Goal: Transaction & Acquisition: Purchase product/service

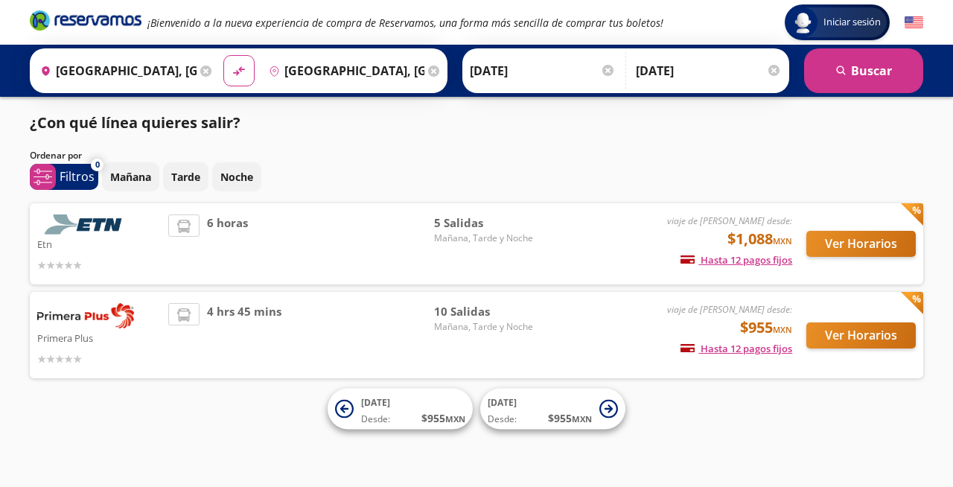
click at [96, 316] on img at bounding box center [85, 315] width 97 height 25
click at [126, 318] on img at bounding box center [85, 315] width 97 height 25
click at [610, 409] on icon at bounding box center [608, 408] width 8 height 8
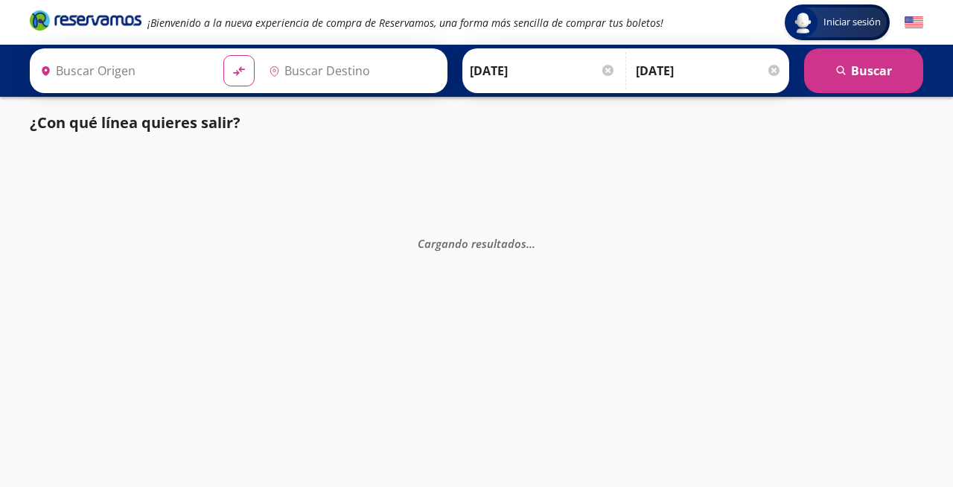
type input "[GEOGRAPHIC_DATA], [GEOGRAPHIC_DATA]"
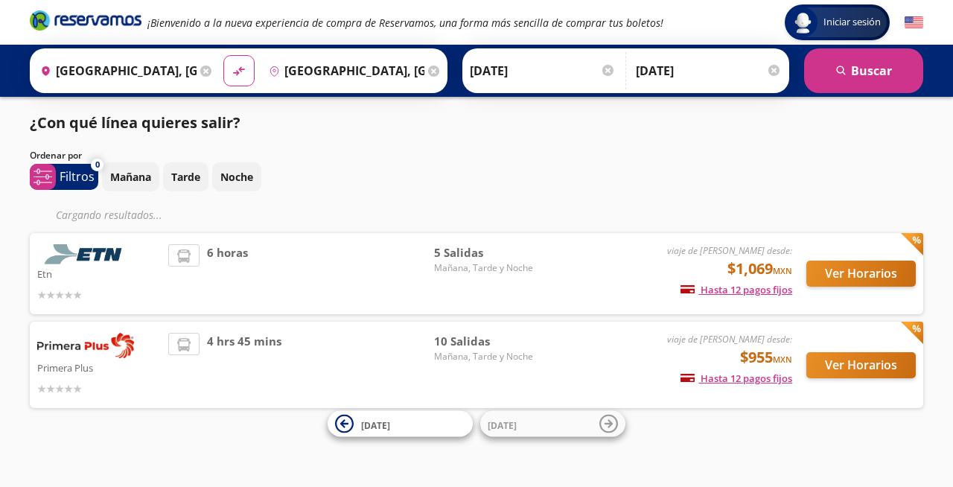
click at [123, 349] on img at bounding box center [85, 345] width 97 height 25
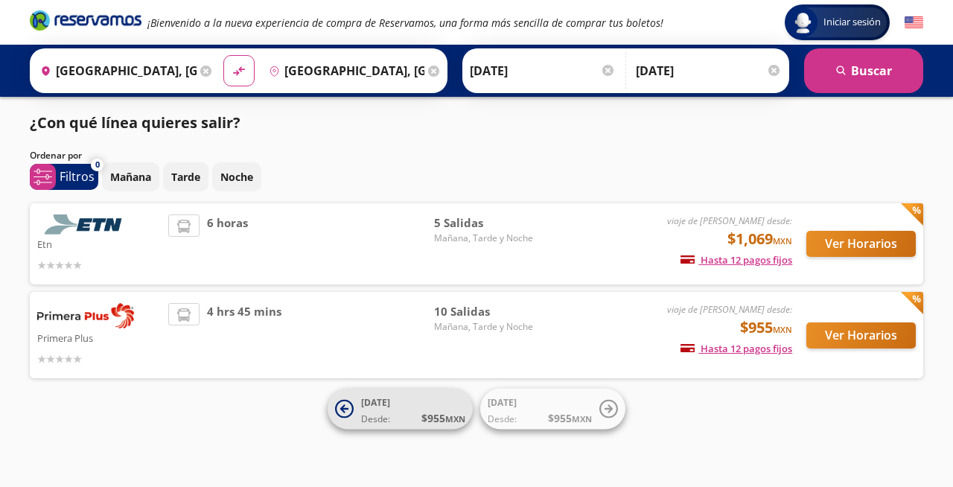
click at [344, 407] on icon at bounding box center [344, 409] width 19 height 19
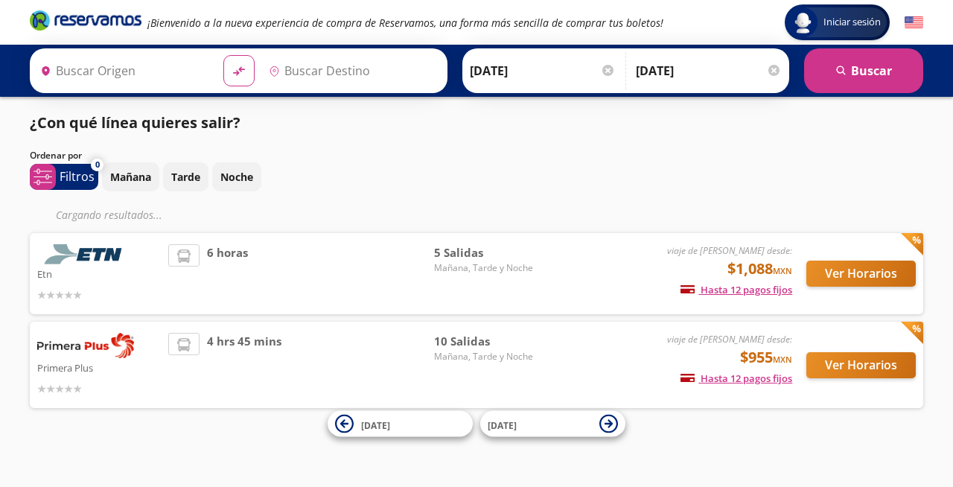
type input "[GEOGRAPHIC_DATA], [GEOGRAPHIC_DATA]"
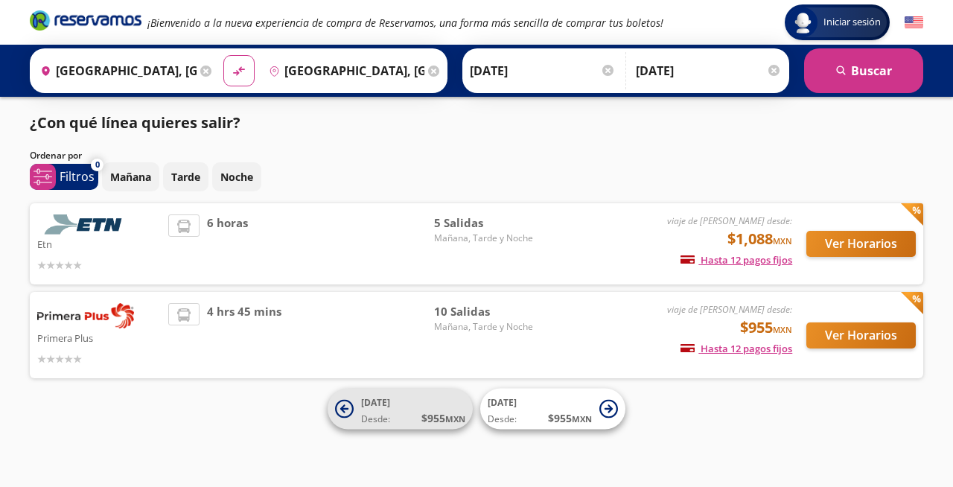
click at [417, 418] on span "Desde: $ 955 MXN" at bounding box center [413, 418] width 104 height 16
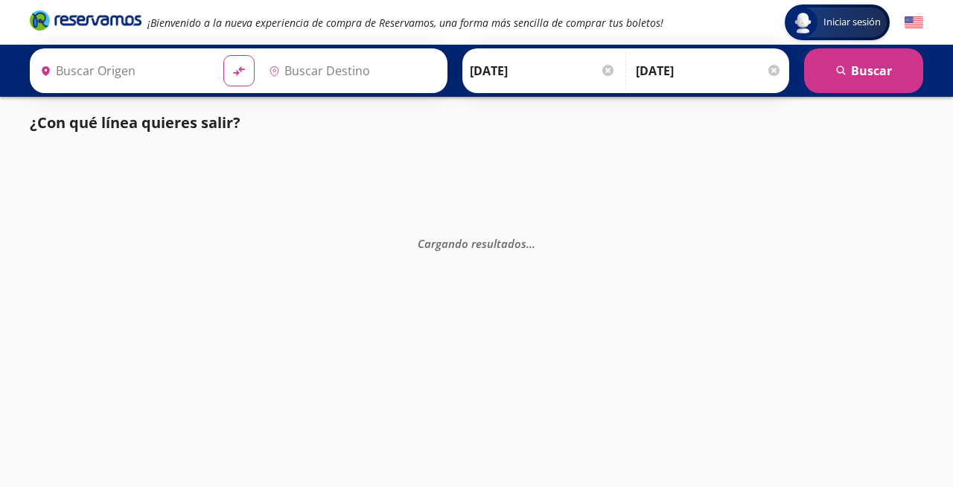
type input "[GEOGRAPHIC_DATA], [GEOGRAPHIC_DATA]"
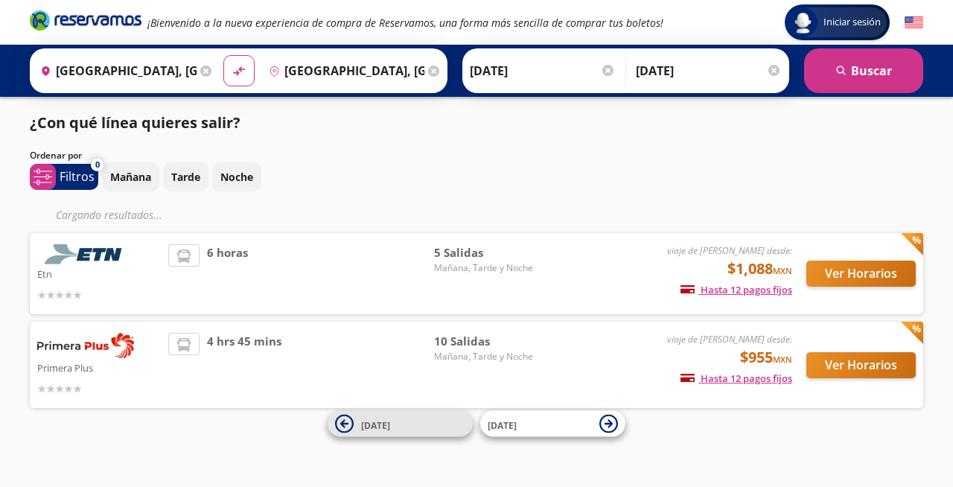
click at [415, 430] on span "[DATE]" at bounding box center [413, 424] width 104 height 18
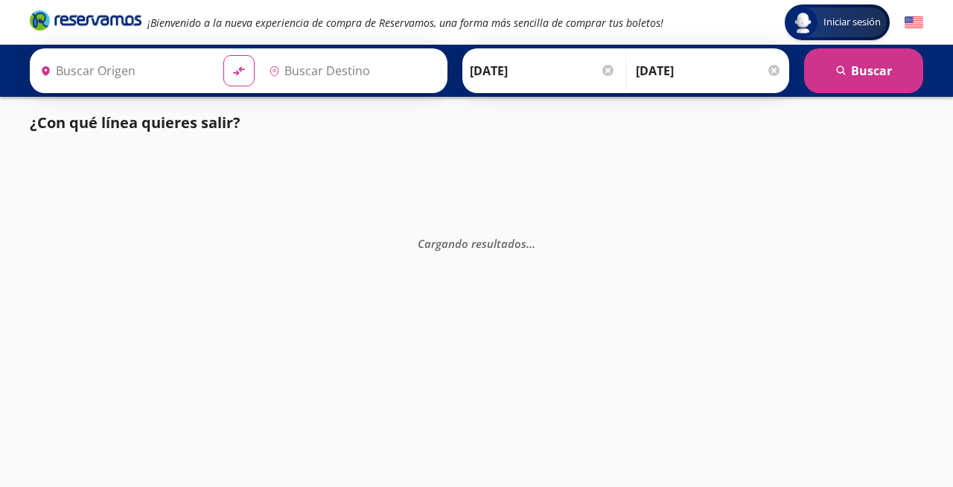
type input "[GEOGRAPHIC_DATA], [GEOGRAPHIC_DATA]"
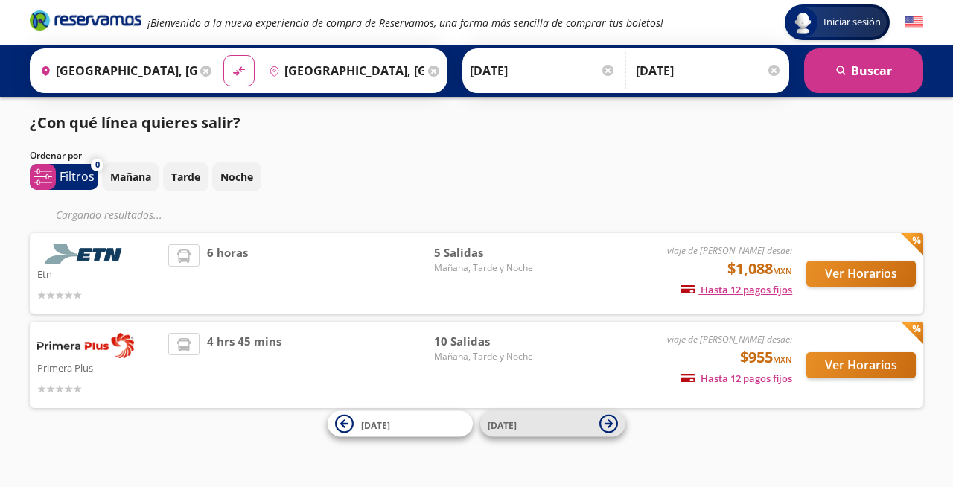
click at [606, 423] on icon at bounding box center [608, 423] width 8 height 8
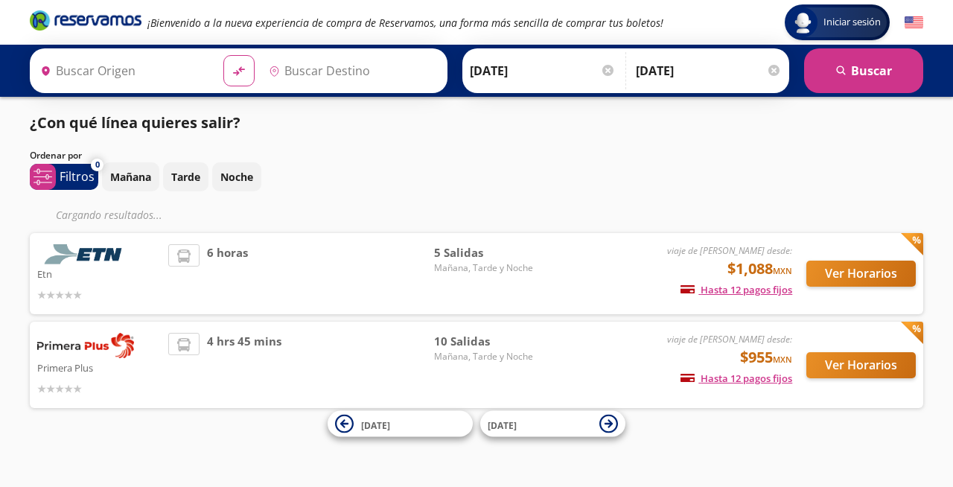
type input "[GEOGRAPHIC_DATA], [GEOGRAPHIC_DATA]"
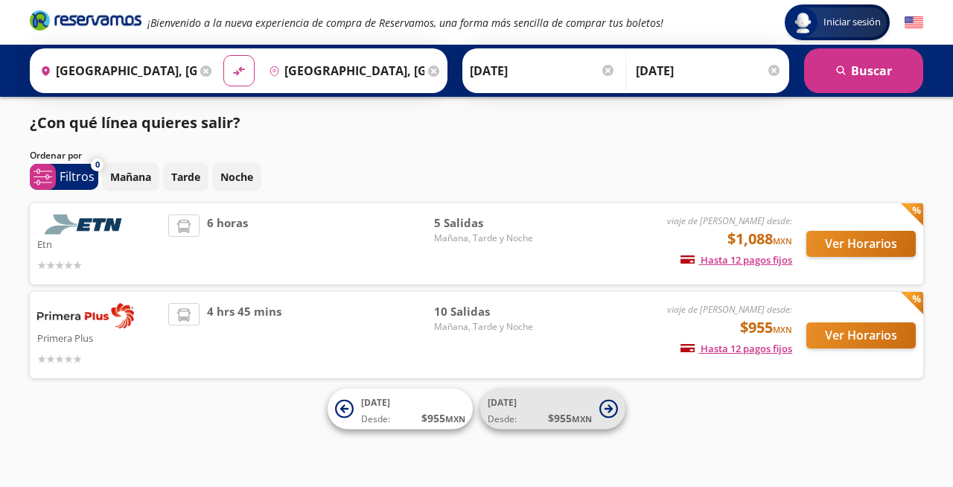
click at [607, 422] on button "[DATE] Desde: $ 955 MXN" at bounding box center [552, 409] width 145 height 41
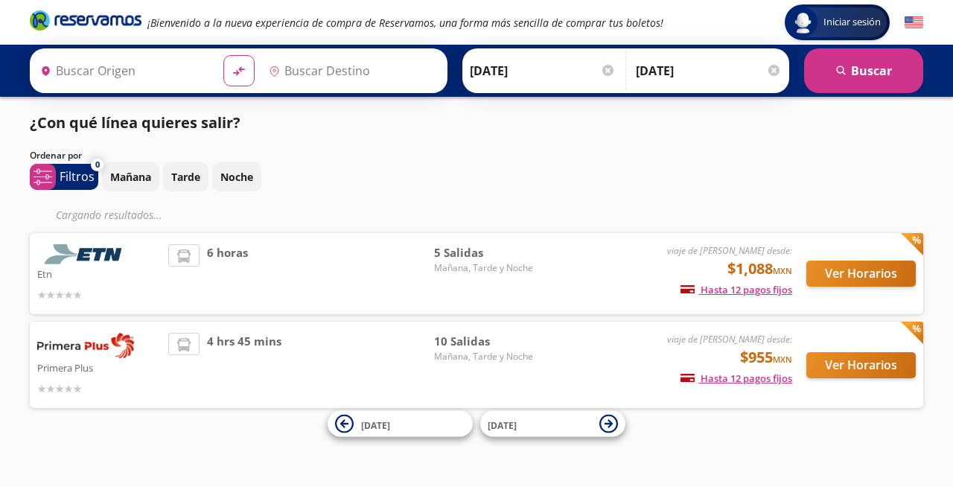
type input "[GEOGRAPHIC_DATA], [GEOGRAPHIC_DATA]"
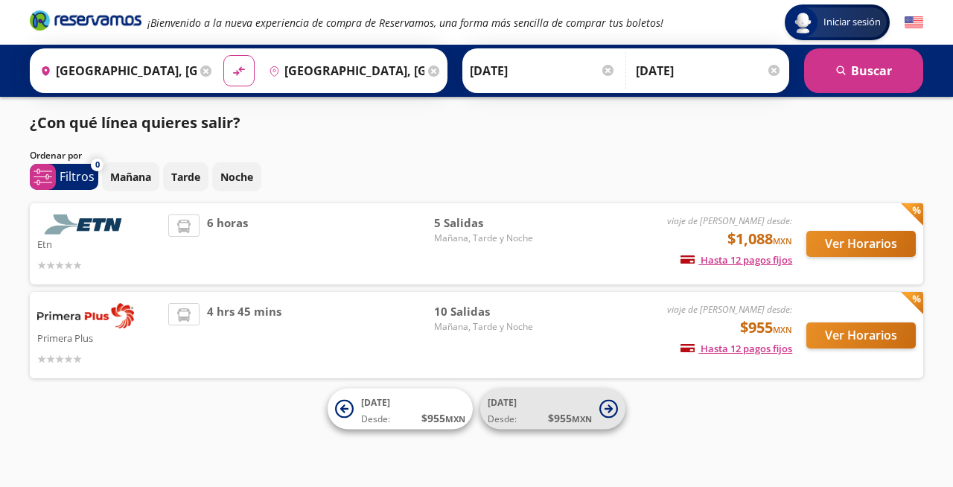
click at [611, 409] on icon at bounding box center [608, 408] width 8 height 8
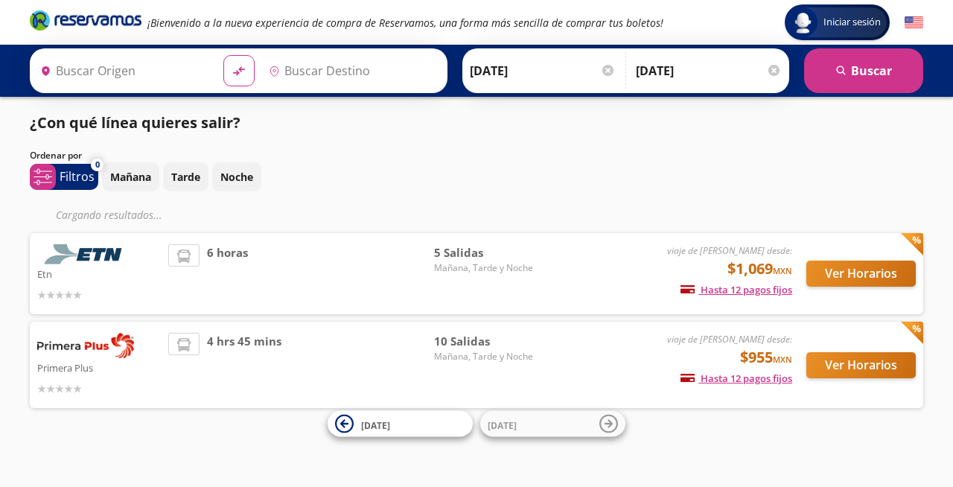
type input "[GEOGRAPHIC_DATA], [GEOGRAPHIC_DATA]"
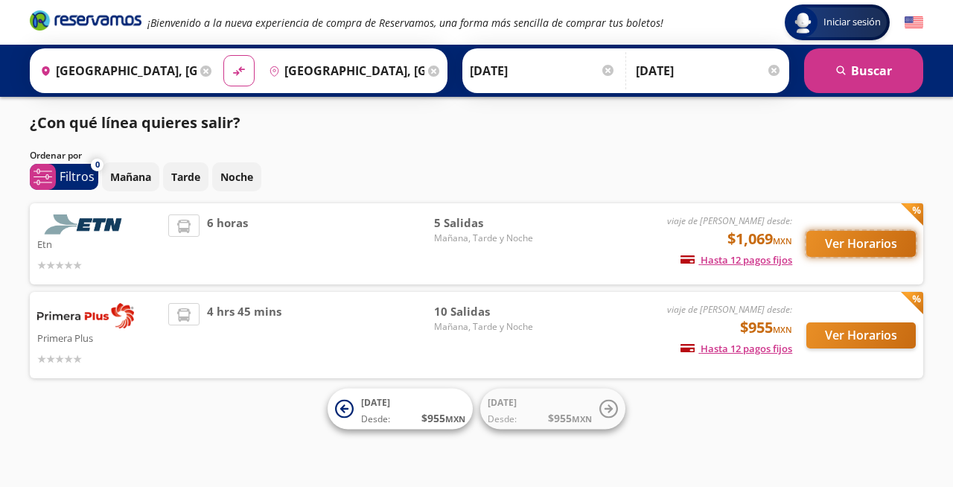
click at [847, 245] on button "Ver Horarios" at bounding box center [860, 244] width 109 height 26
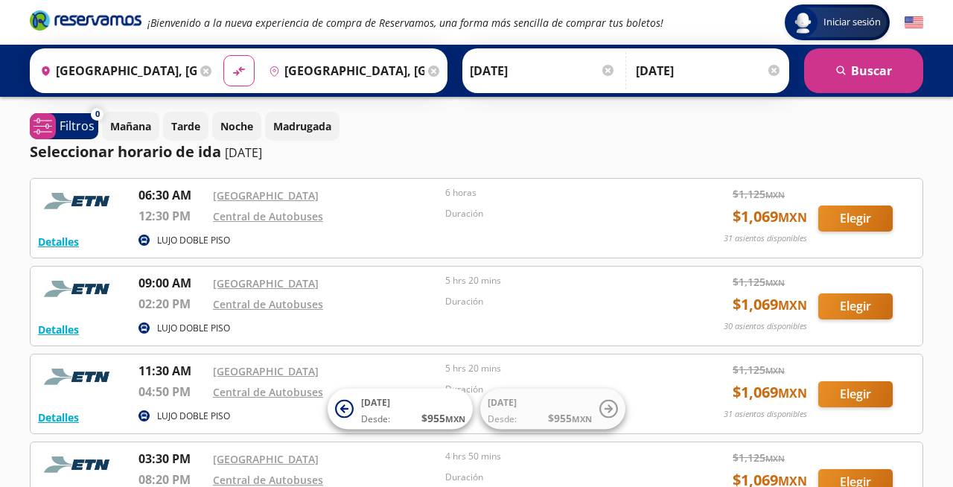
click at [488, 71] on input "[DATE]" at bounding box center [543, 70] width 146 height 37
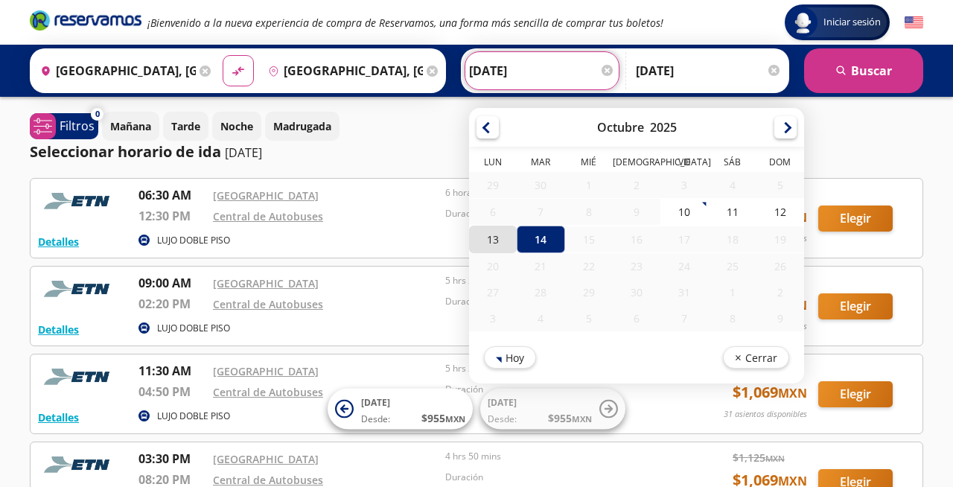
click at [492, 240] on div "13" at bounding box center [493, 240] width 48 height 28
type input "[DATE]"
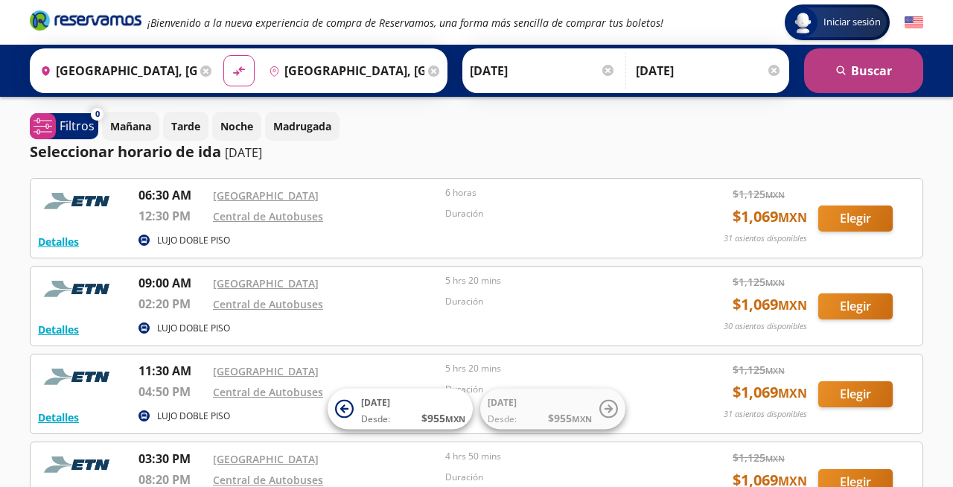
click at [863, 71] on button "search [GEOGRAPHIC_DATA]" at bounding box center [863, 70] width 119 height 45
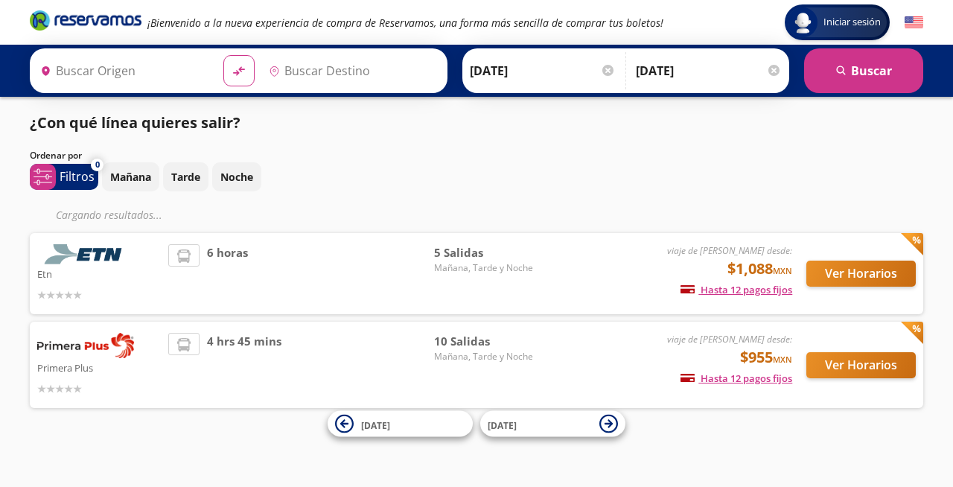
type input "[GEOGRAPHIC_DATA], [GEOGRAPHIC_DATA]"
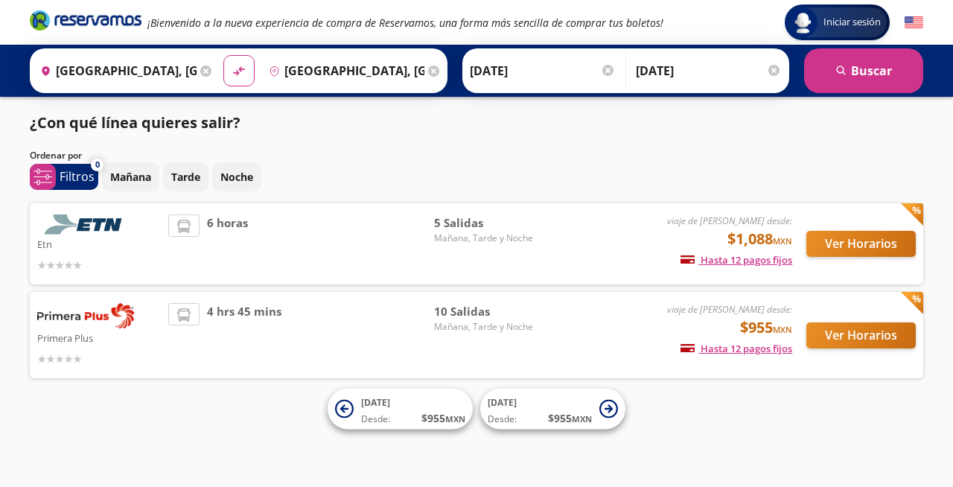
click at [124, 322] on img at bounding box center [85, 315] width 97 height 25
click at [869, 70] on button "search [GEOGRAPHIC_DATA]" at bounding box center [863, 70] width 119 height 45
click at [849, 243] on button "Ver Horarios" at bounding box center [860, 244] width 109 height 26
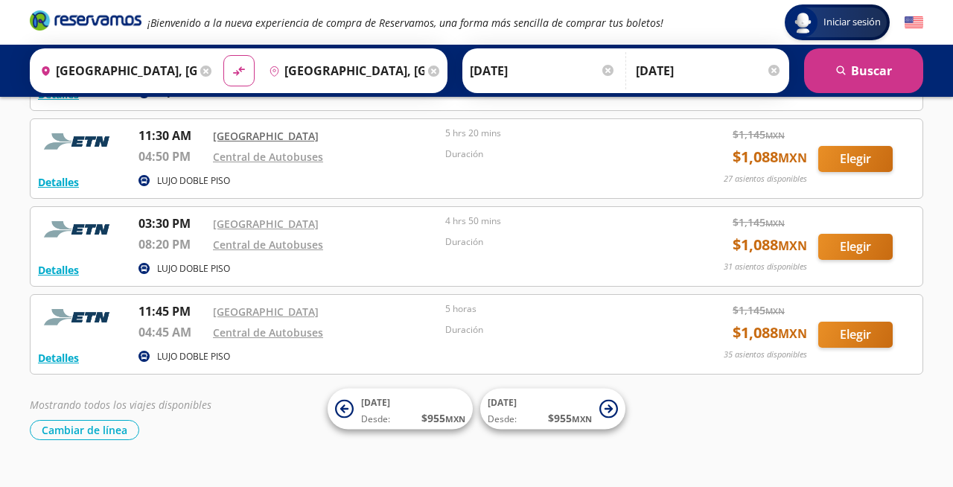
scroll to position [263, 0]
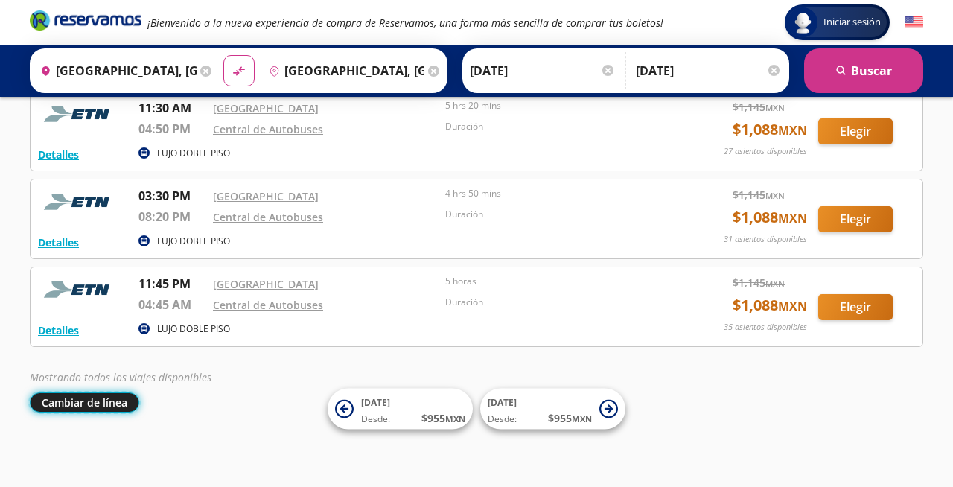
click at [111, 406] on button "Cambiar de línea" at bounding box center [84, 402] width 109 height 20
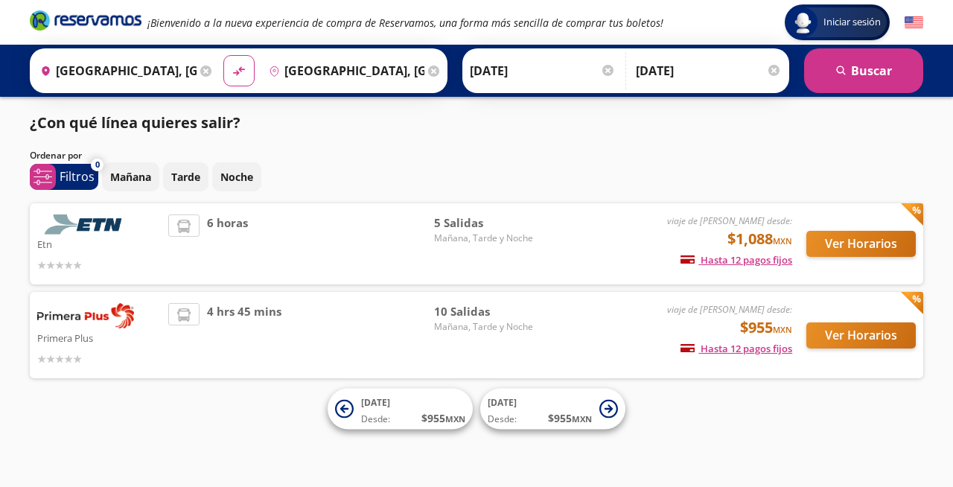
click at [126, 319] on img at bounding box center [85, 315] width 97 height 25
click at [469, 320] on span "Mañana, Tarde y Noche" at bounding box center [486, 326] width 104 height 13
click at [83, 341] on p "Primera Plus" at bounding box center [99, 337] width 124 height 18
click at [73, 316] on img at bounding box center [85, 315] width 97 height 25
click at [856, 336] on button "Ver Horarios" at bounding box center [860, 335] width 109 height 26
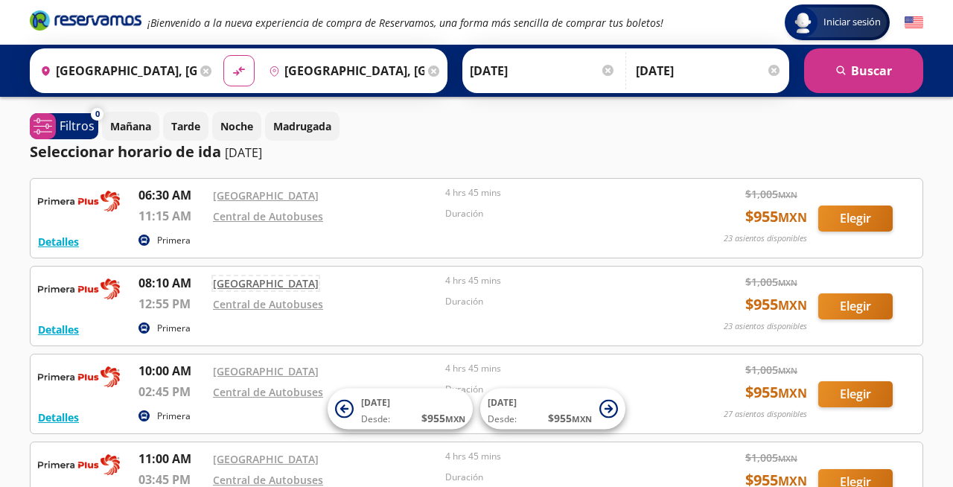
click at [251, 286] on link "[GEOGRAPHIC_DATA]" at bounding box center [266, 283] width 106 height 14
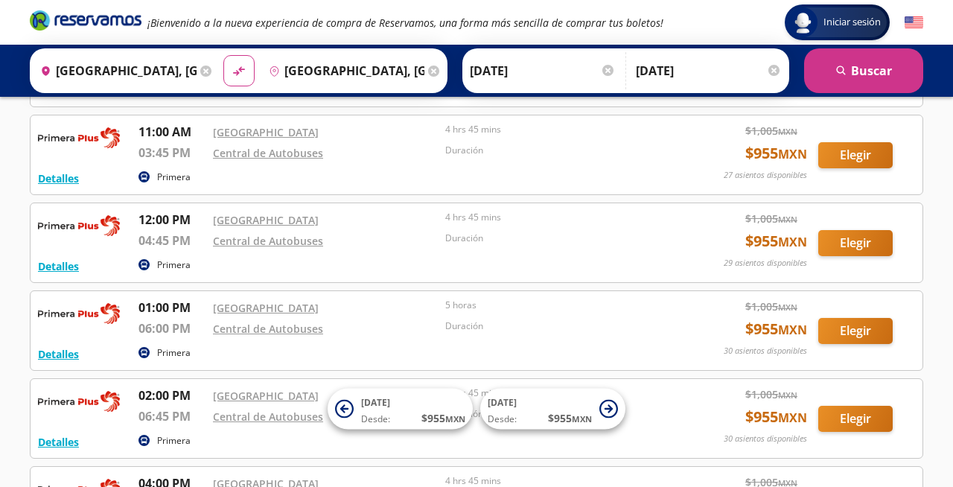
scroll to position [299, 0]
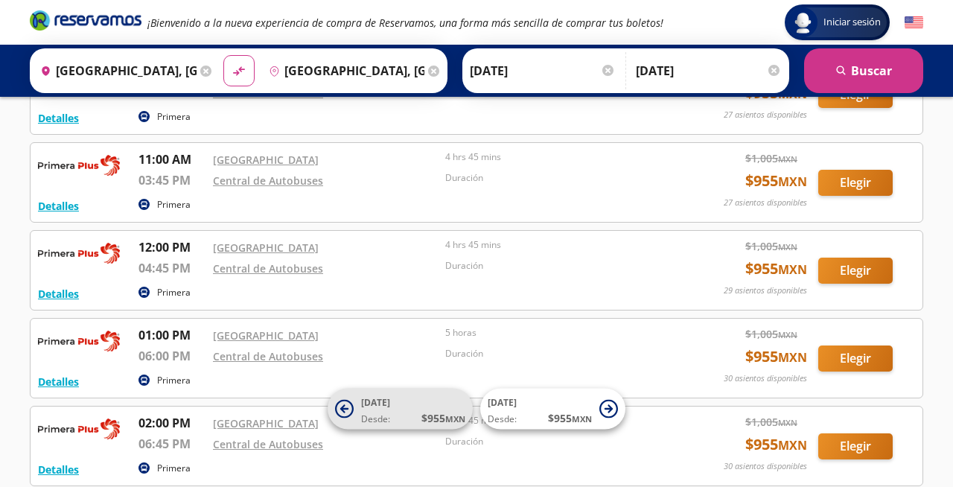
click at [348, 409] on icon at bounding box center [344, 409] width 19 height 19
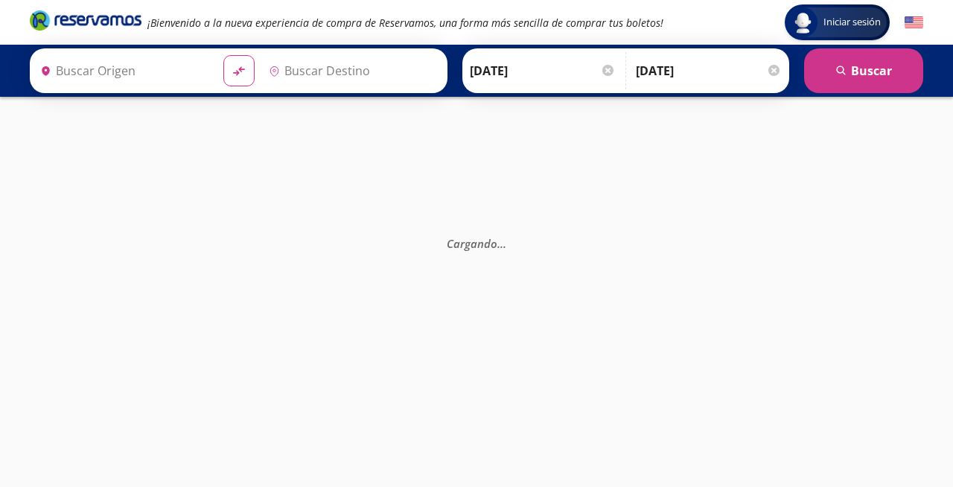
type input "[GEOGRAPHIC_DATA], [GEOGRAPHIC_DATA]"
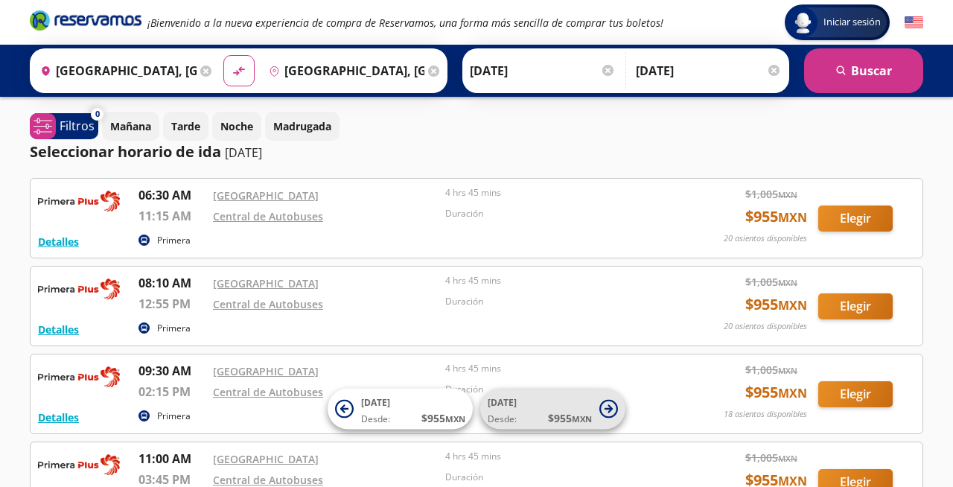
click at [611, 406] on icon at bounding box center [608, 409] width 19 height 19
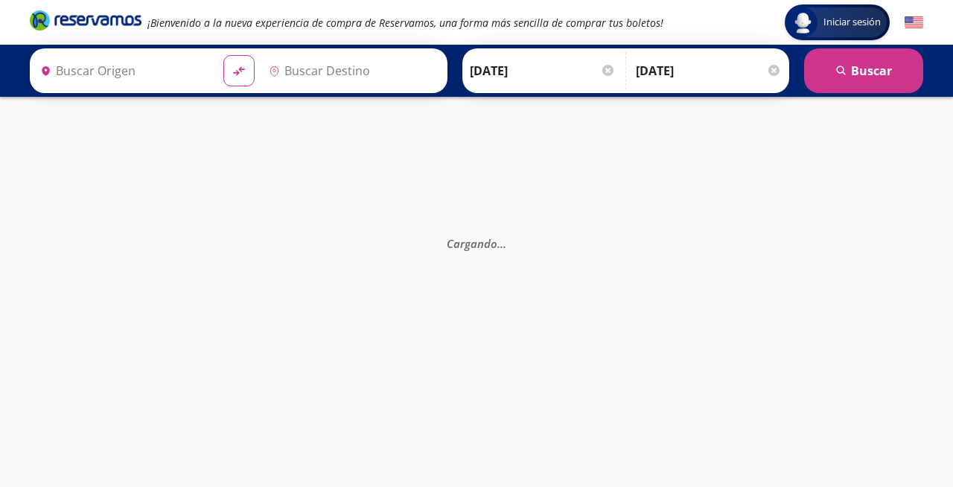
type input "[GEOGRAPHIC_DATA], [GEOGRAPHIC_DATA]"
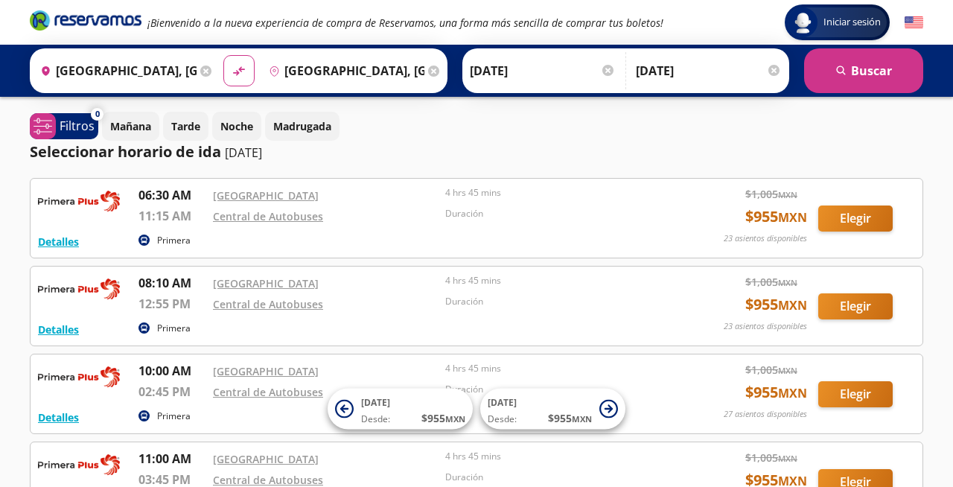
click at [611, 406] on icon at bounding box center [608, 409] width 19 height 19
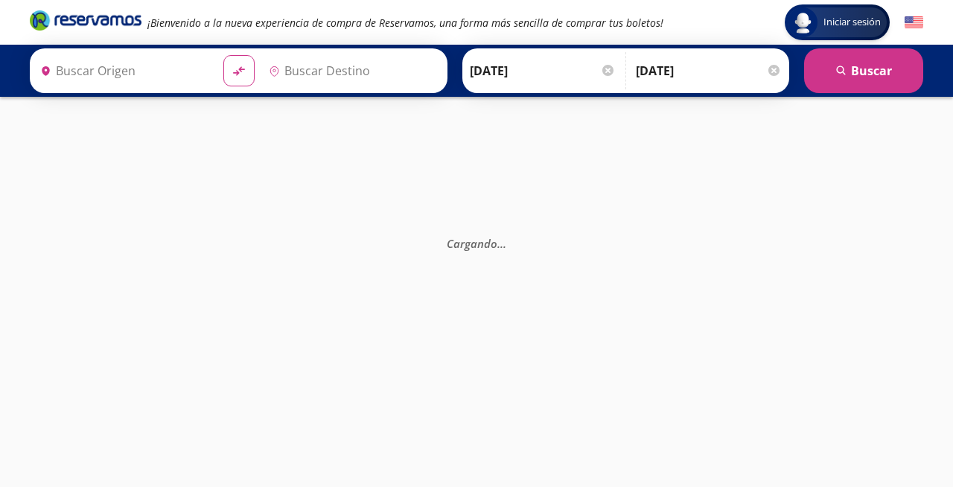
type input "[GEOGRAPHIC_DATA], [GEOGRAPHIC_DATA]"
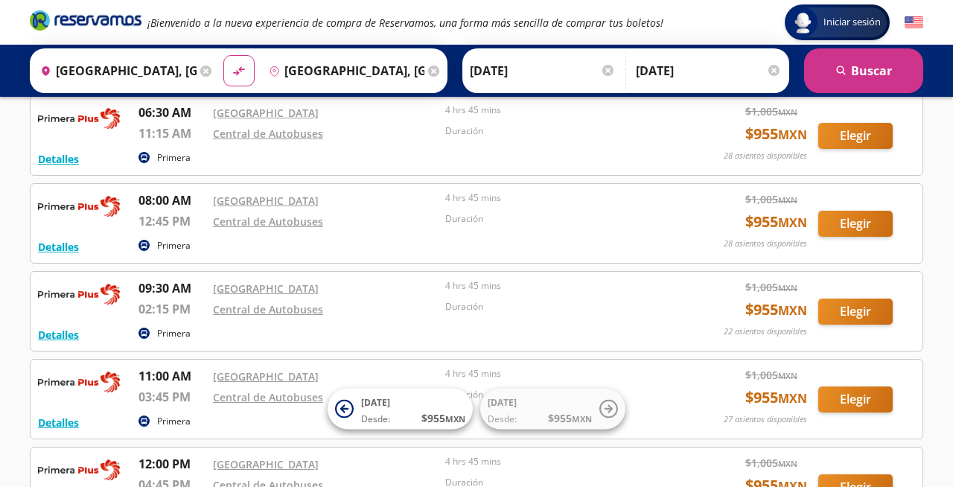
scroll to position [89, 0]
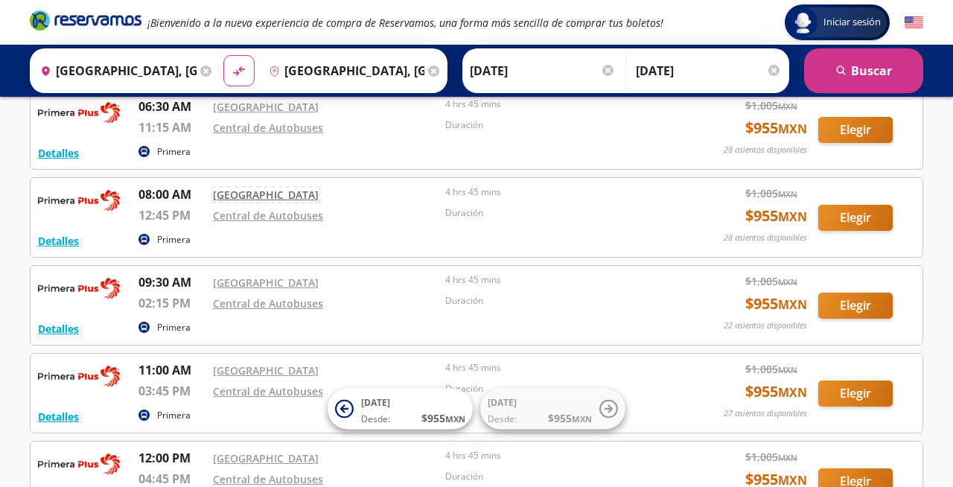
click at [265, 197] on link "[GEOGRAPHIC_DATA]" at bounding box center [266, 195] width 106 height 14
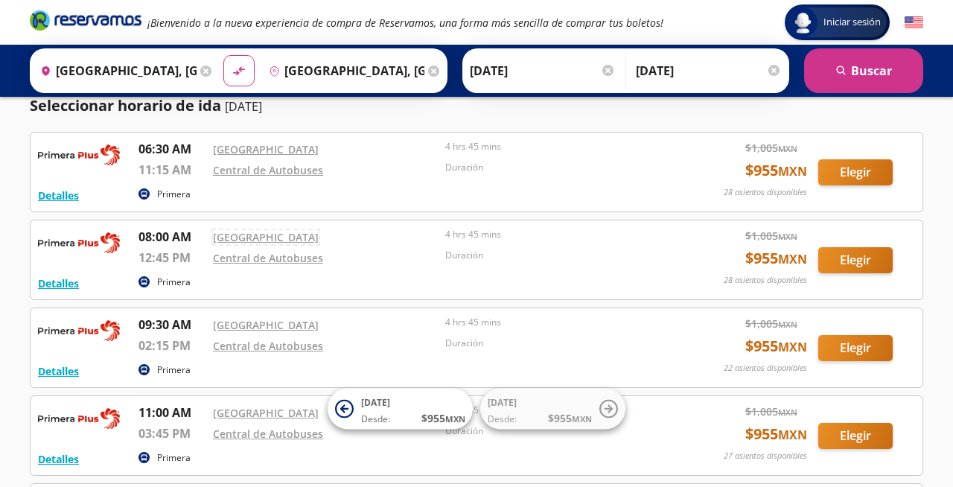
scroll to position [36, 0]
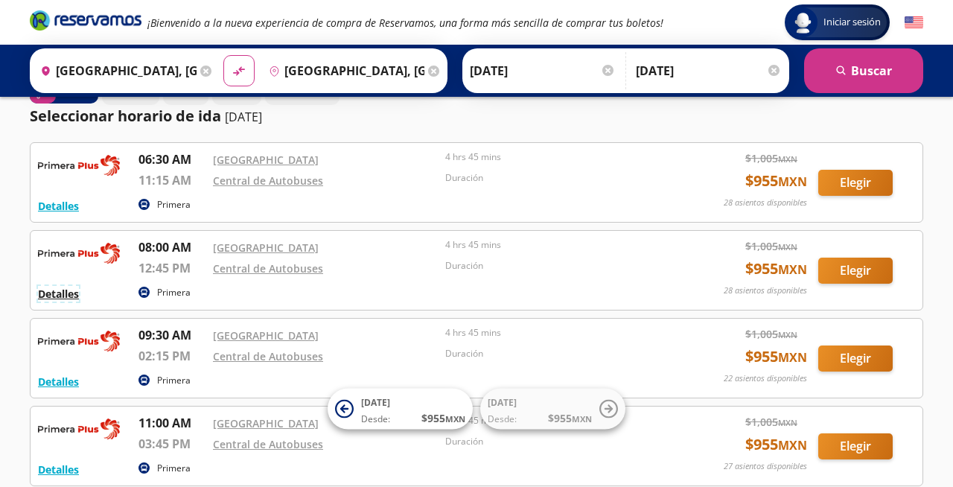
click at [73, 297] on button "Detalles" at bounding box center [58, 294] width 41 height 16
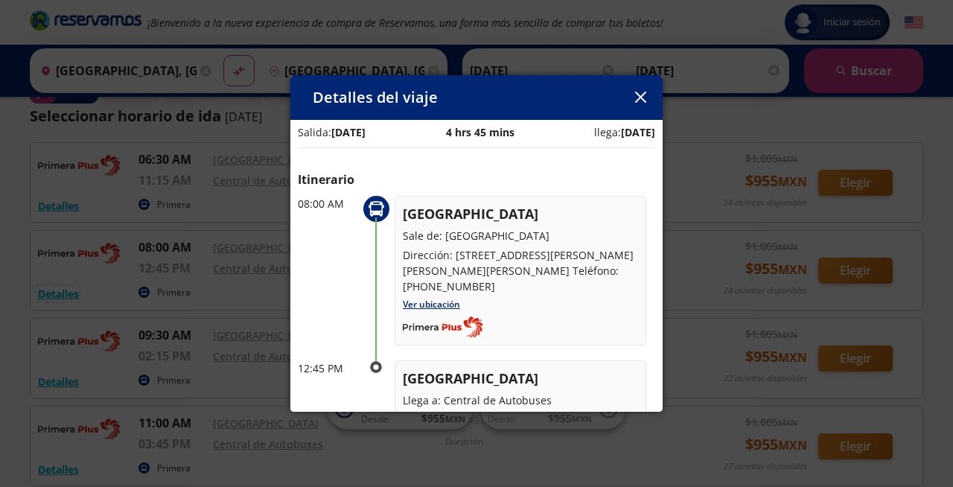
scroll to position [0, 0]
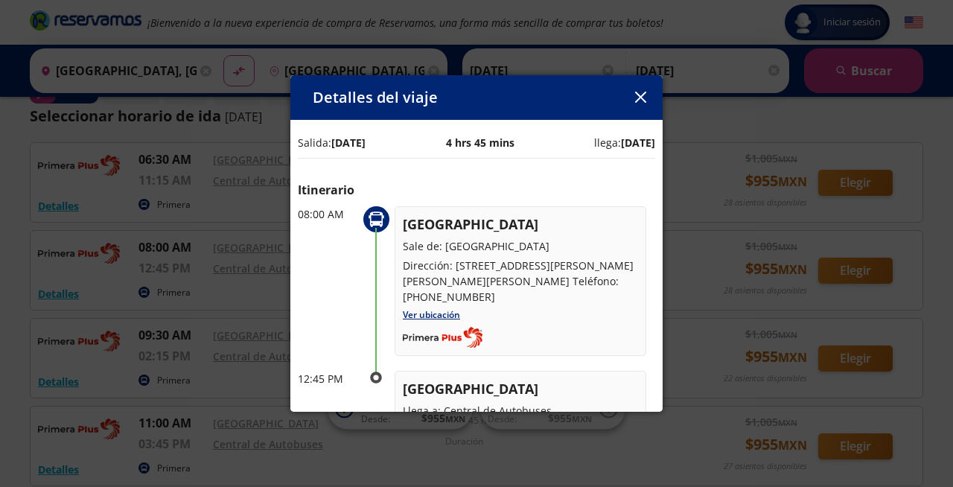
click at [365, 146] on b "[DATE]" at bounding box center [348, 142] width 34 height 14
click at [314, 147] on p "Salida: [DATE]" at bounding box center [332, 143] width 68 height 16
click at [640, 94] on icon "button" at bounding box center [640, 97] width 11 height 11
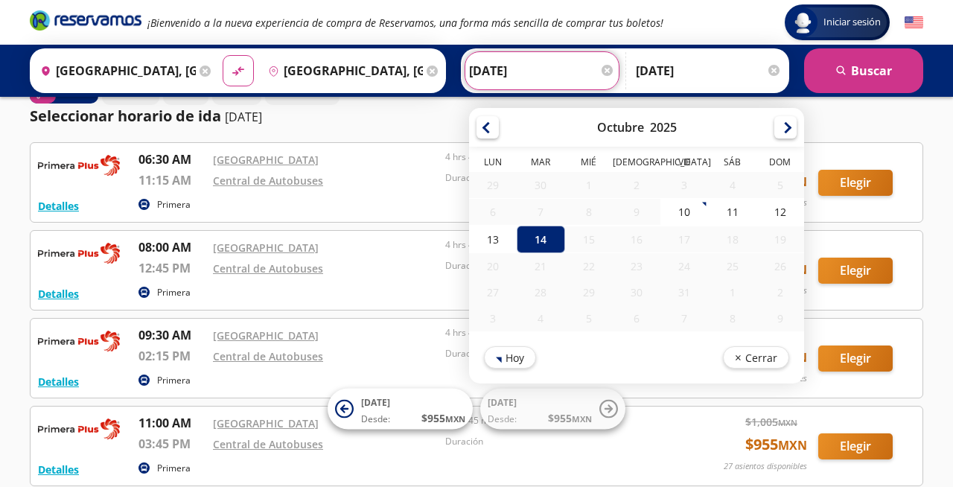
click at [477, 74] on input "[DATE]" at bounding box center [542, 70] width 146 height 37
click at [778, 212] on div "12" at bounding box center [780, 212] width 48 height 28
click at [508, 70] on input "[DATE]" at bounding box center [542, 70] width 146 height 37
click at [491, 237] on div "13" at bounding box center [493, 240] width 48 height 28
type input "[DATE]"
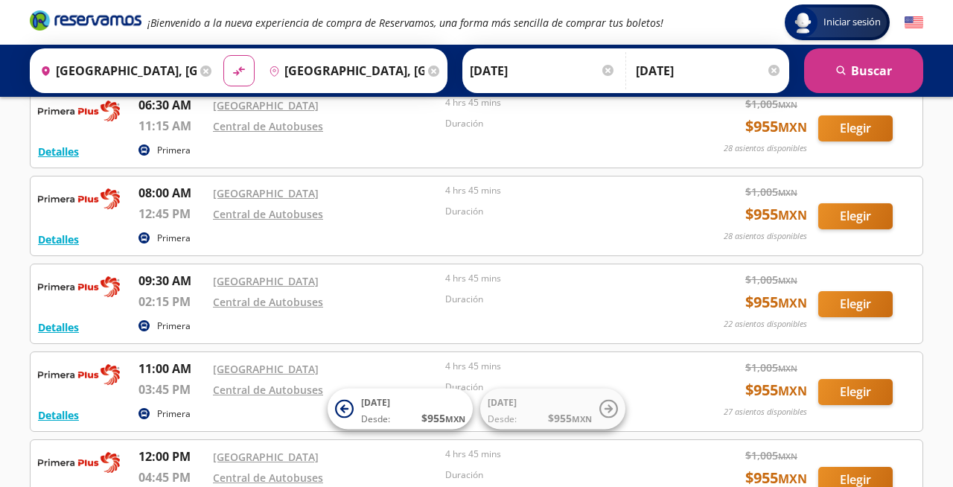
scroll to position [95, 0]
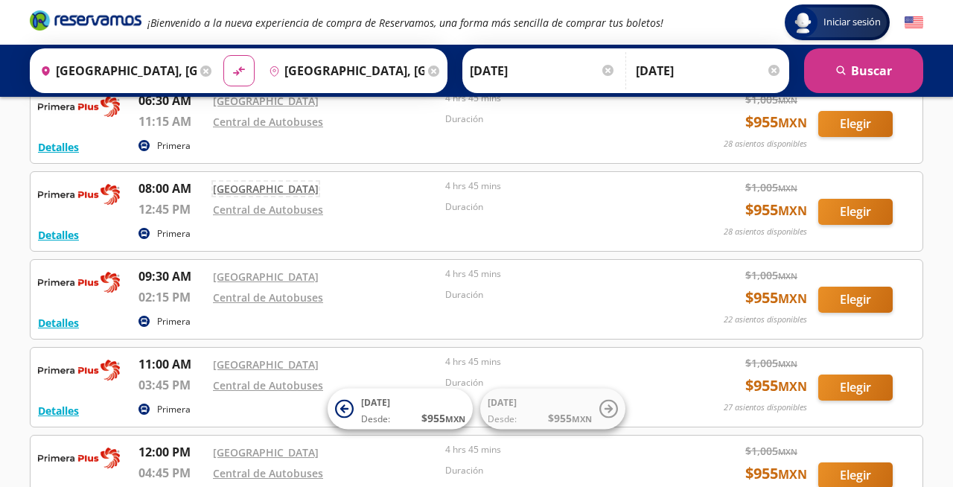
click at [275, 191] on link "[GEOGRAPHIC_DATA]" at bounding box center [266, 189] width 106 height 14
click at [848, 212] on button "Elegir" at bounding box center [855, 212] width 74 height 26
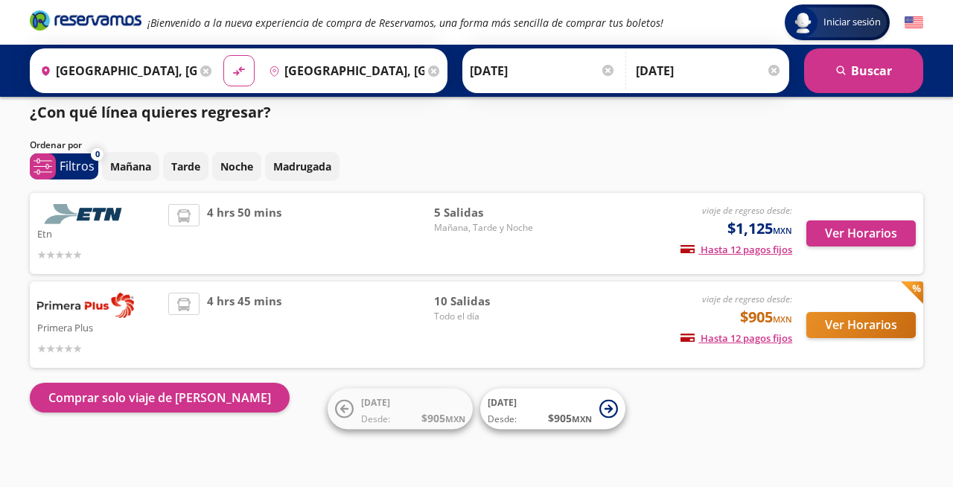
scroll to position [10, 0]
click at [851, 325] on button "Ver Horarios" at bounding box center [860, 325] width 109 height 26
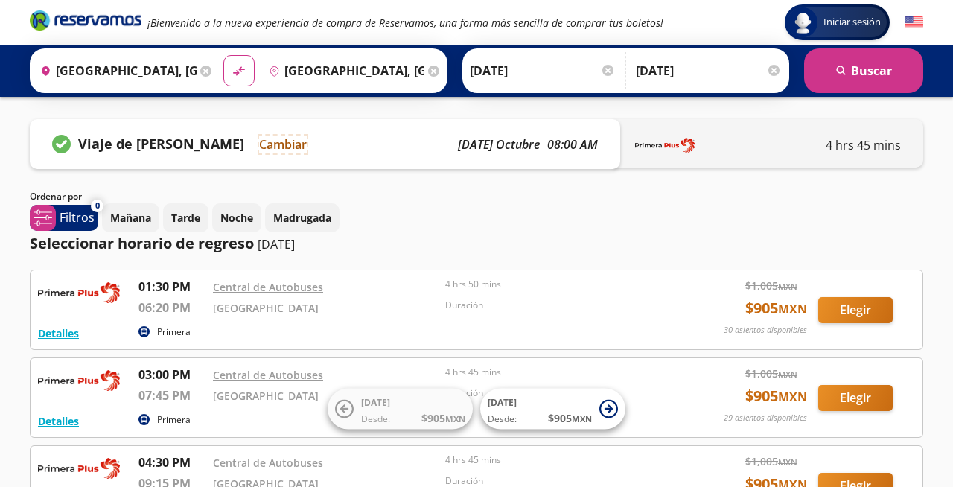
click at [288, 147] on button "Cambiar" at bounding box center [283, 144] width 48 height 18
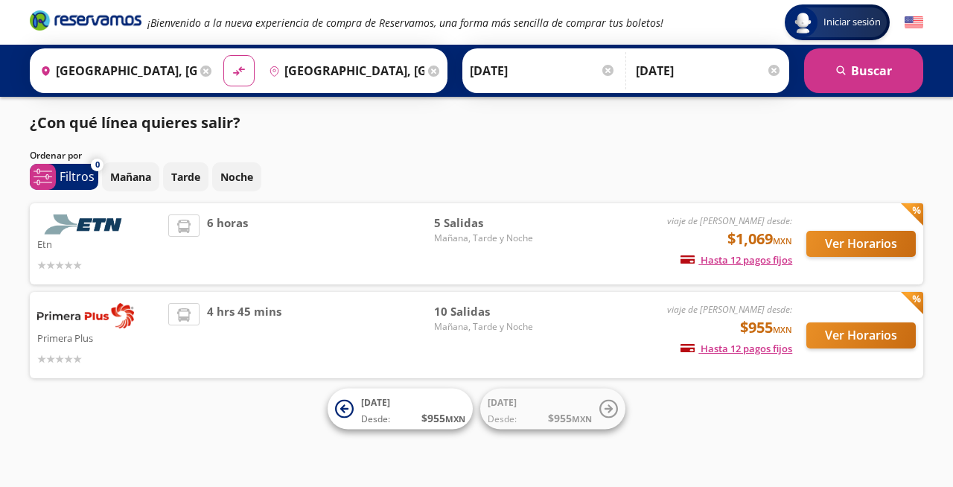
click at [98, 316] on img at bounding box center [85, 315] width 97 height 25
click at [383, 415] on span "Desde:" at bounding box center [375, 418] width 29 height 13
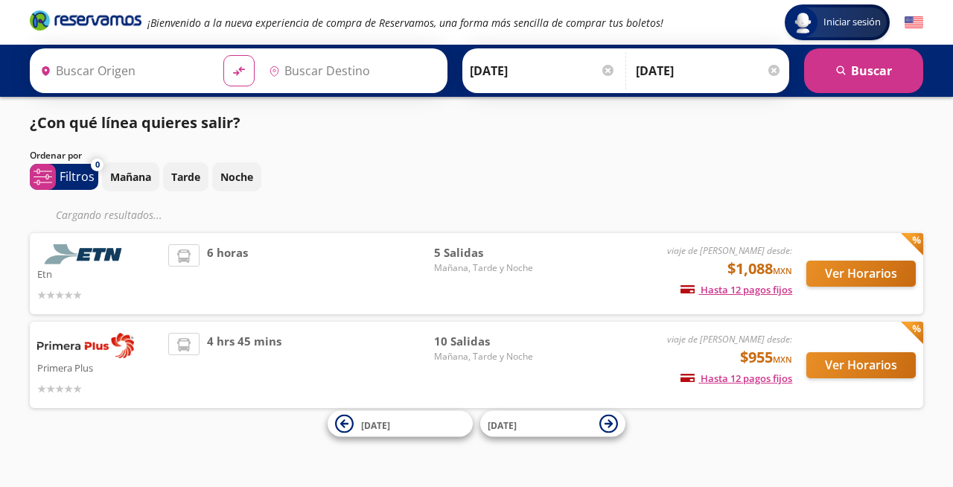
type input "[GEOGRAPHIC_DATA], [GEOGRAPHIC_DATA]"
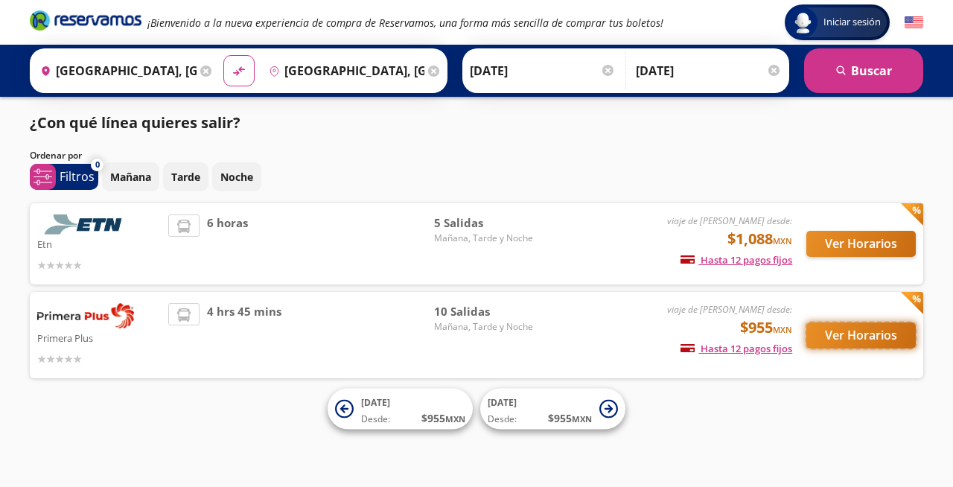
click at [829, 336] on button "Ver Horarios" at bounding box center [860, 335] width 109 height 26
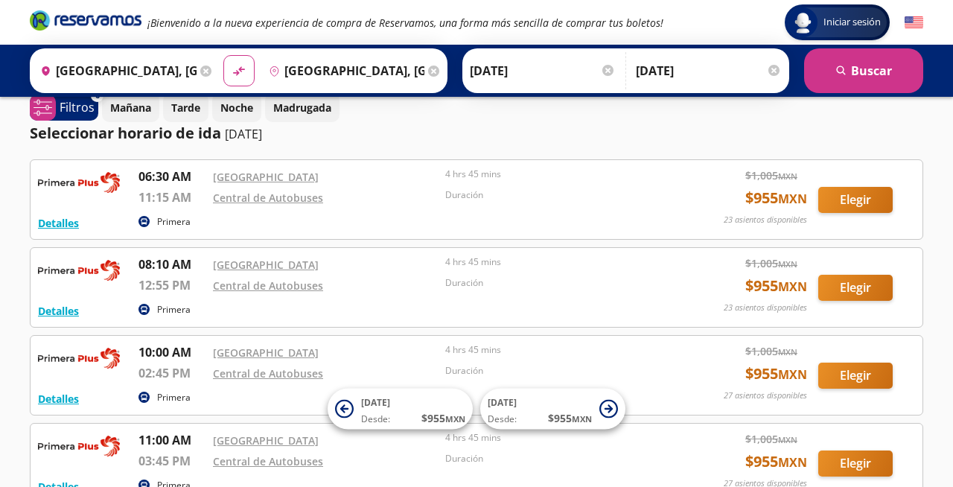
scroll to position [19, 0]
click at [863, 290] on button "Elegir" at bounding box center [855, 287] width 74 height 26
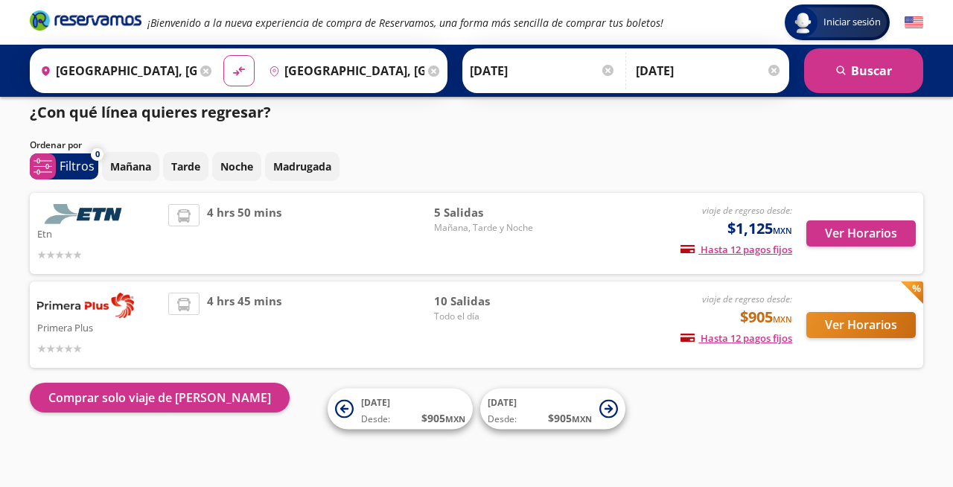
scroll to position [10, 0]
click at [846, 234] on button "Ver Horarios" at bounding box center [860, 233] width 109 height 26
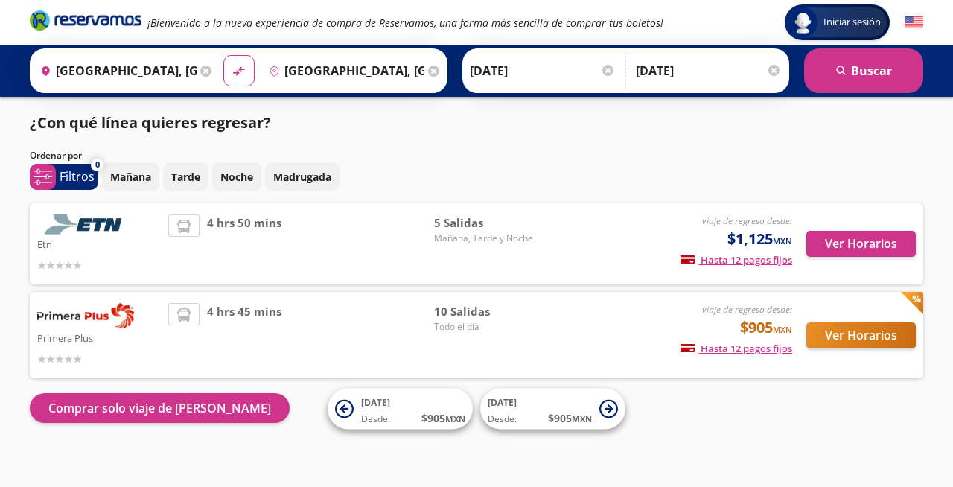
scroll to position [10, 0]
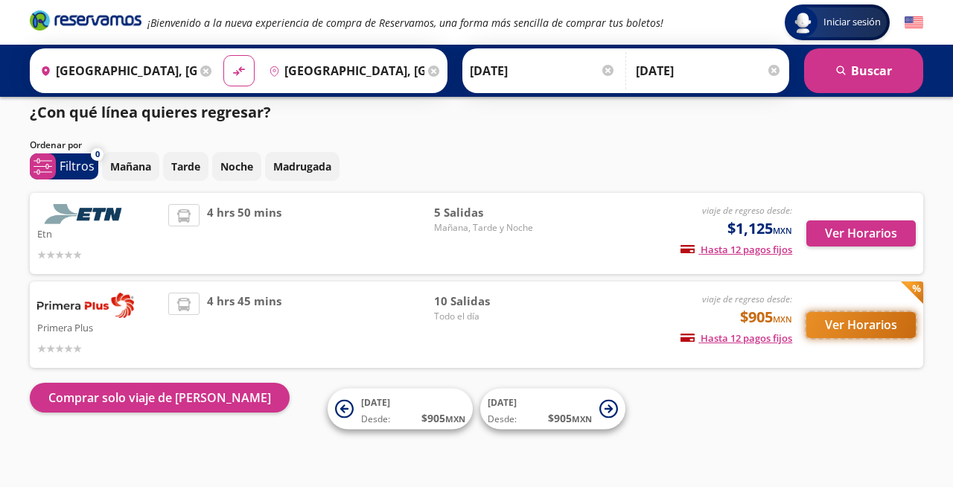
click at [840, 322] on button "Ver Horarios" at bounding box center [860, 325] width 109 height 26
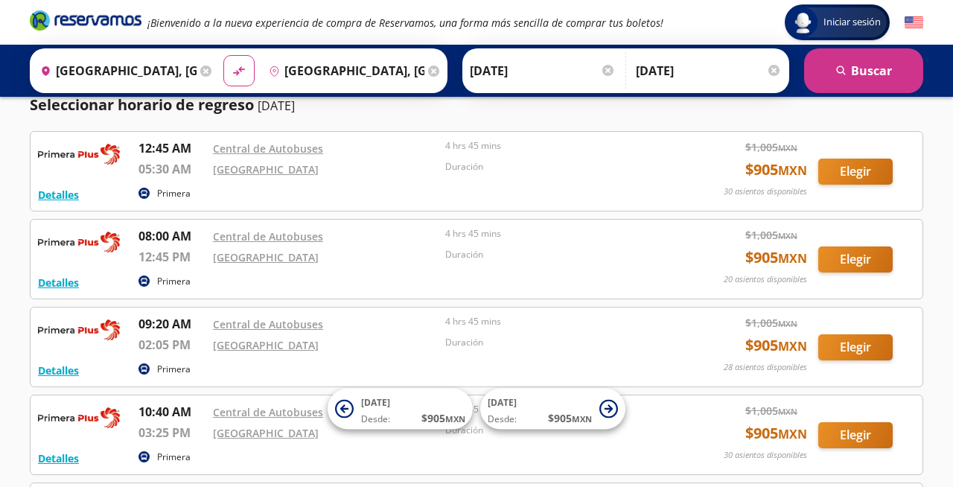
scroll to position [139, 0]
click at [864, 259] on button "Elegir" at bounding box center [855, 259] width 74 height 26
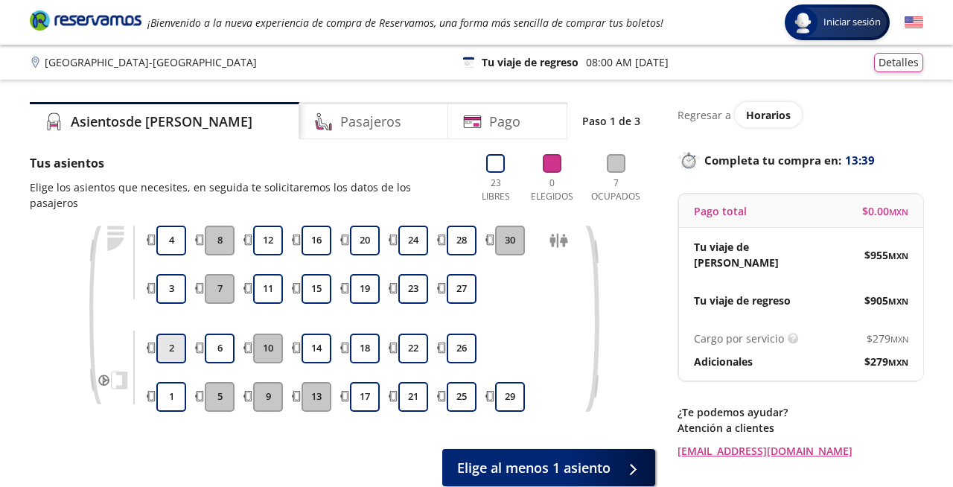
click at [173, 337] on button "2" at bounding box center [171, 348] width 30 height 30
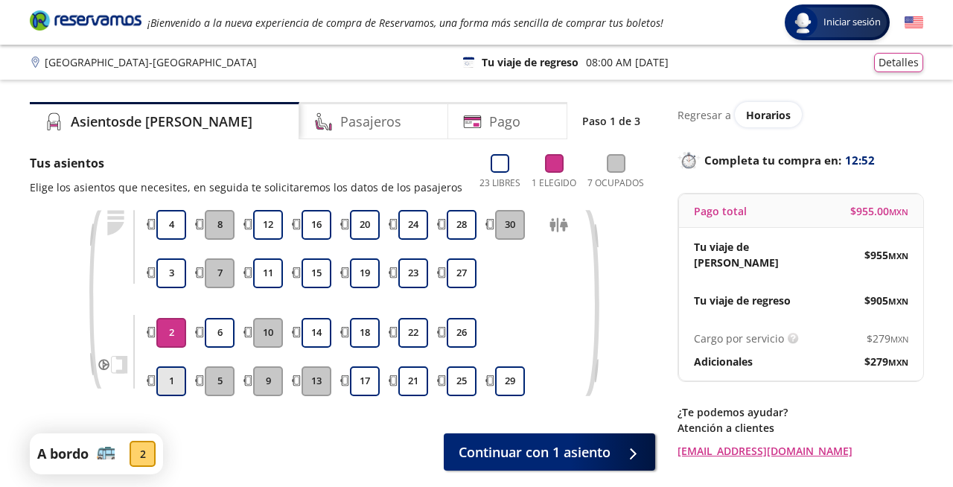
click at [173, 382] on button "1" at bounding box center [171, 381] width 30 height 30
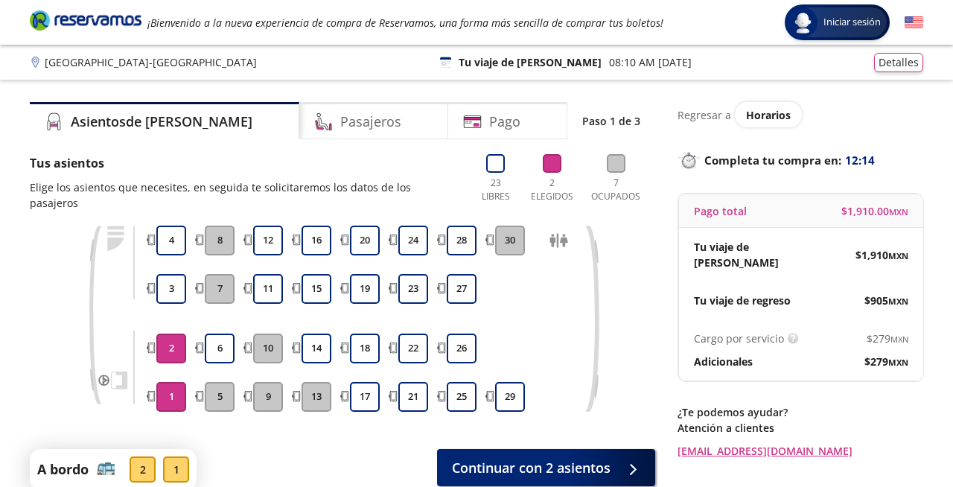
click at [609, 64] on p "08:10 AM [DATE]" at bounding box center [650, 62] width 83 height 16
click at [609, 63] on p "08:10 AM [DATE]" at bounding box center [650, 62] width 83 height 16
click at [716, 118] on p "Regresar a" at bounding box center [704, 115] width 54 height 16
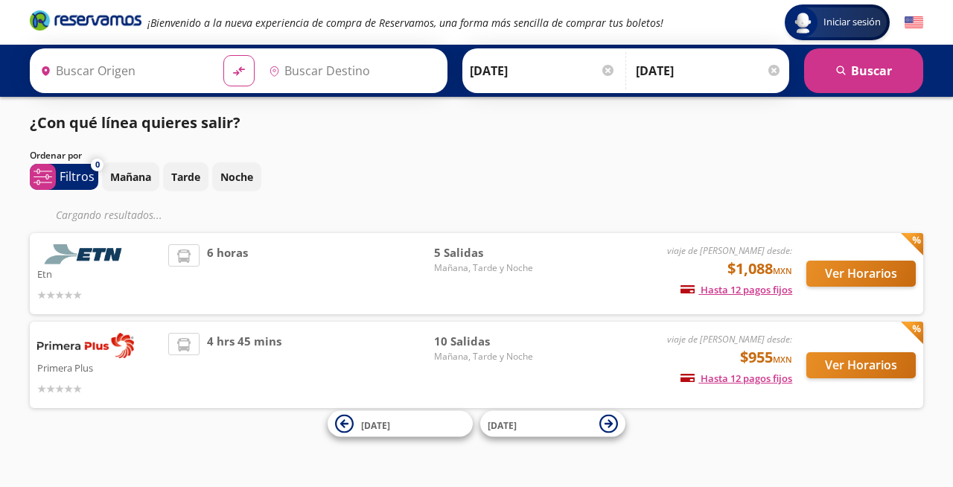
type input "[GEOGRAPHIC_DATA], [GEOGRAPHIC_DATA]"
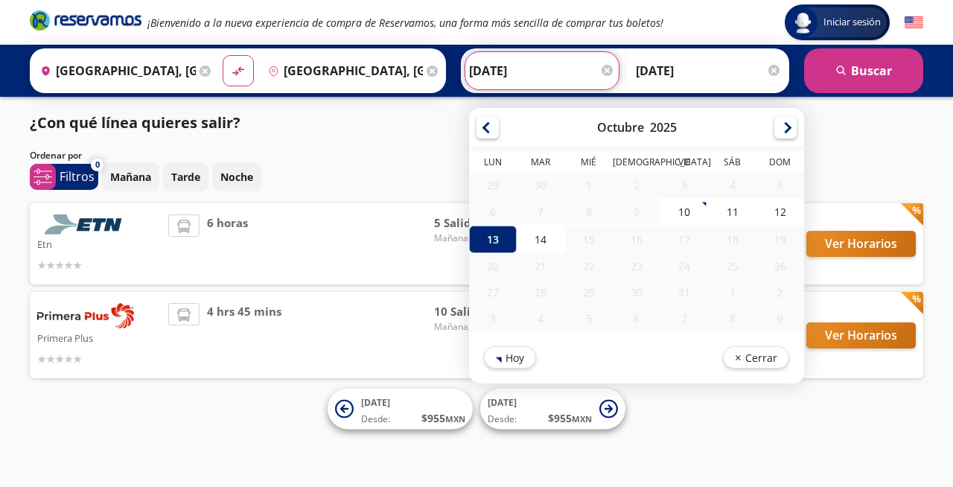
click at [520, 82] on input "[DATE]" at bounding box center [542, 70] width 146 height 37
click at [539, 240] on div "14" at bounding box center [541, 240] width 48 height 28
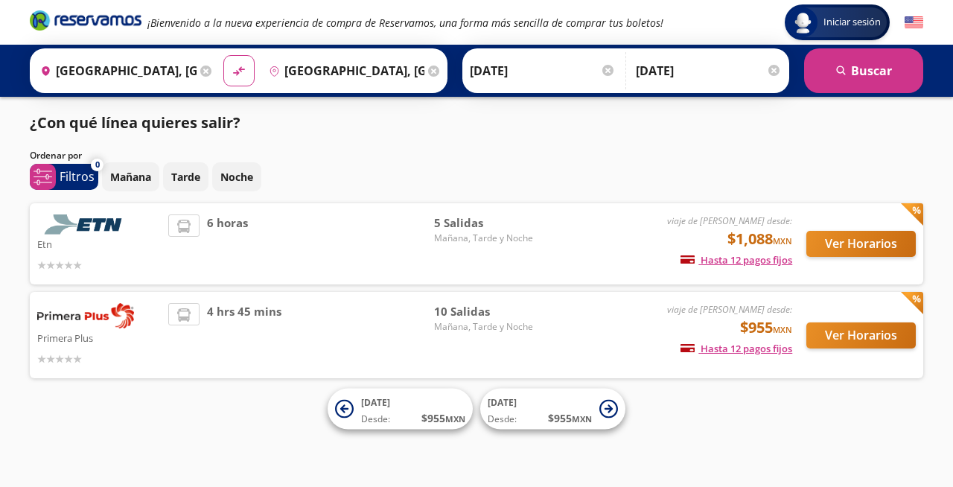
click at [506, 74] on input "[DATE]" at bounding box center [543, 70] width 146 height 37
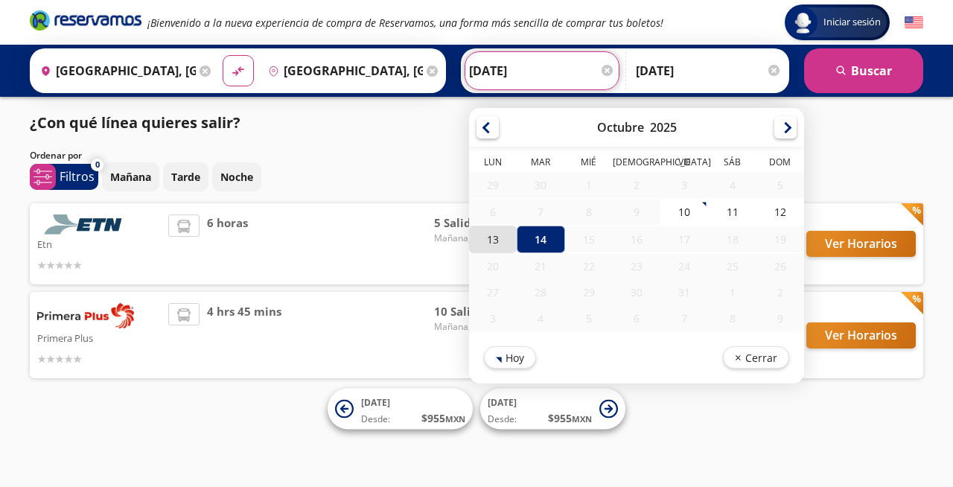
click at [488, 239] on div "13" at bounding box center [493, 240] width 48 height 28
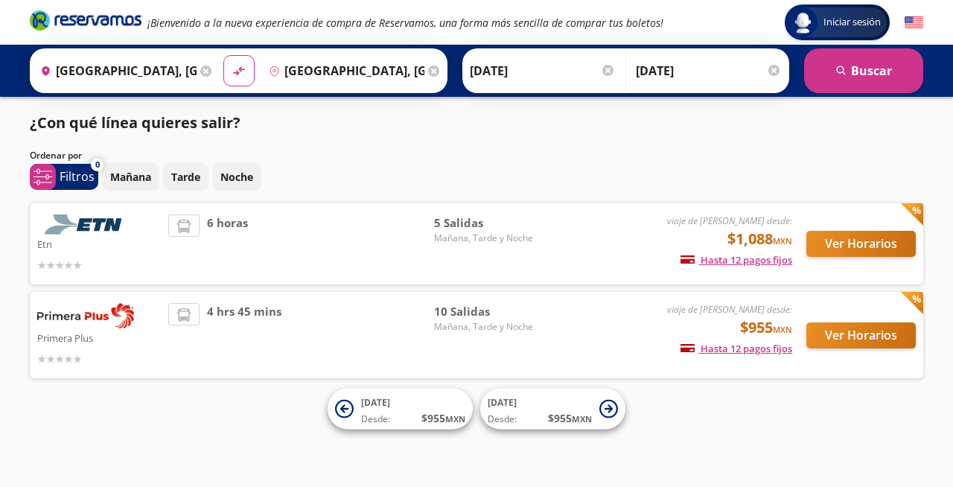
click at [505, 73] on input "[DATE]" at bounding box center [543, 70] width 146 height 37
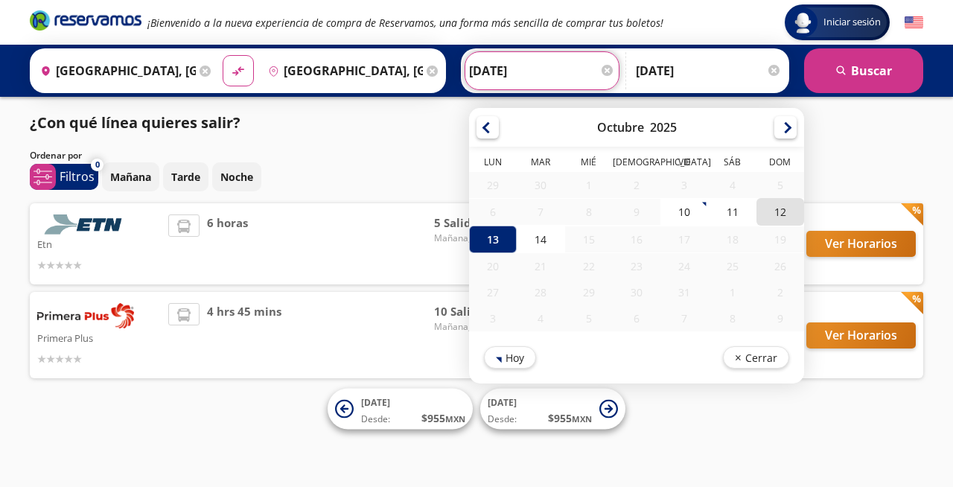
click at [778, 214] on div "12" at bounding box center [780, 212] width 48 height 28
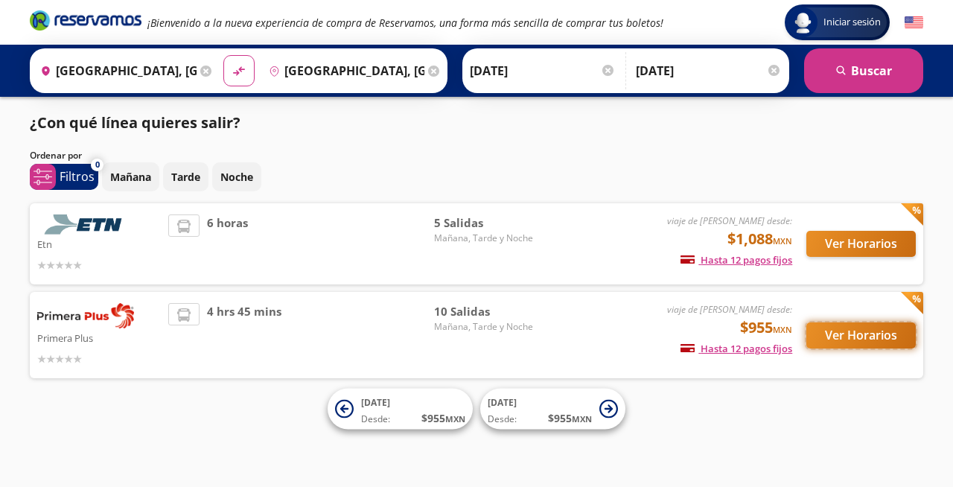
click at [860, 336] on button "Ver Horarios" at bounding box center [860, 335] width 109 height 26
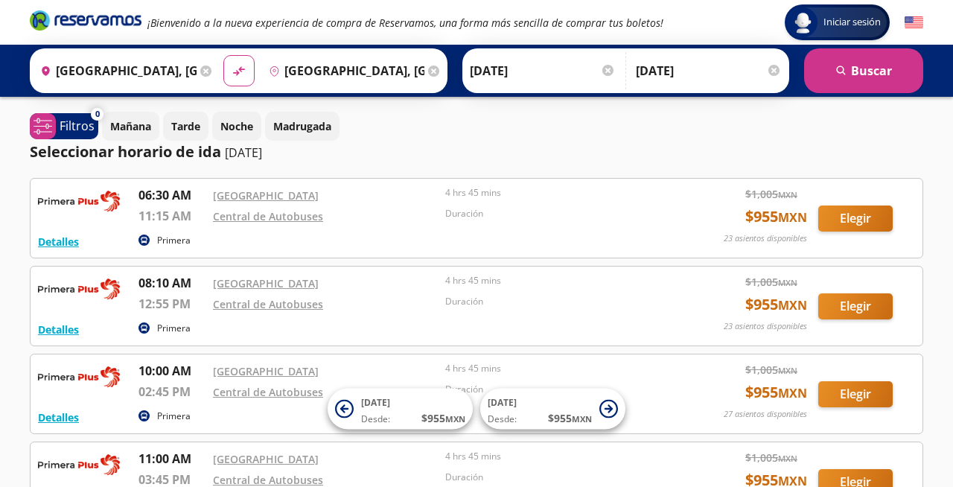
click at [500, 71] on input "[DATE]" at bounding box center [543, 70] width 146 height 37
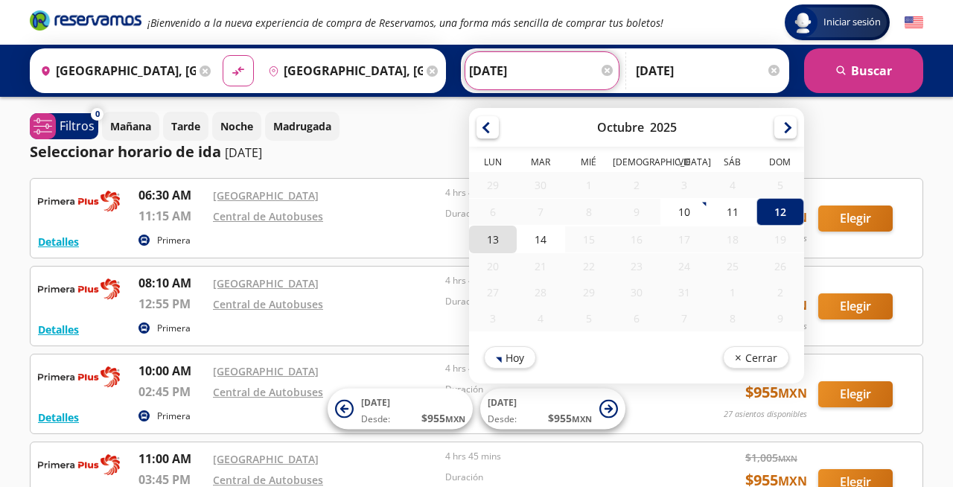
click at [492, 237] on div "13" at bounding box center [493, 240] width 48 height 28
type input "[DATE]"
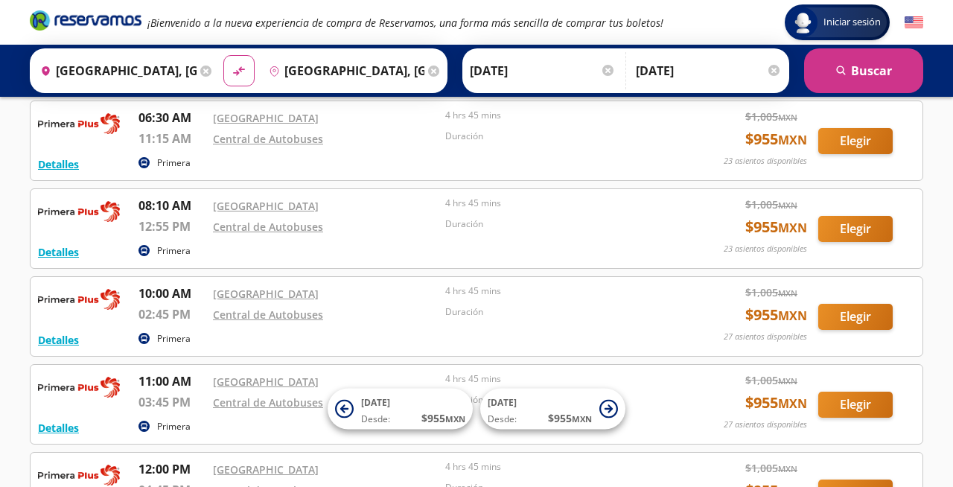
scroll to position [78, 0]
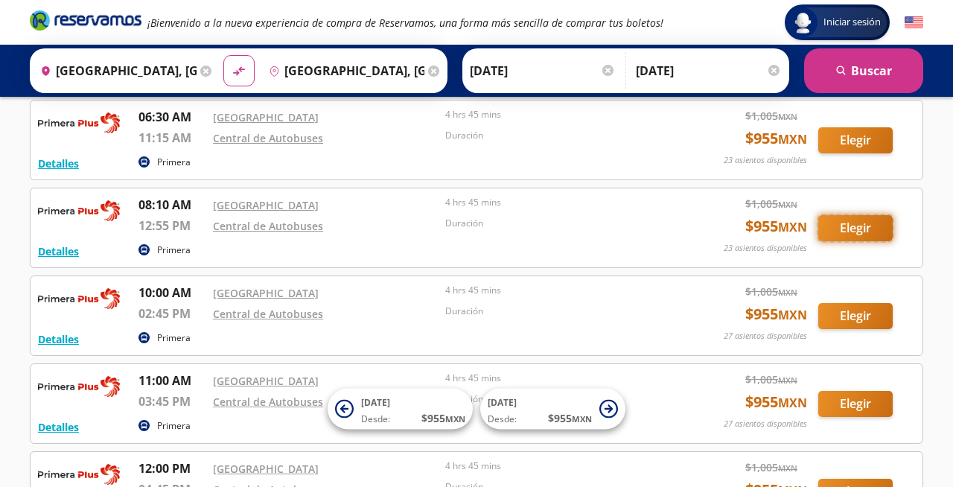
click at [860, 229] on button "Elegir" at bounding box center [855, 228] width 74 height 26
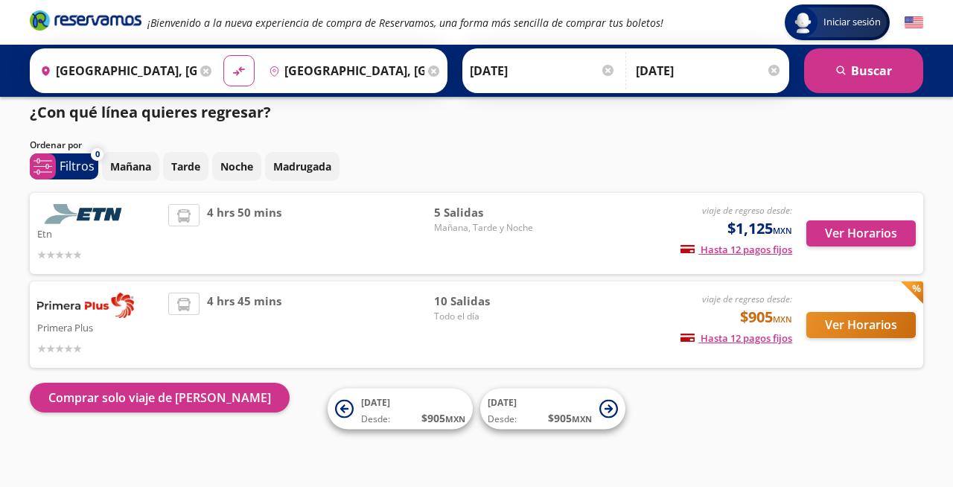
scroll to position [10, 0]
click at [853, 327] on button "Ver Horarios" at bounding box center [860, 325] width 109 height 26
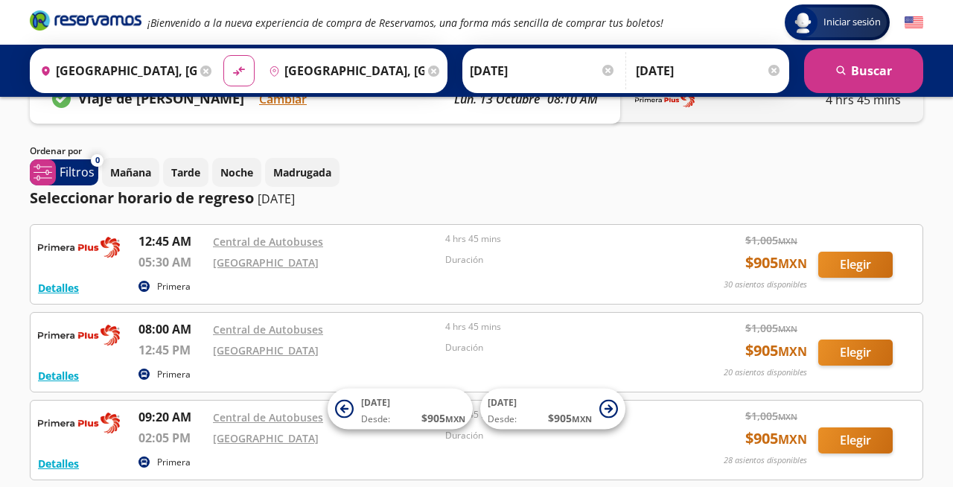
scroll to position [39, 0]
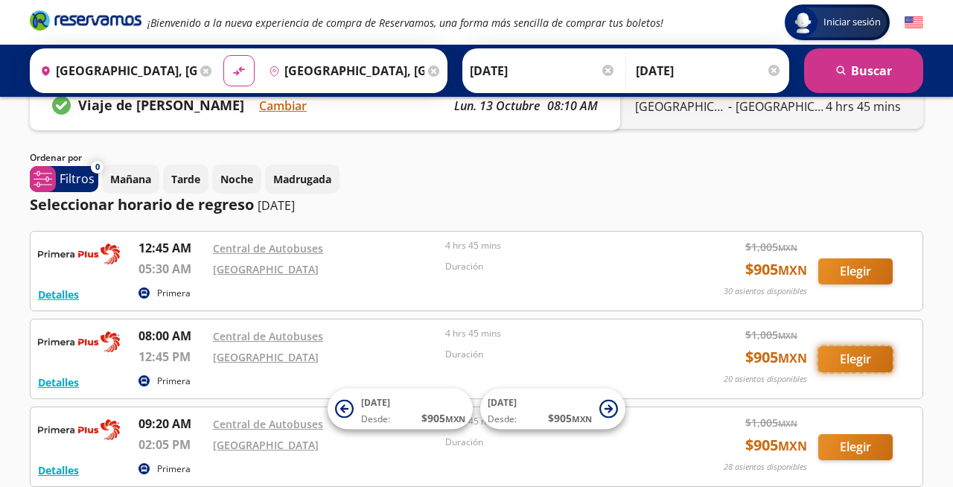
click at [852, 361] on button "Elegir" at bounding box center [855, 359] width 74 height 26
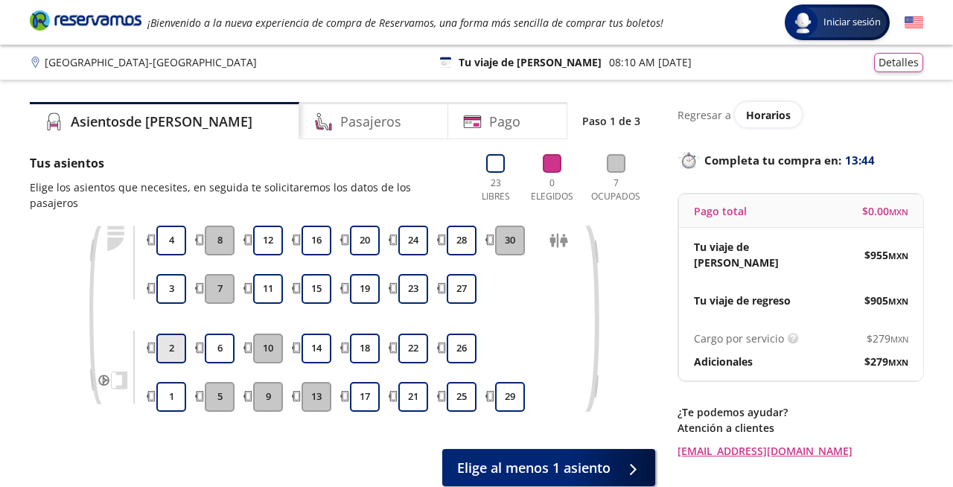
click at [174, 338] on button "2" at bounding box center [171, 348] width 30 height 30
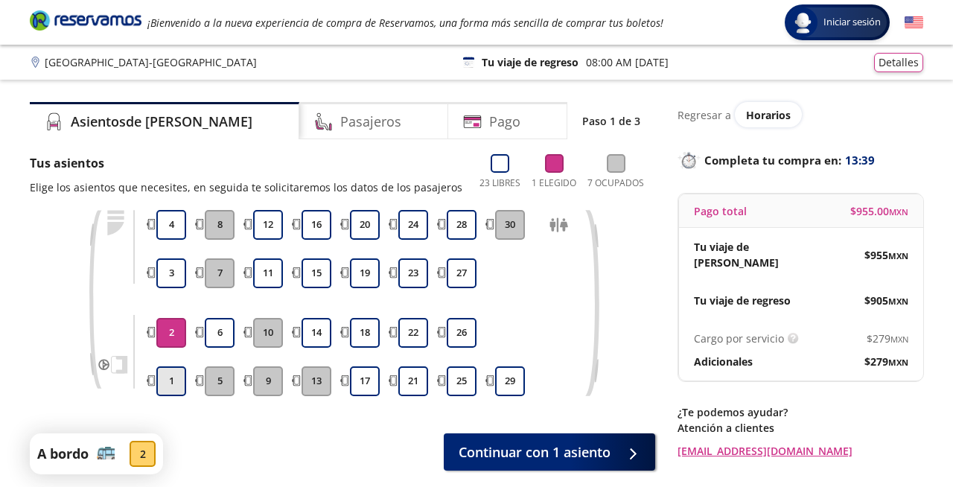
click at [170, 379] on button "1" at bounding box center [171, 381] width 30 height 30
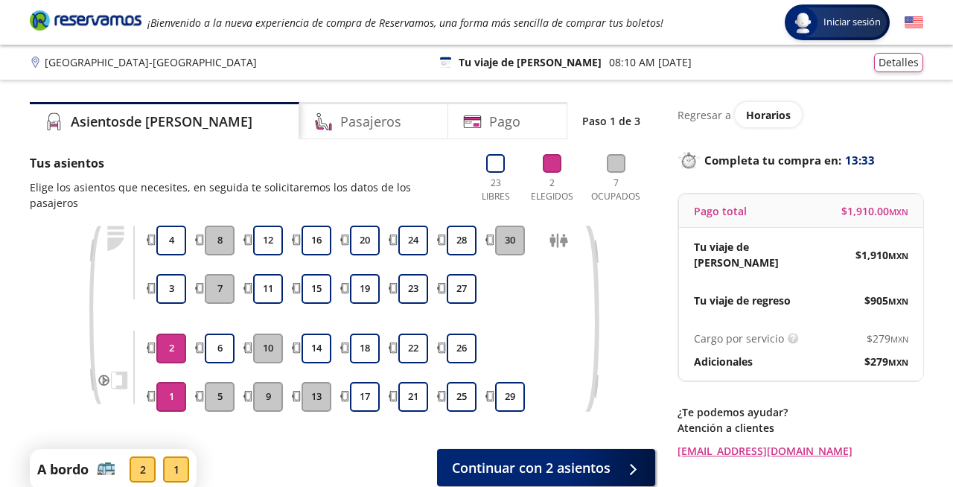
click at [173, 333] on button "2" at bounding box center [171, 348] width 30 height 30
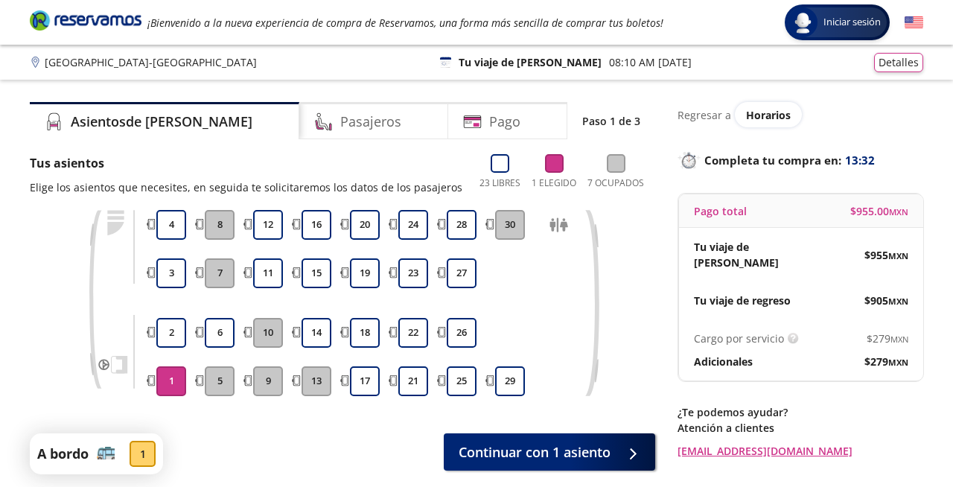
click at [174, 378] on button "1" at bounding box center [171, 381] width 30 height 30
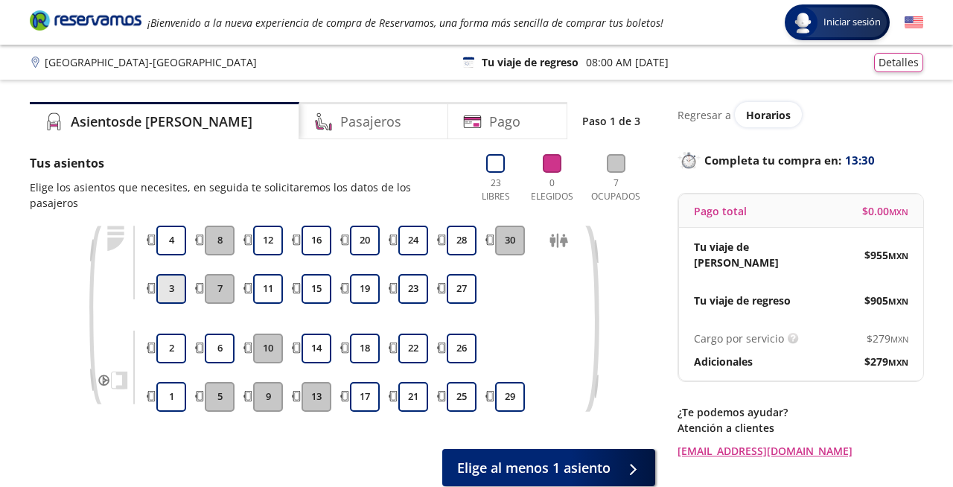
click at [173, 274] on button "3" at bounding box center [171, 289] width 30 height 30
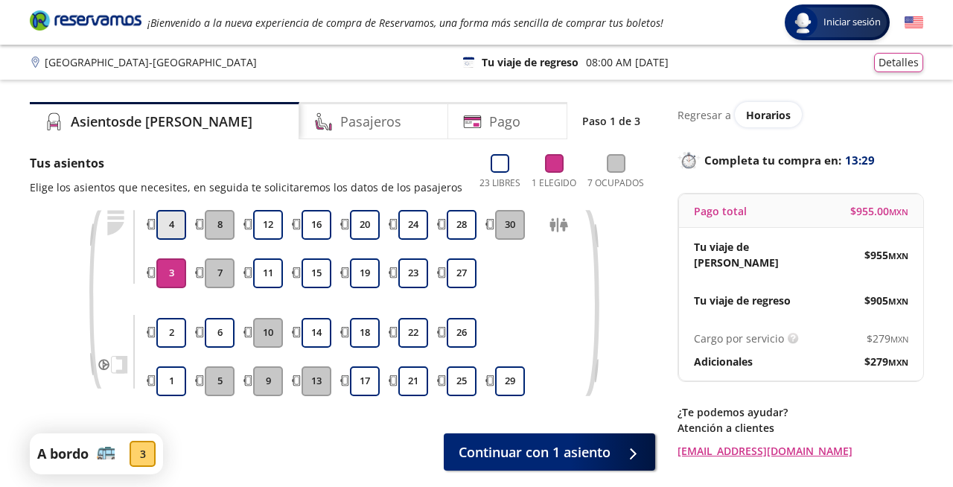
click at [168, 223] on button "4" at bounding box center [171, 225] width 30 height 30
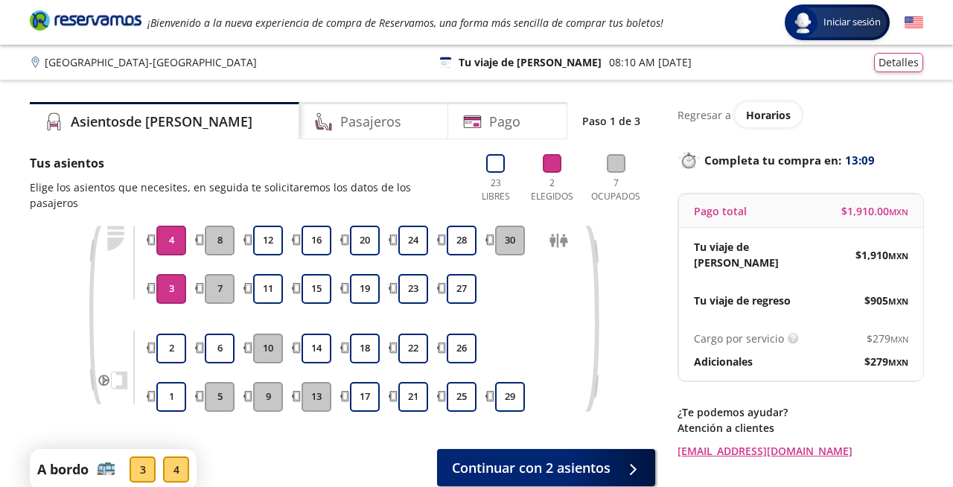
click at [622, 389] on div "1 2 3 4 5 6 7 8 9 10 11 12 13 14 15 16 17 18 19 20 21 22 23 24 25 26 27 28 29 30" at bounding box center [342, 330] width 625 height 208
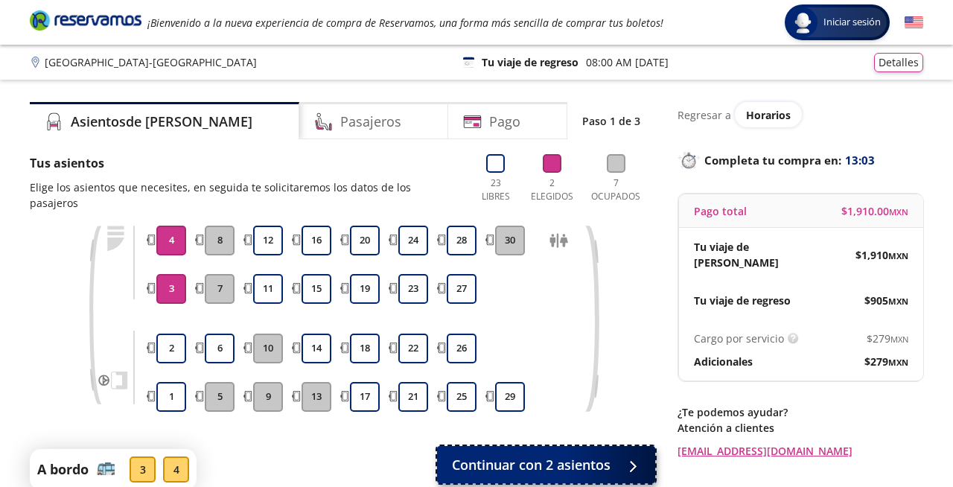
click at [581, 455] on span "Continuar con 2 asientos" at bounding box center [531, 465] width 159 height 20
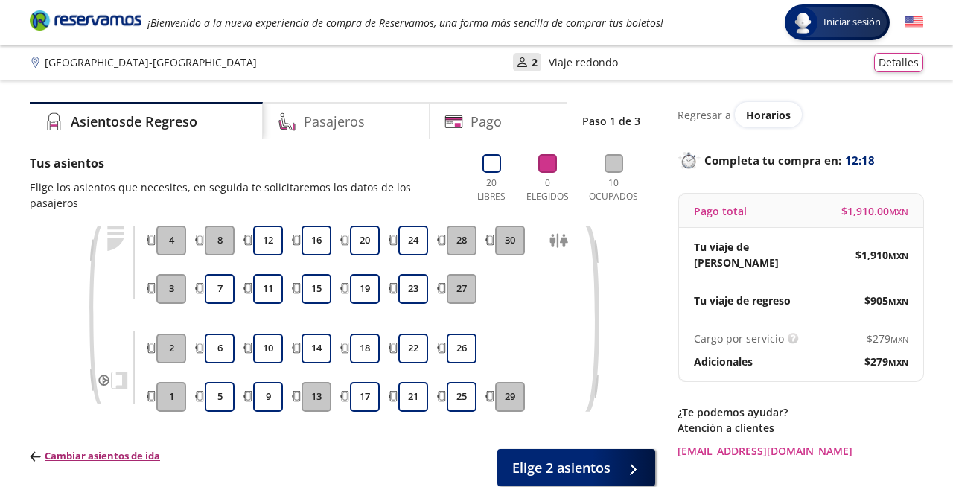
click at [144, 449] on p "Cambiar asientos de ida" at bounding box center [95, 456] width 130 height 15
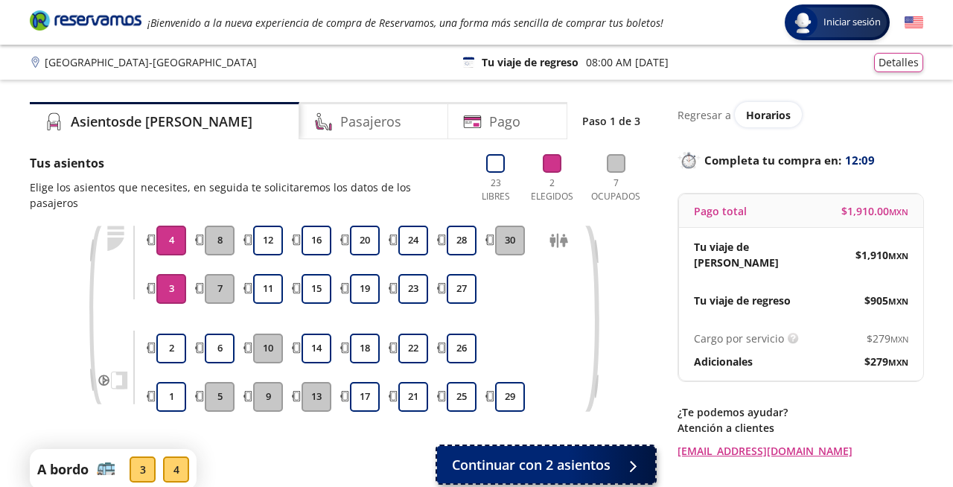
click at [583, 455] on span "Continuar con 2 asientos" at bounding box center [531, 465] width 159 height 20
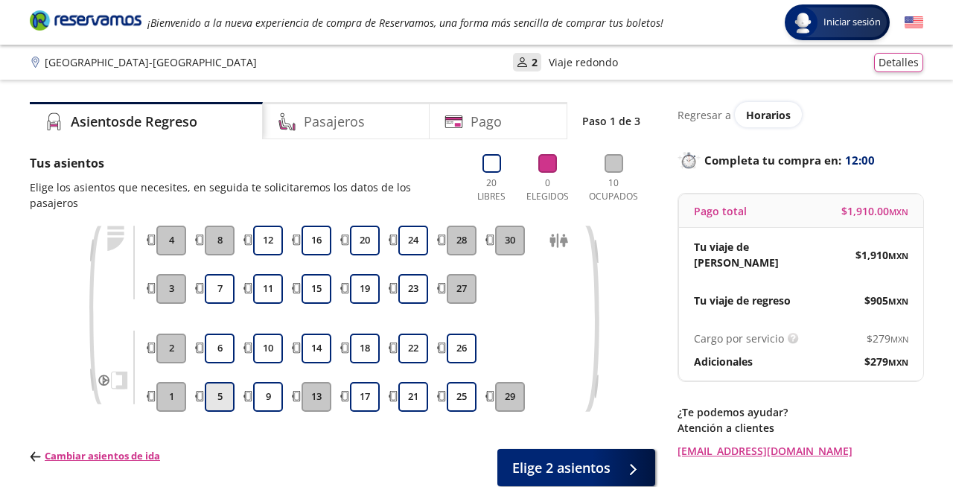
click at [221, 382] on button "5" at bounding box center [220, 397] width 30 height 30
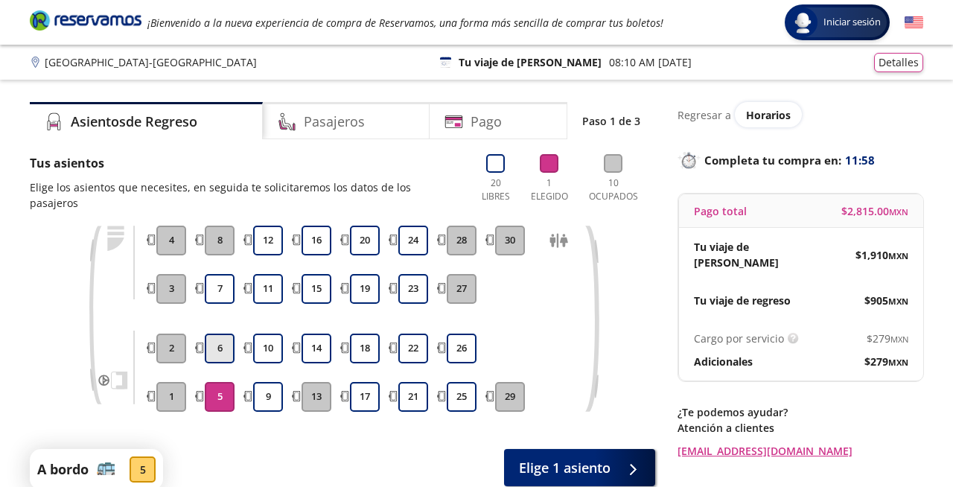
click at [223, 336] on button "6" at bounding box center [220, 348] width 30 height 30
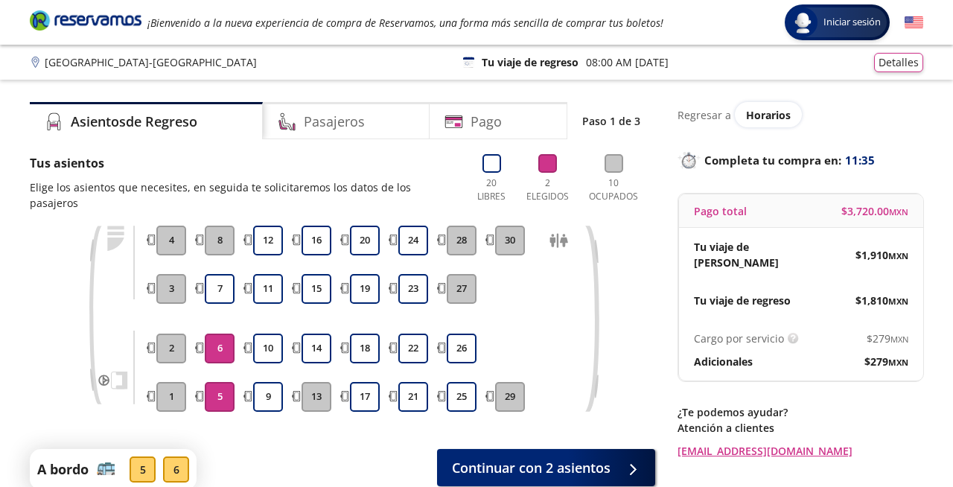
click at [712, 116] on p "Regresar a" at bounding box center [704, 115] width 54 height 16
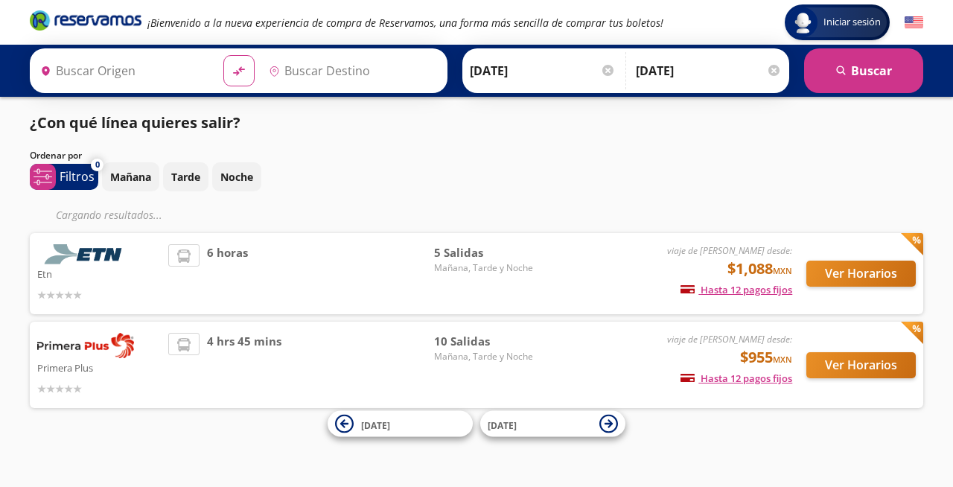
type input "[GEOGRAPHIC_DATA], [GEOGRAPHIC_DATA]"
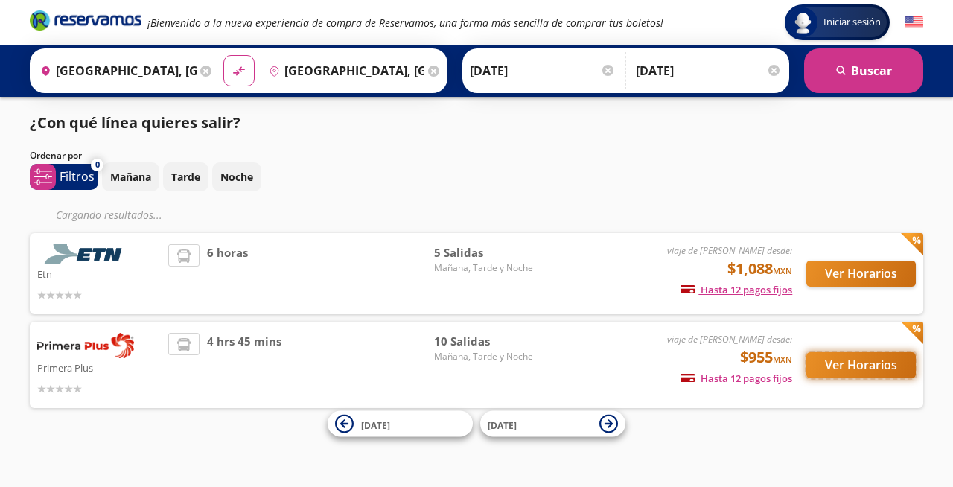
click at [853, 367] on button "Ver Horarios" at bounding box center [860, 365] width 109 height 26
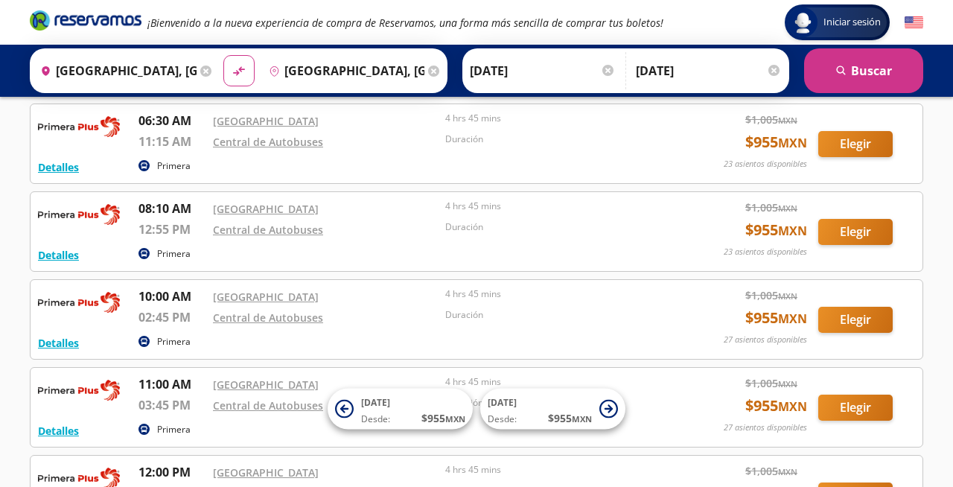
scroll to position [75, 0]
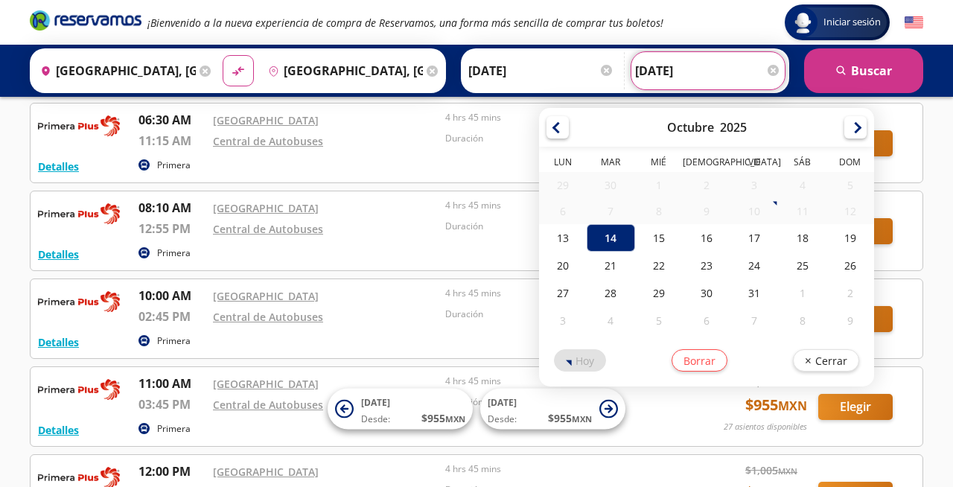
click at [659, 77] on input "[DATE]" at bounding box center [708, 70] width 146 height 37
click at [609, 234] on div "14" at bounding box center [611, 238] width 48 height 28
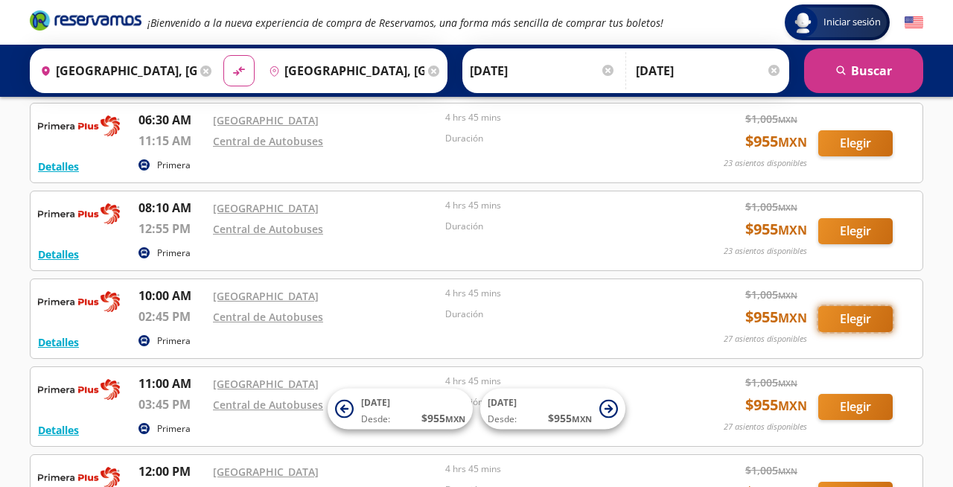
click at [860, 319] on button "Elegir" at bounding box center [855, 319] width 74 height 26
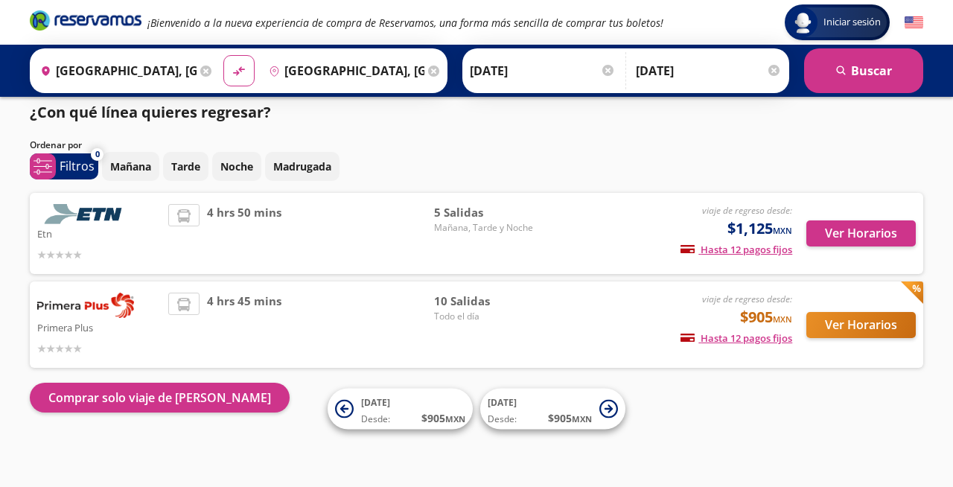
scroll to position [10, 0]
click at [858, 327] on button "Ver Horarios" at bounding box center [860, 325] width 109 height 26
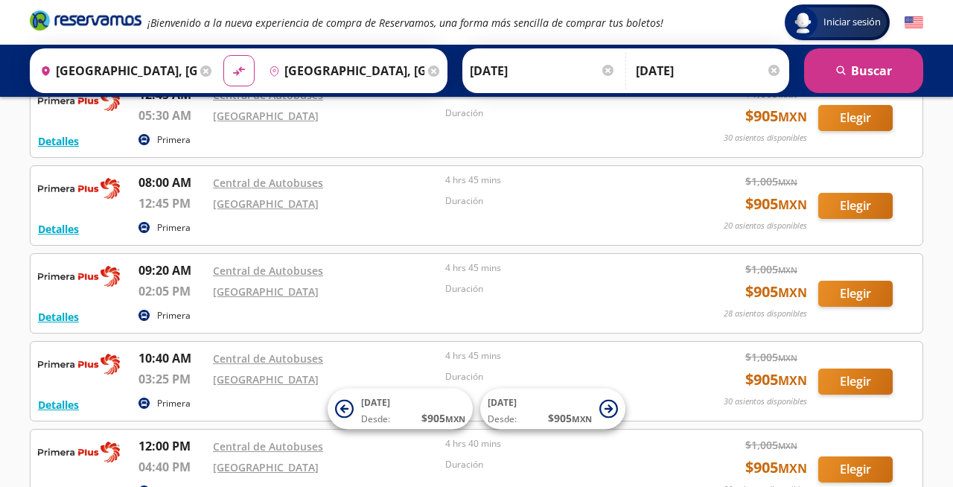
scroll to position [201, 0]
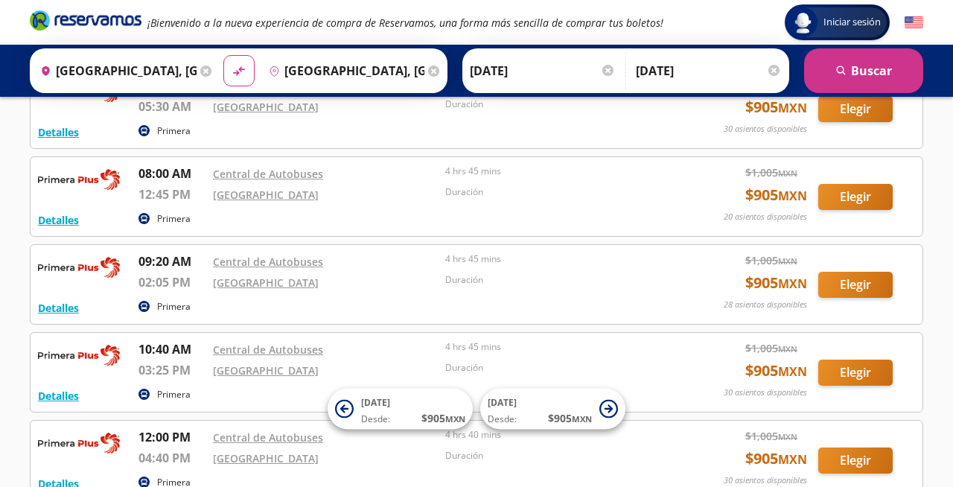
click at [659, 73] on input "[DATE]" at bounding box center [709, 70] width 146 height 37
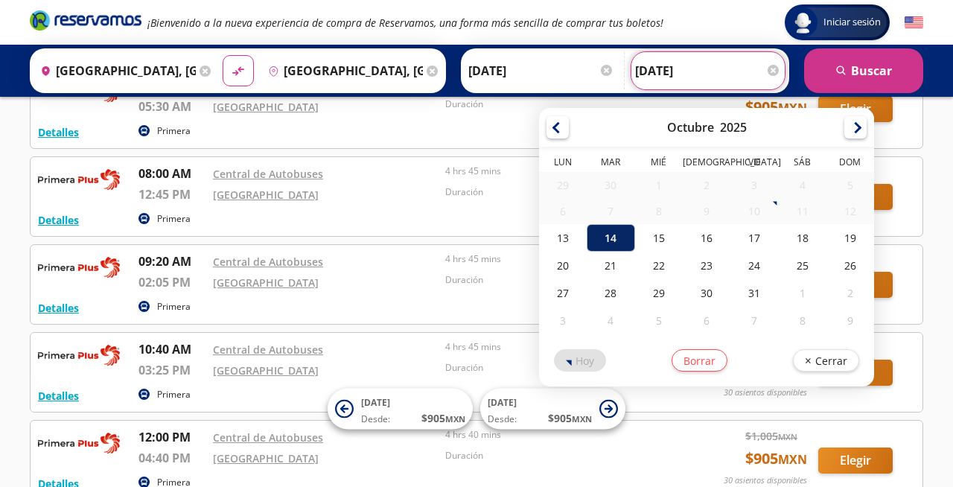
click at [608, 236] on div "14" at bounding box center [611, 238] width 48 height 28
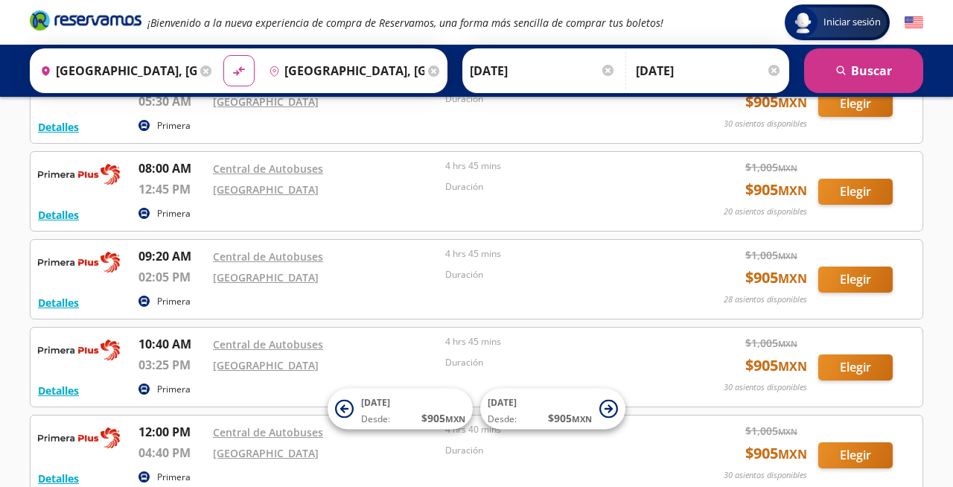
scroll to position [225, 0]
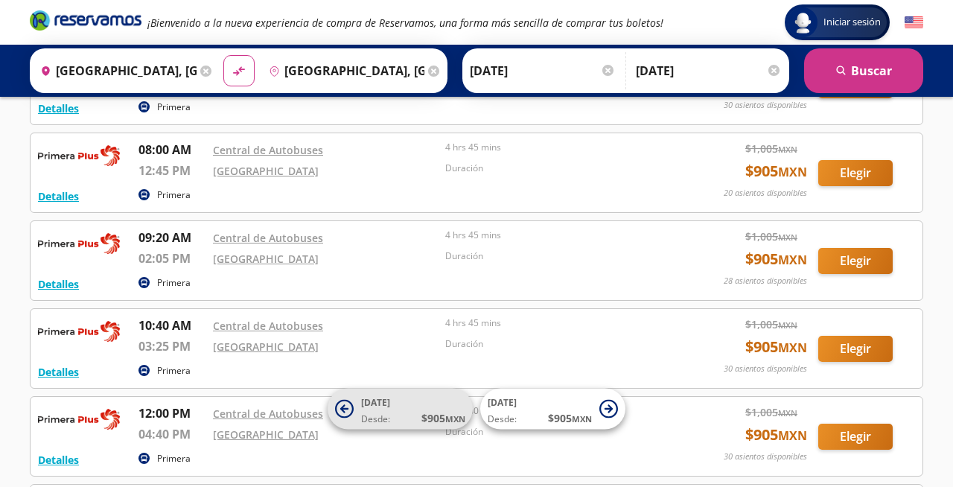
click at [397, 407] on span "[DATE] Desde: $ 905 MXN" at bounding box center [413, 408] width 104 height 33
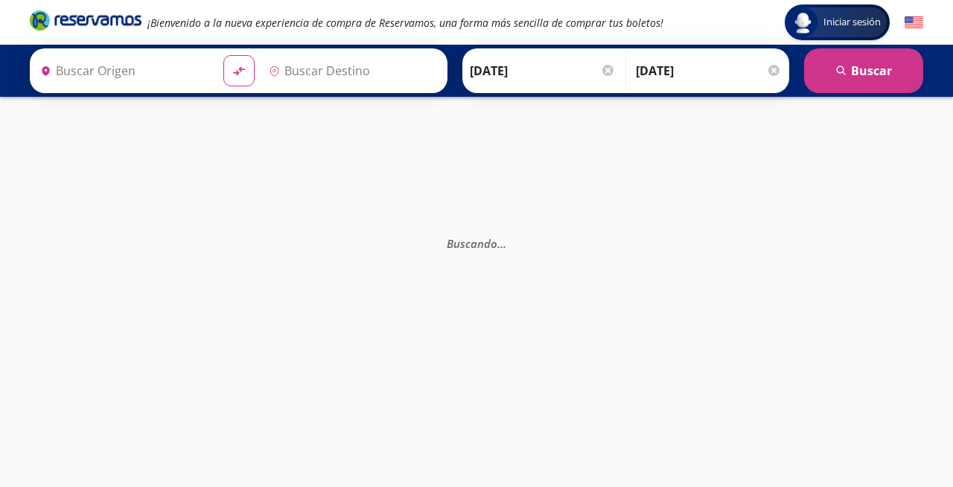
type input "[GEOGRAPHIC_DATA], [GEOGRAPHIC_DATA]"
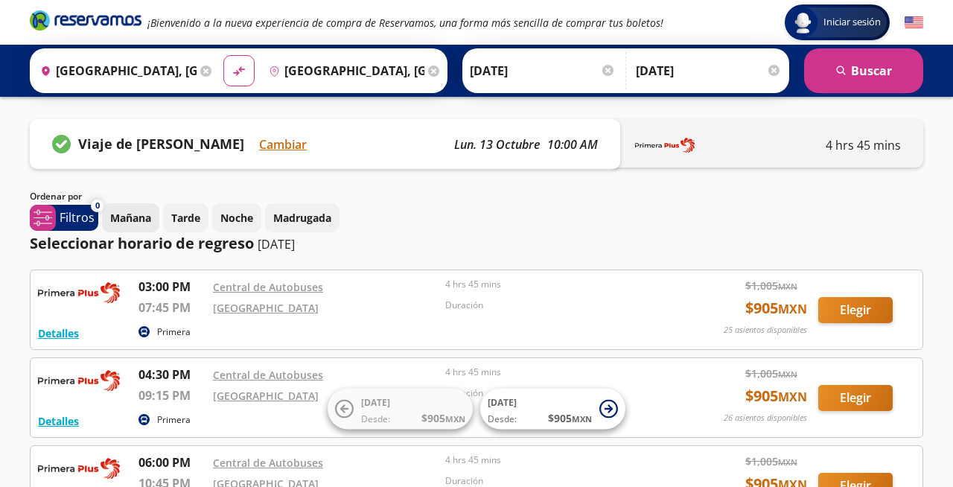
click at [130, 217] on p "Mañana" at bounding box center [130, 218] width 41 height 16
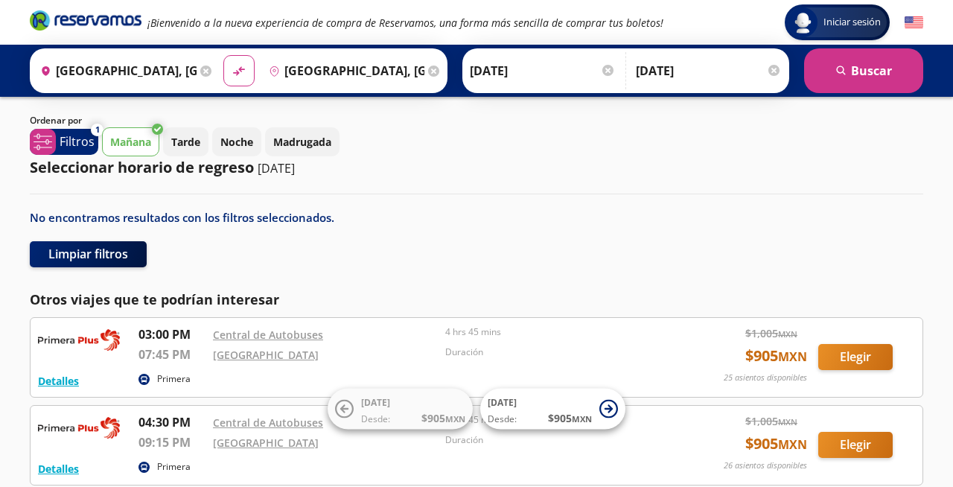
scroll to position [70, 0]
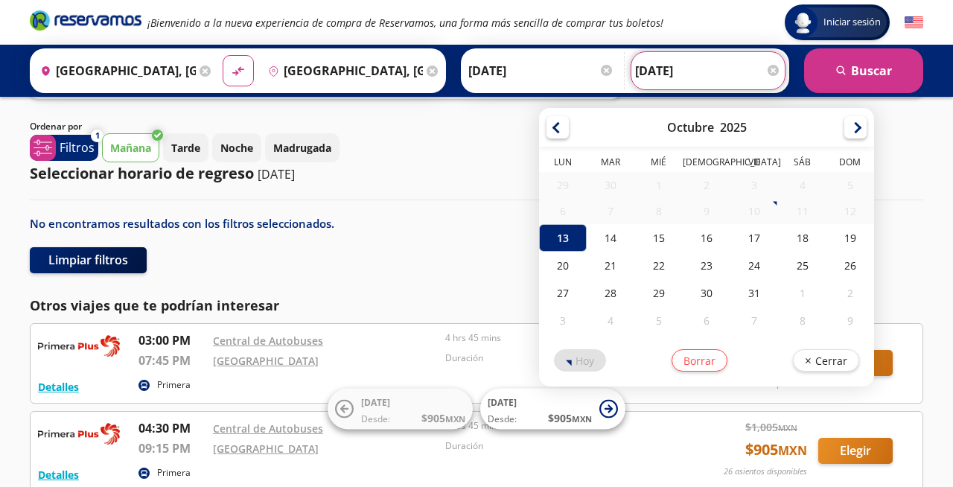
click at [661, 74] on input "[DATE]" at bounding box center [708, 70] width 146 height 37
click at [611, 239] on div "14" at bounding box center [611, 238] width 48 height 28
type input "[DATE]"
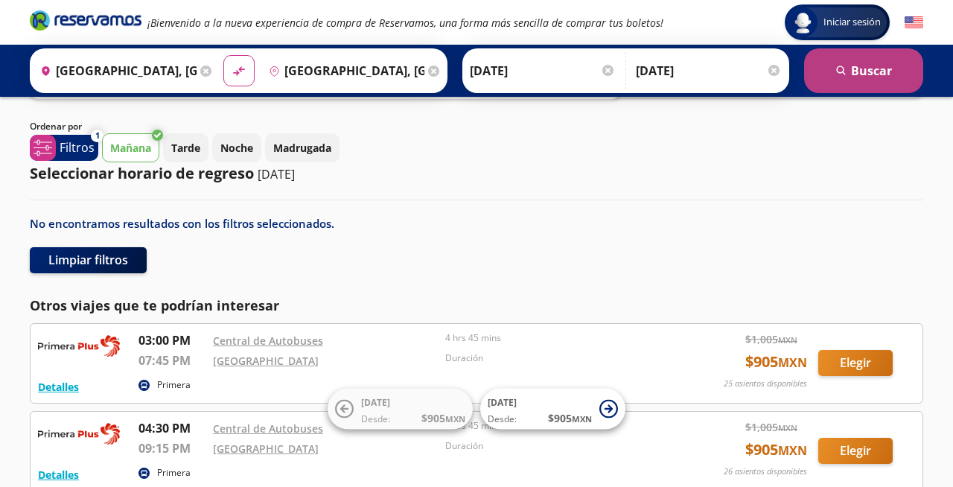
click at [871, 71] on button "search [GEOGRAPHIC_DATA]" at bounding box center [863, 70] width 119 height 45
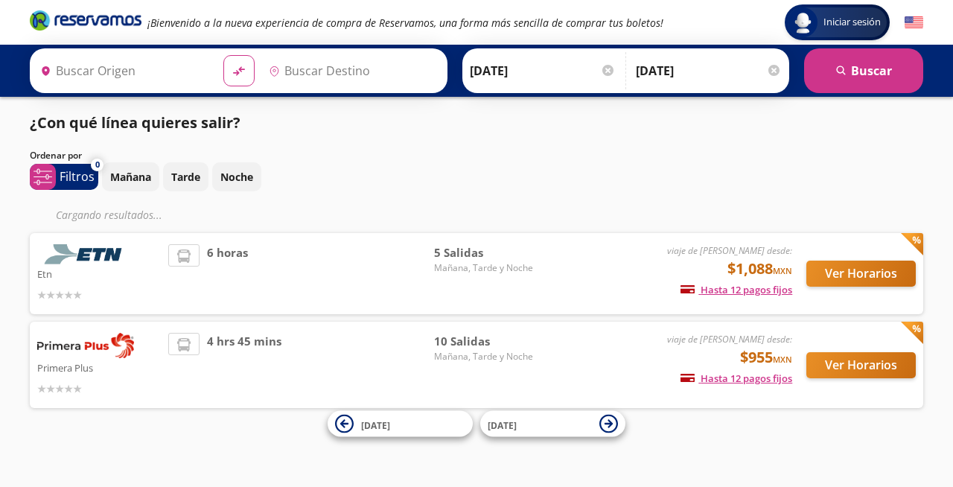
type input "[GEOGRAPHIC_DATA], [GEOGRAPHIC_DATA]"
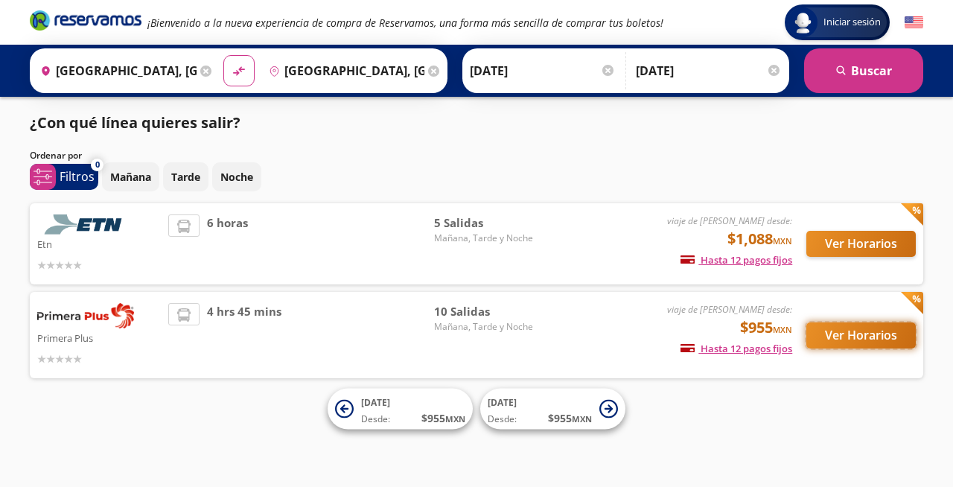
click at [840, 336] on button "Ver Horarios" at bounding box center [860, 335] width 109 height 26
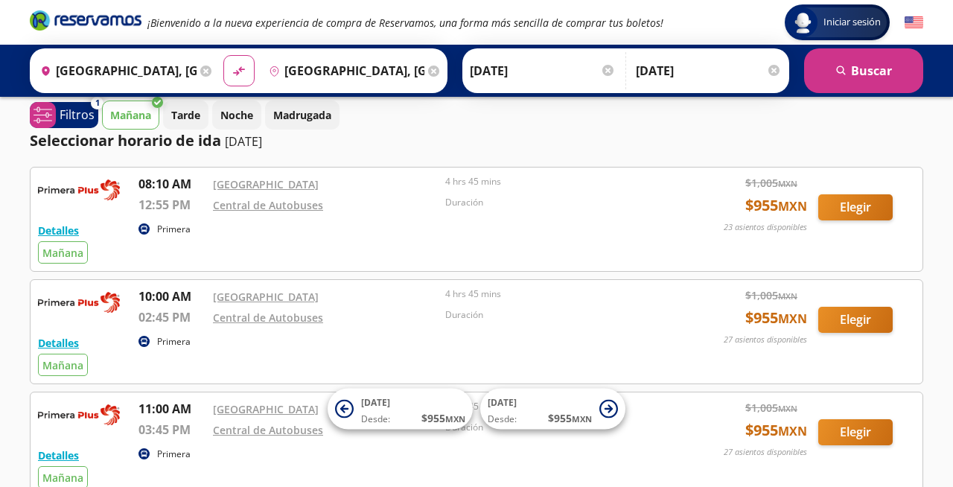
scroll to position [7, 0]
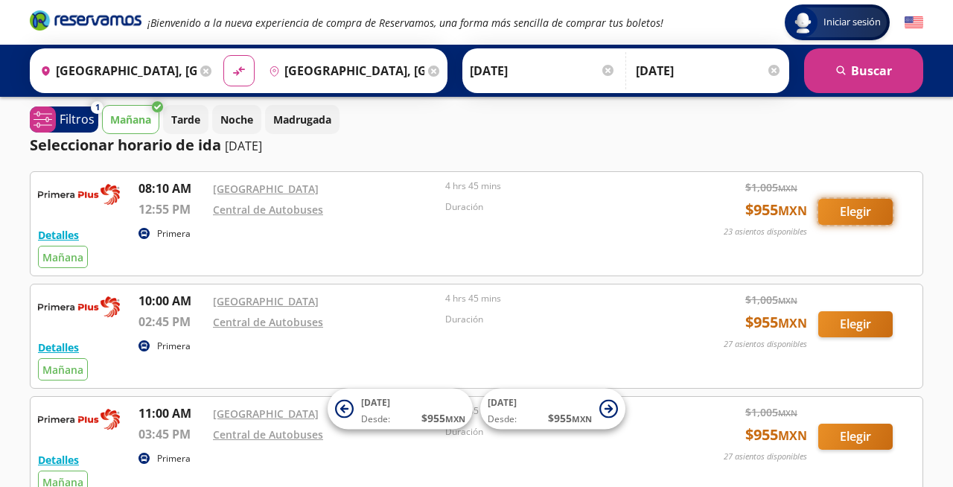
click at [850, 211] on button "Elegir" at bounding box center [855, 212] width 74 height 26
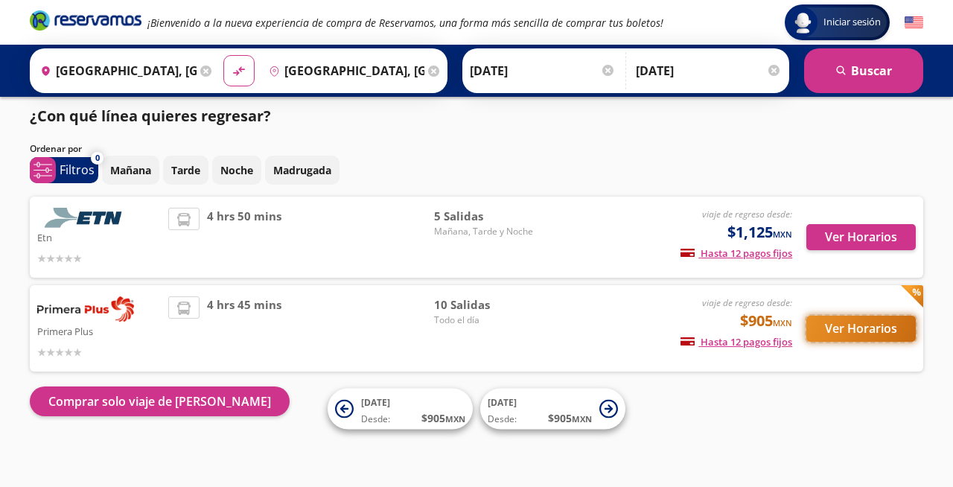
click at [840, 330] on button "Ver Horarios" at bounding box center [860, 329] width 109 height 26
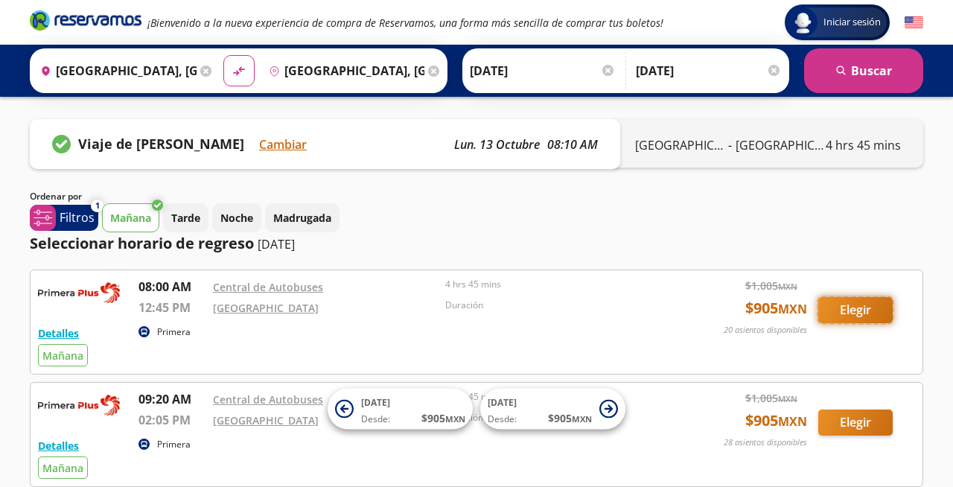
click at [848, 310] on button "Elegir" at bounding box center [855, 310] width 74 height 26
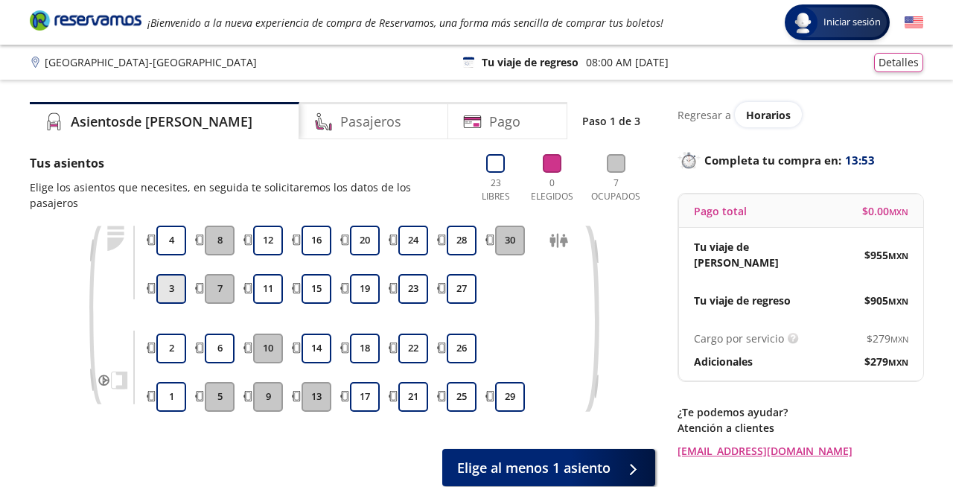
click at [173, 275] on button "3" at bounding box center [171, 289] width 30 height 30
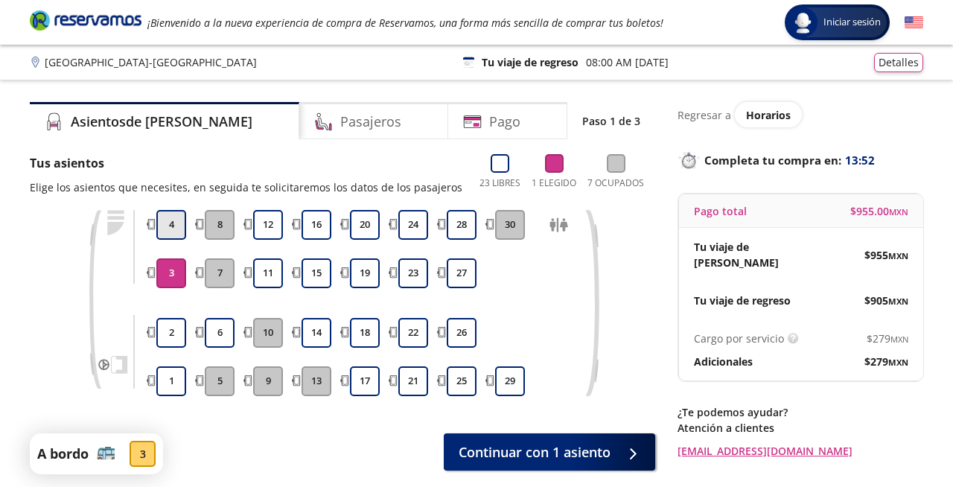
click at [173, 225] on button "4" at bounding box center [171, 225] width 30 height 30
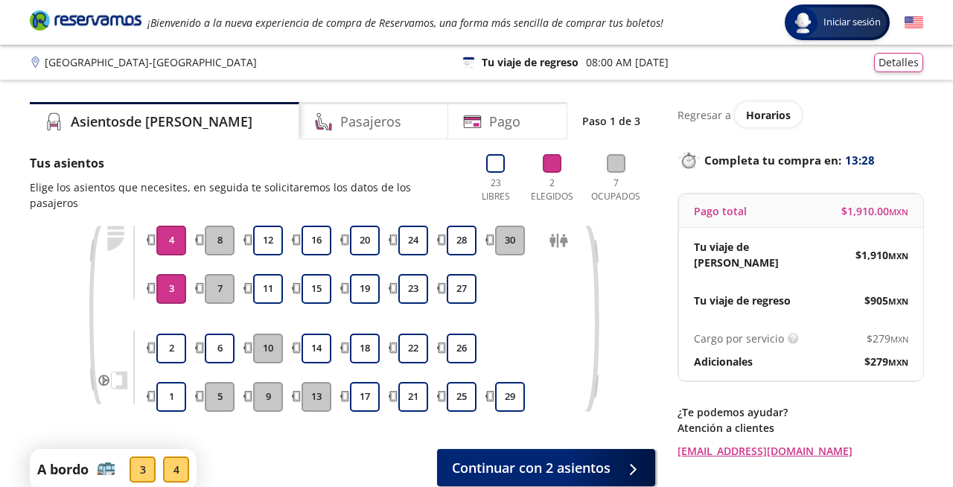
click at [511, 66] on p "Tu viaje de regreso" at bounding box center [530, 62] width 97 height 16
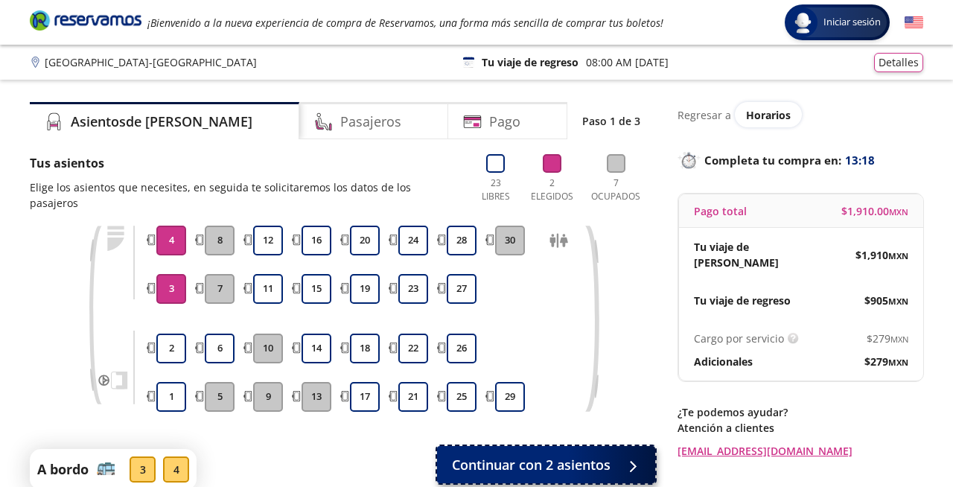
click at [646, 461] on icon at bounding box center [641, 466] width 11 height 11
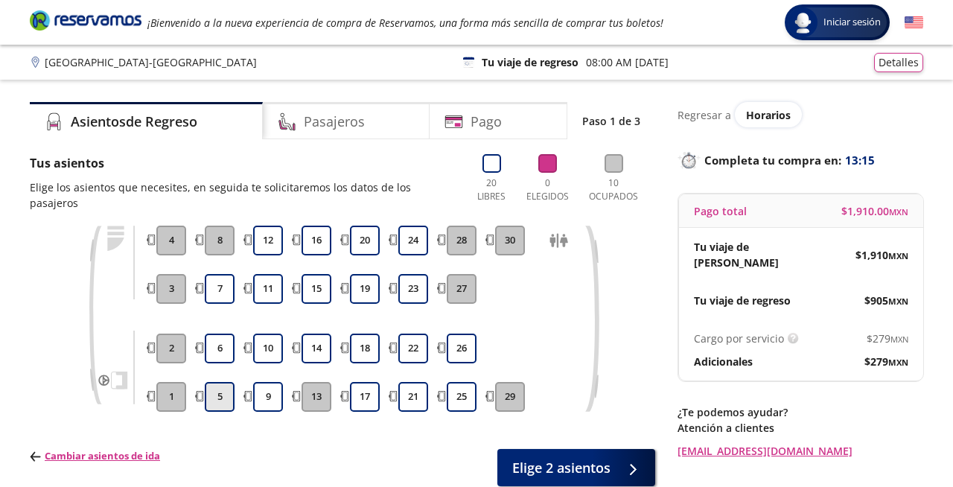
click at [220, 382] on button "5" at bounding box center [220, 397] width 30 height 30
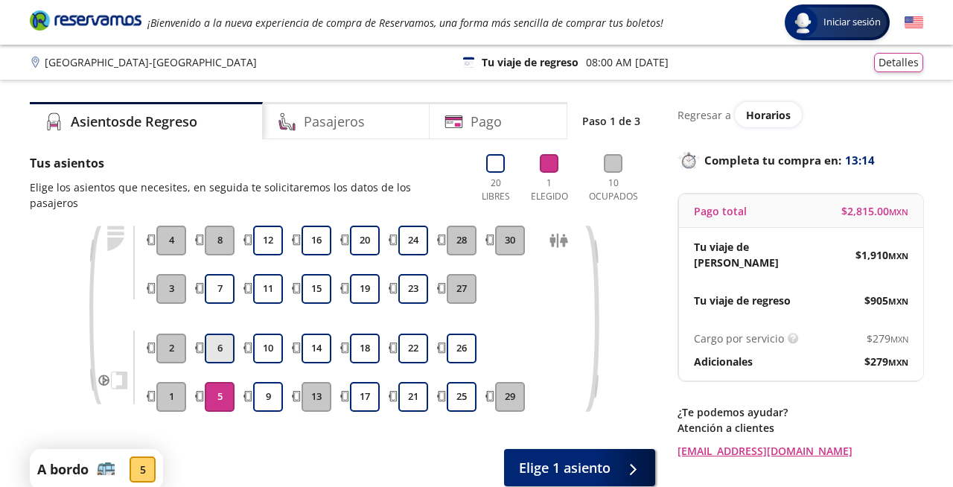
click at [218, 335] on button "6" at bounding box center [220, 348] width 30 height 30
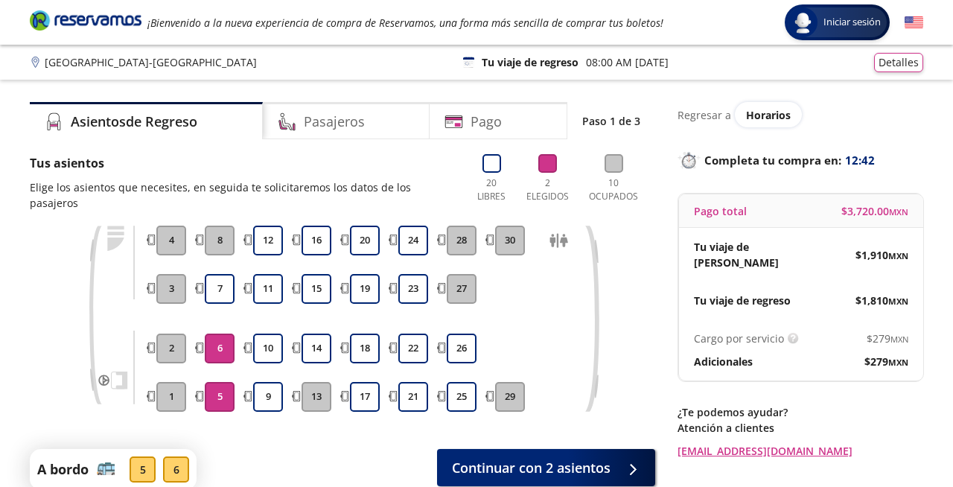
scroll to position [26, 0]
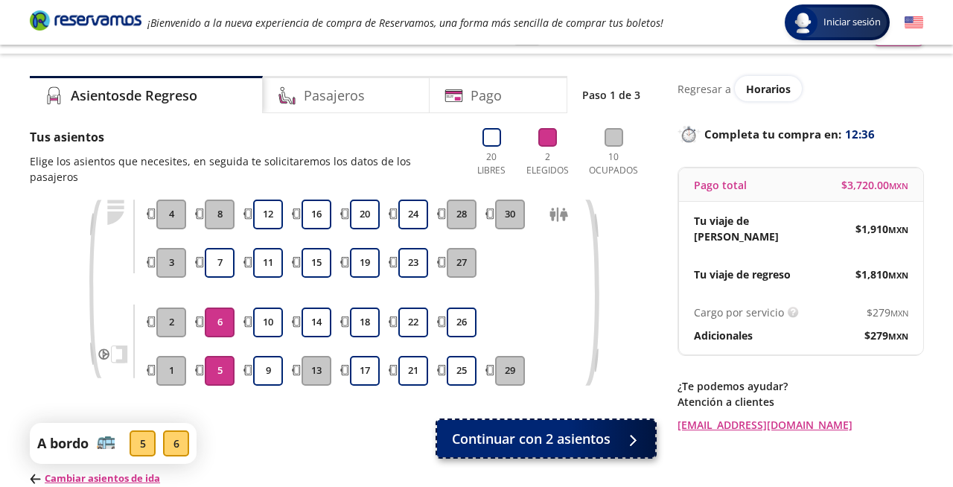
click at [595, 429] on span "Continuar con 2 asientos" at bounding box center [531, 439] width 159 height 20
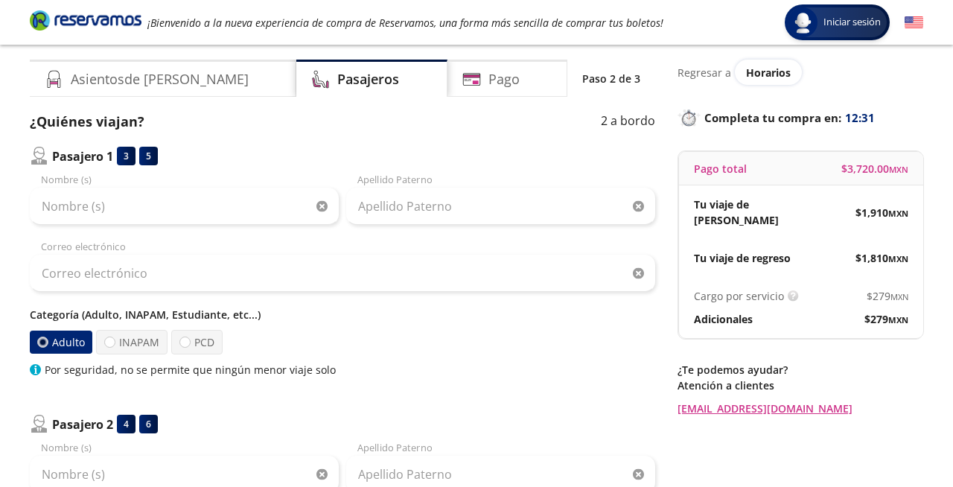
scroll to position [60, 0]
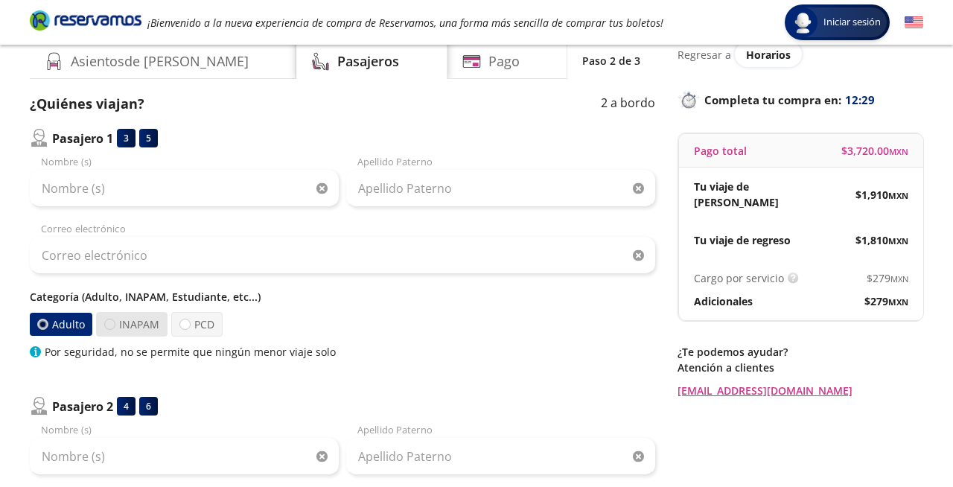
click at [109, 322] on div at bounding box center [109, 324] width 11 height 11
click at [109, 322] on input "INAPAM" at bounding box center [110, 324] width 10 height 10
radio input "true"
radio input "false"
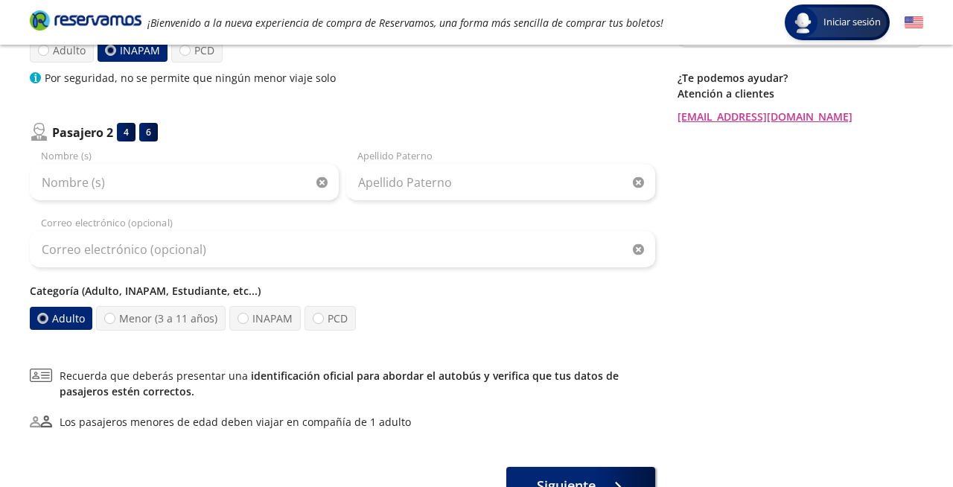
scroll to position [339, 0]
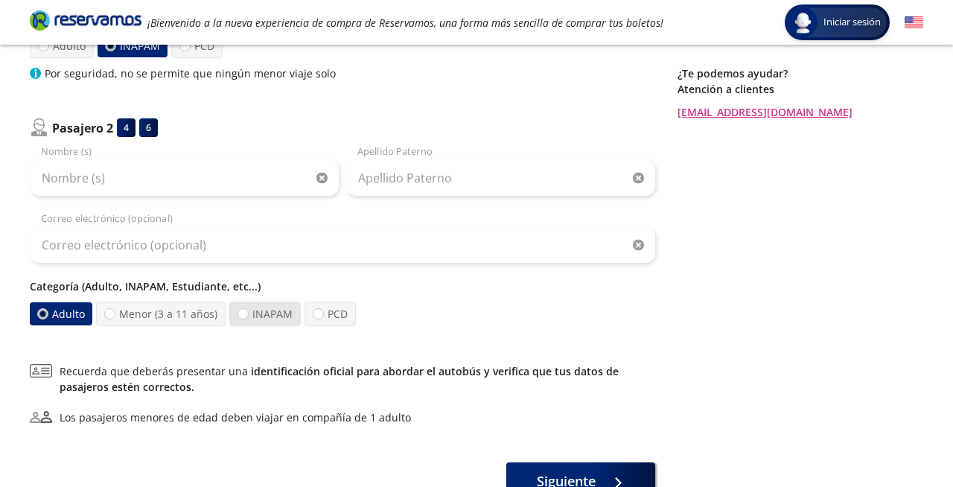
click at [267, 313] on label "INAPAM" at bounding box center [264, 313] width 71 height 25
click at [248, 313] on input "INAPAM" at bounding box center [243, 314] width 10 height 10
radio input "true"
radio input "false"
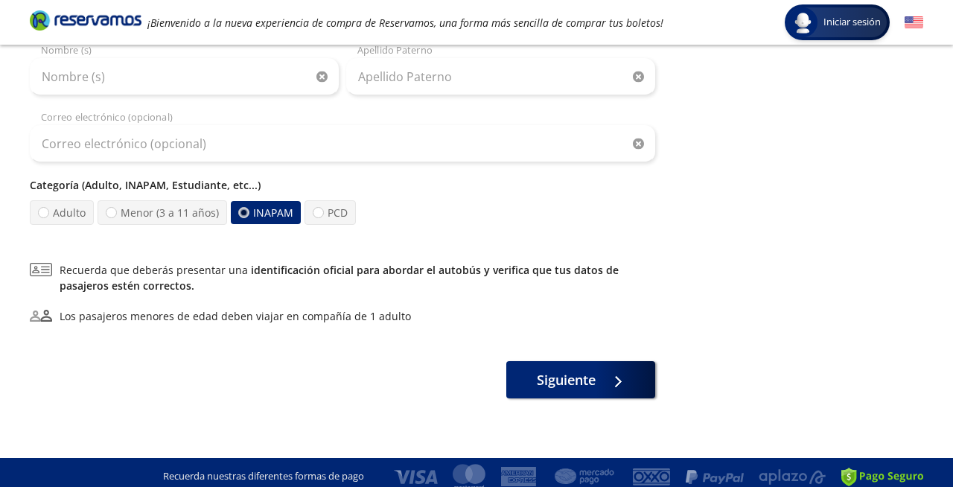
scroll to position [444, 0]
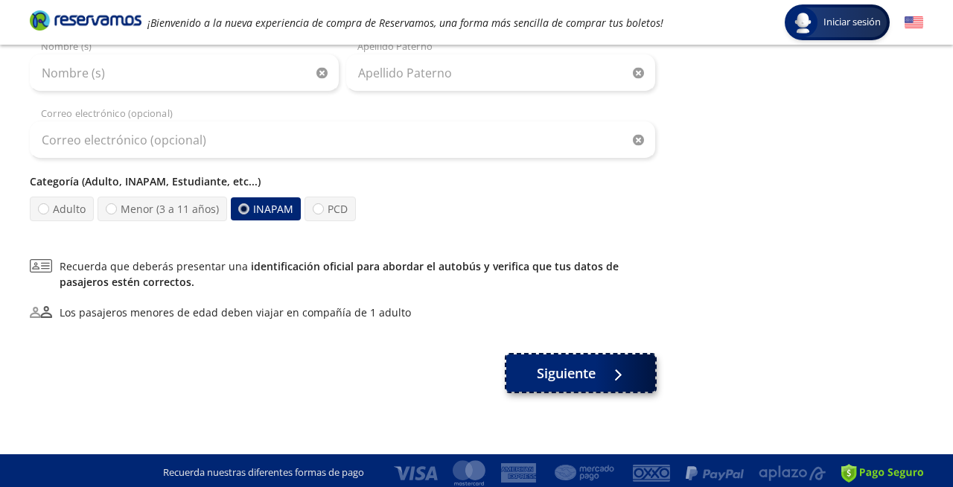
click at [578, 376] on span "Siguiente" at bounding box center [566, 373] width 59 height 20
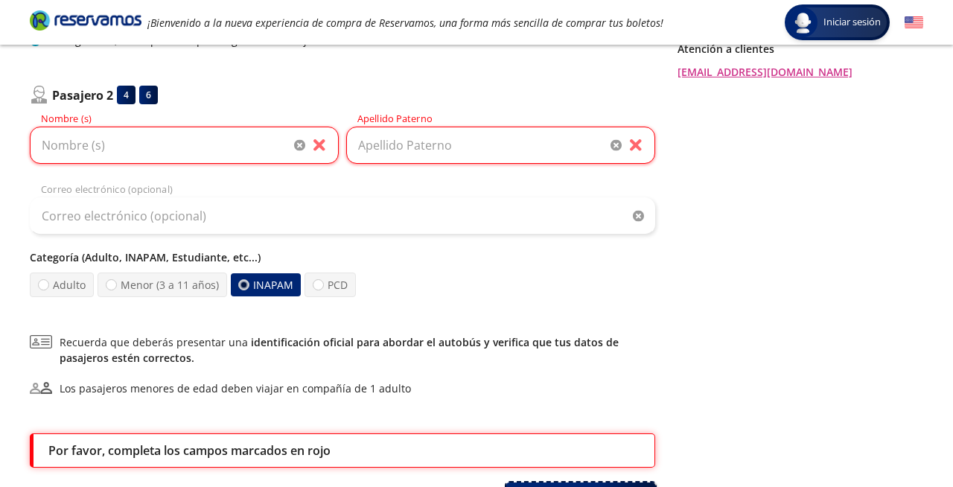
scroll to position [371, 0]
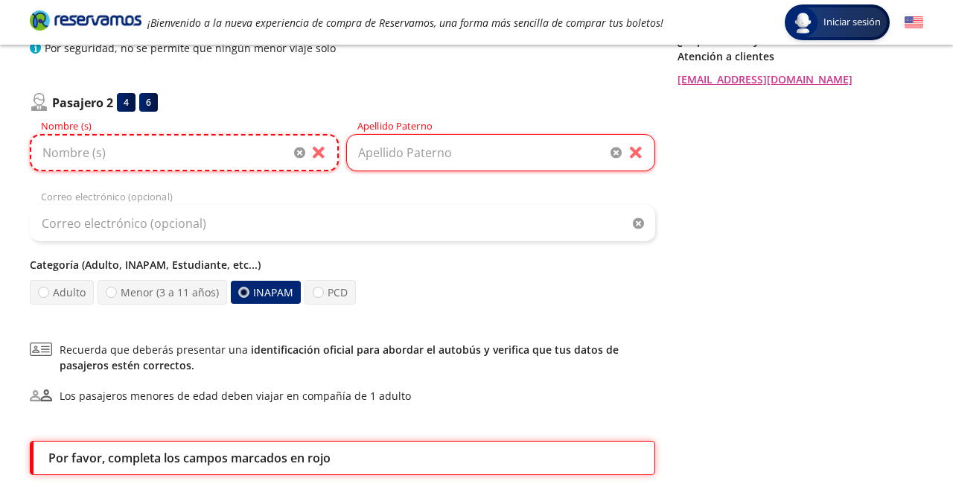
click at [120, 157] on input "Nombre (s)" at bounding box center [184, 152] width 309 height 37
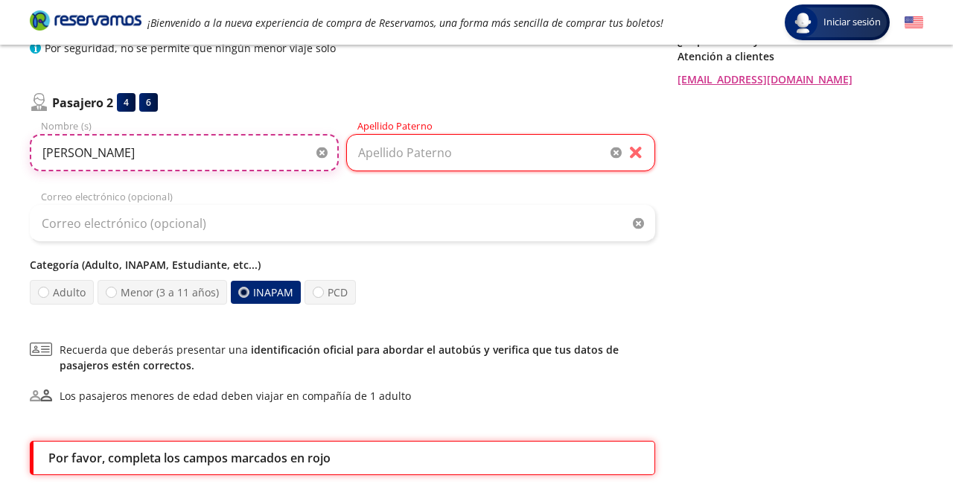
type input "[PERSON_NAME]"
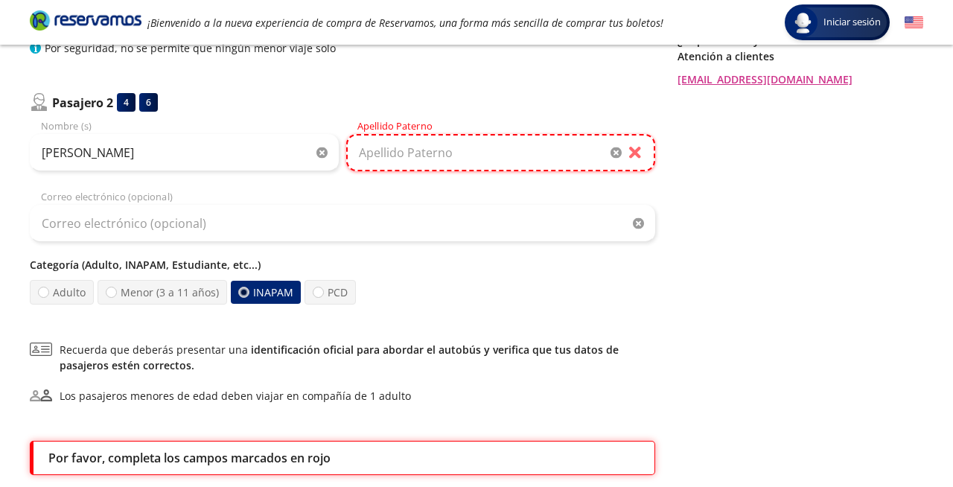
click at [357, 154] on input "Apellido Paterno" at bounding box center [500, 152] width 309 height 37
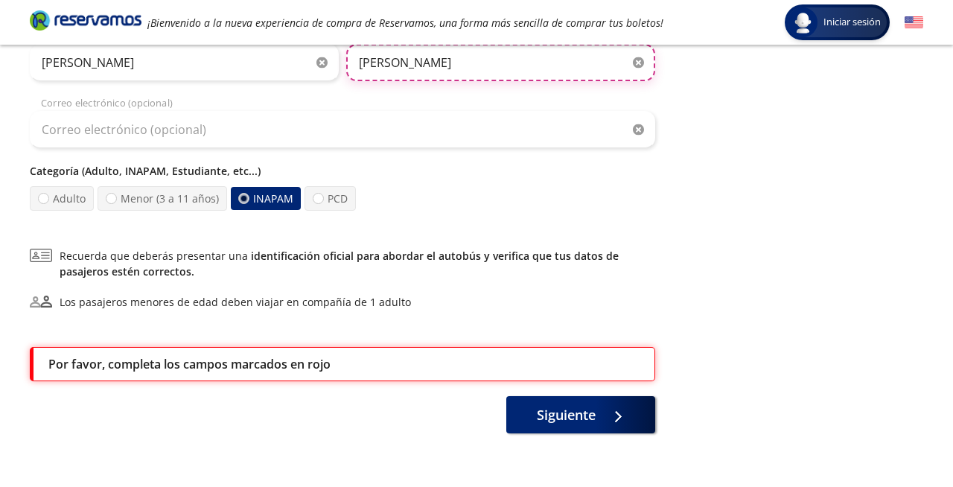
scroll to position [476, 0]
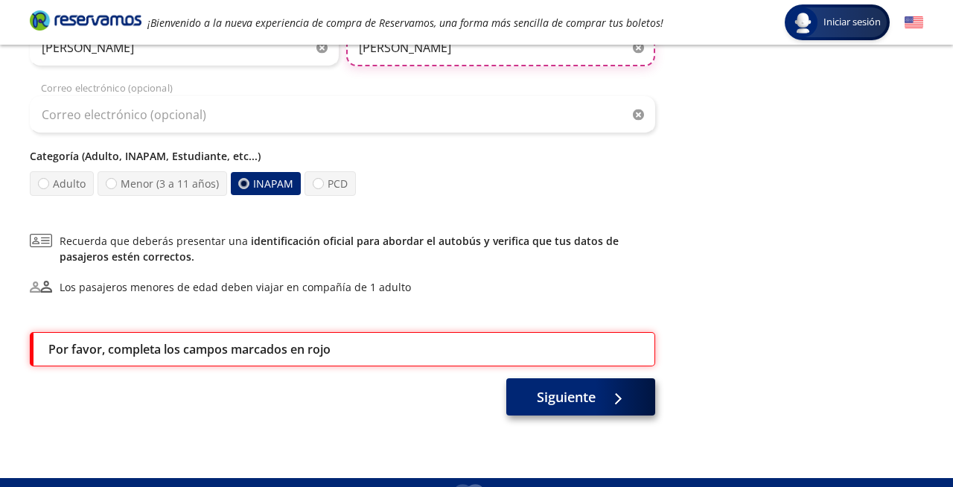
type input "[PERSON_NAME]"
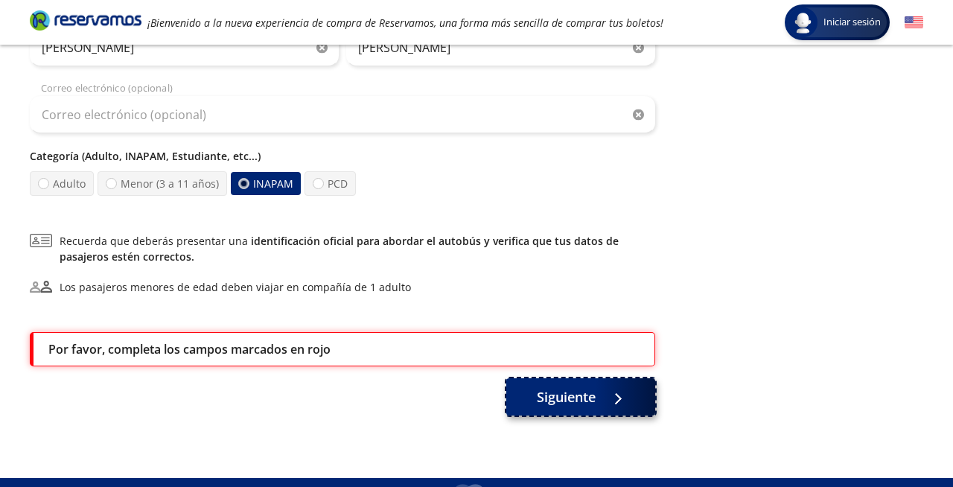
click at [554, 400] on span "Siguiente" at bounding box center [566, 397] width 59 height 20
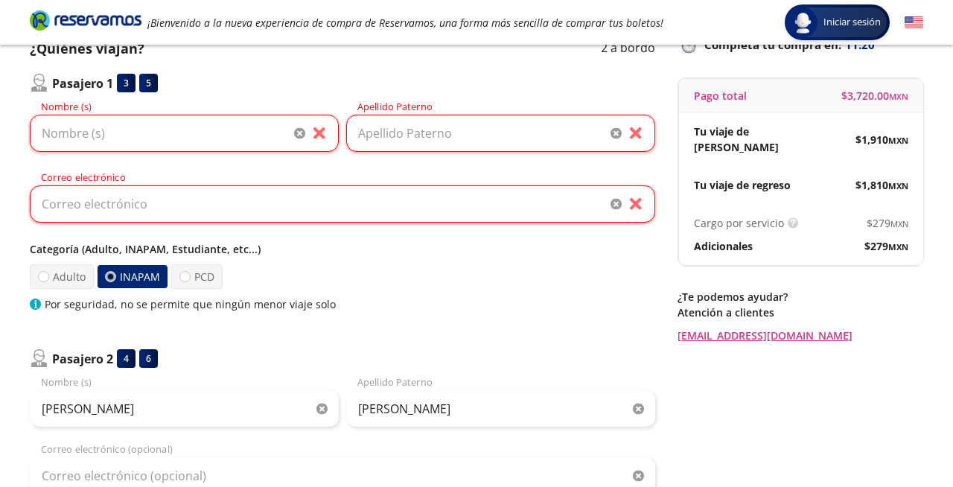
scroll to position [93, 0]
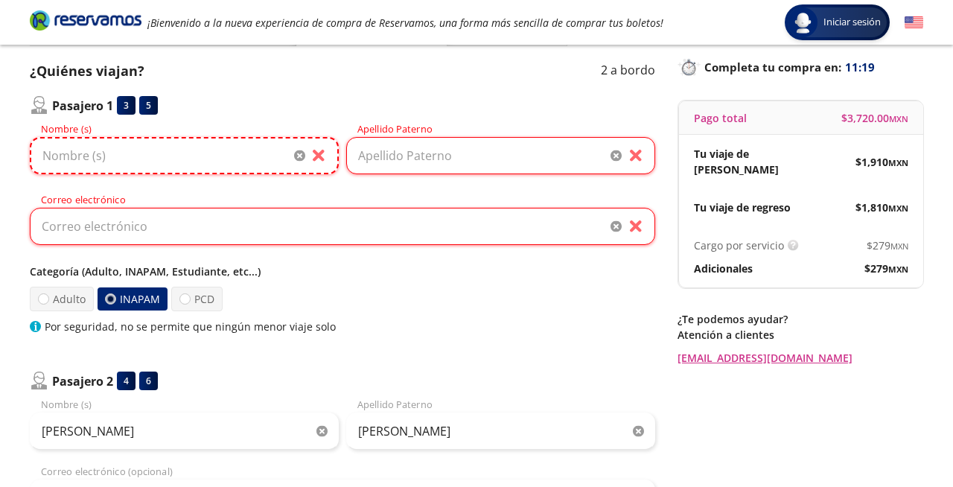
click at [136, 159] on input "Nombre (s)" at bounding box center [184, 155] width 309 height 37
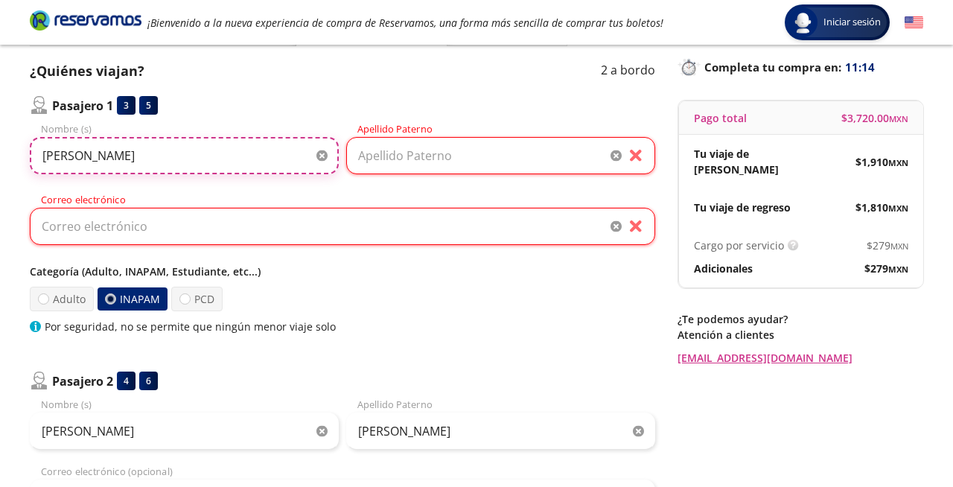
type input "[PERSON_NAME]"
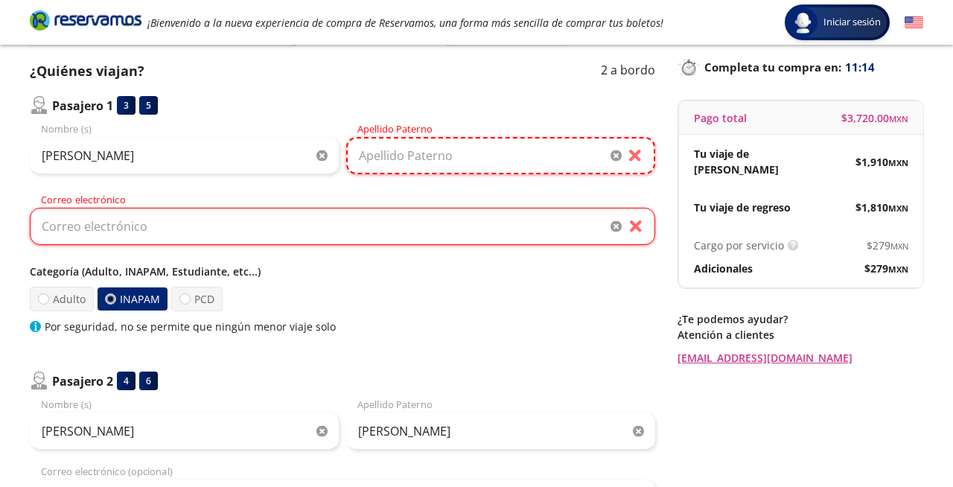
click at [368, 159] on input "Apellido Paterno" at bounding box center [500, 155] width 309 height 37
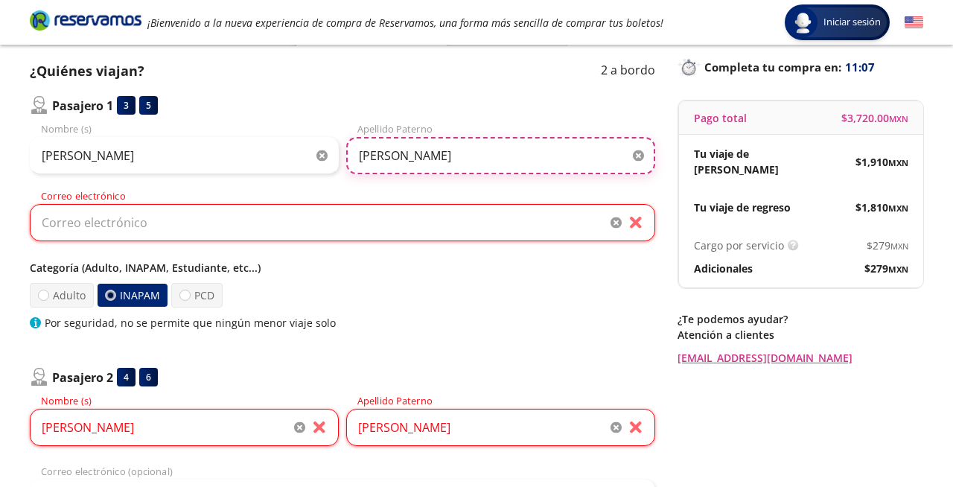
type input "[PERSON_NAME]"
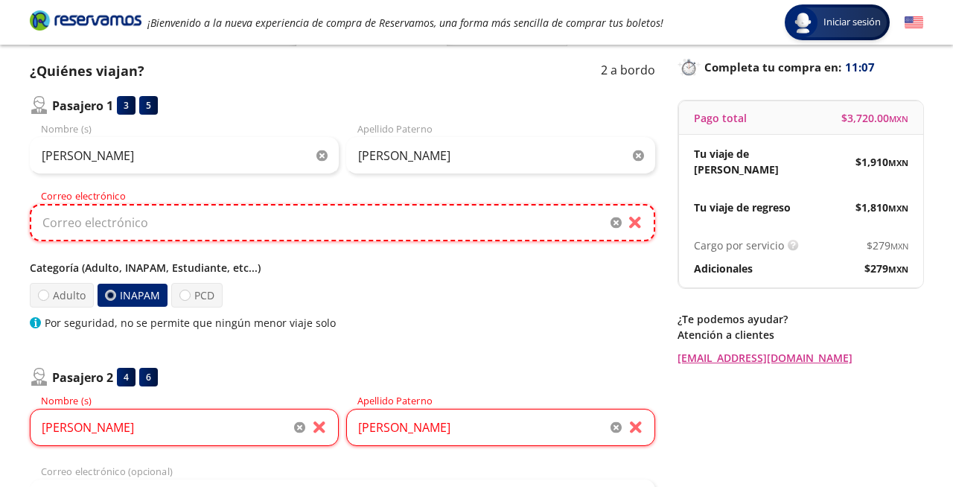
click at [234, 224] on input "Correo electrónico" at bounding box center [342, 222] width 625 height 37
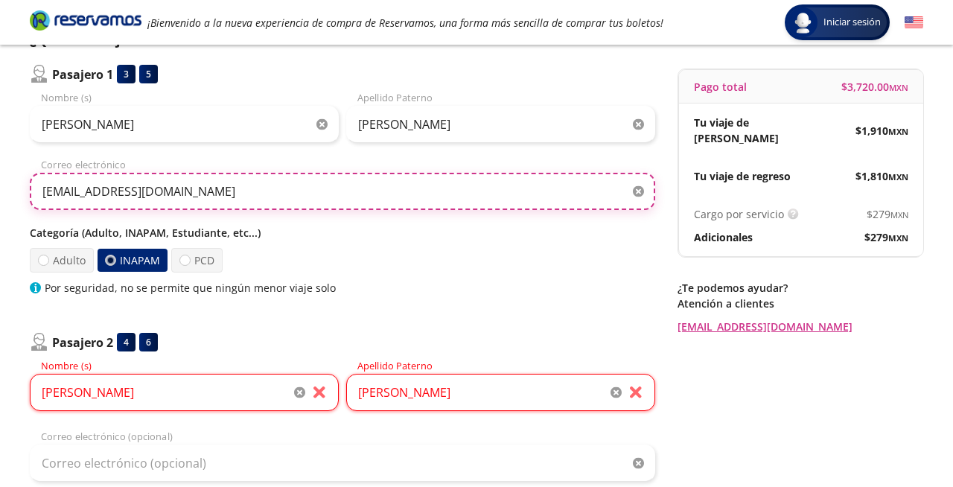
scroll to position [143, 0]
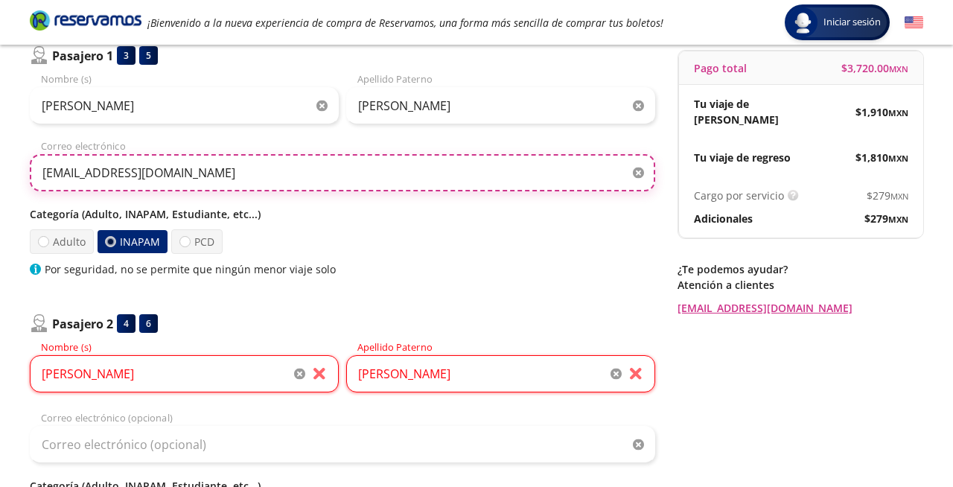
type input "[EMAIL_ADDRESS][DOMAIN_NAME]"
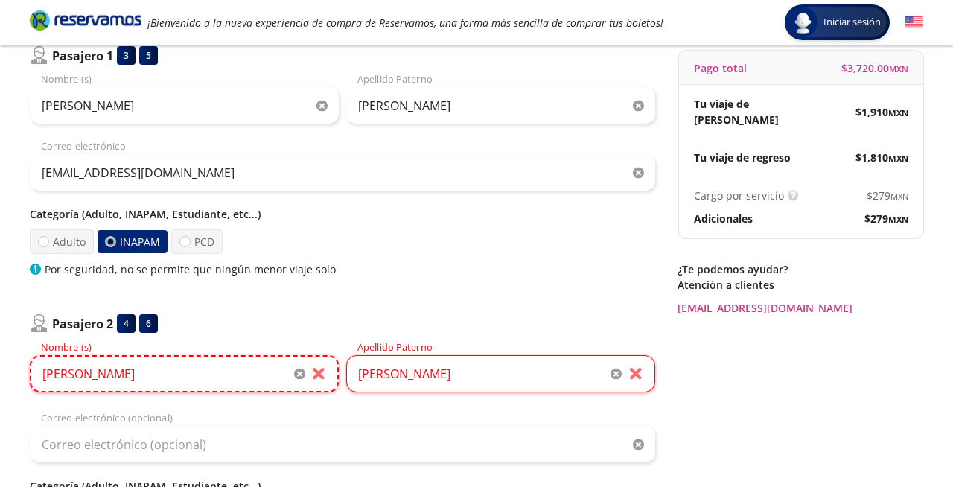
click at [102, 377] on input "[PERSON_NAME]" at bounding box center [184, 373] width 309 height 37
click at [392, 376] on input "[PERSON_NAME]" at bounding box center [500, 373] width 309 height 37
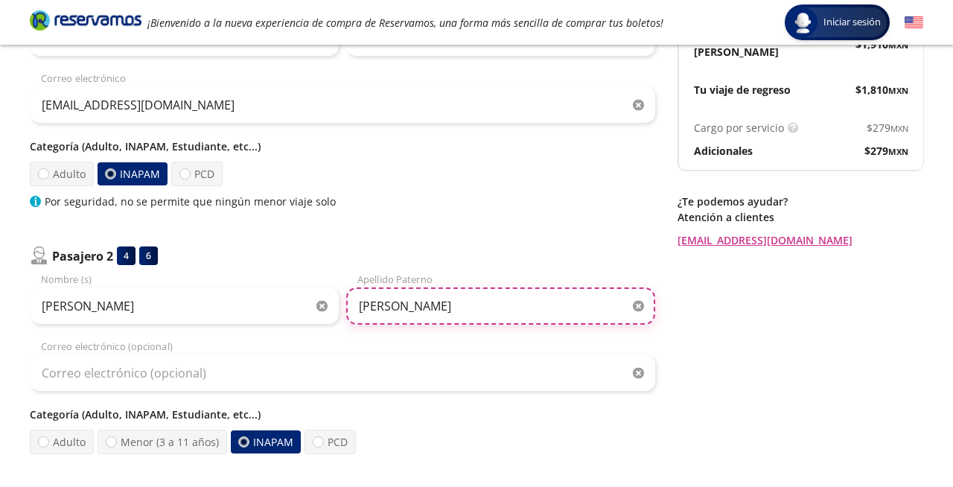
scroll to position [205, 0]
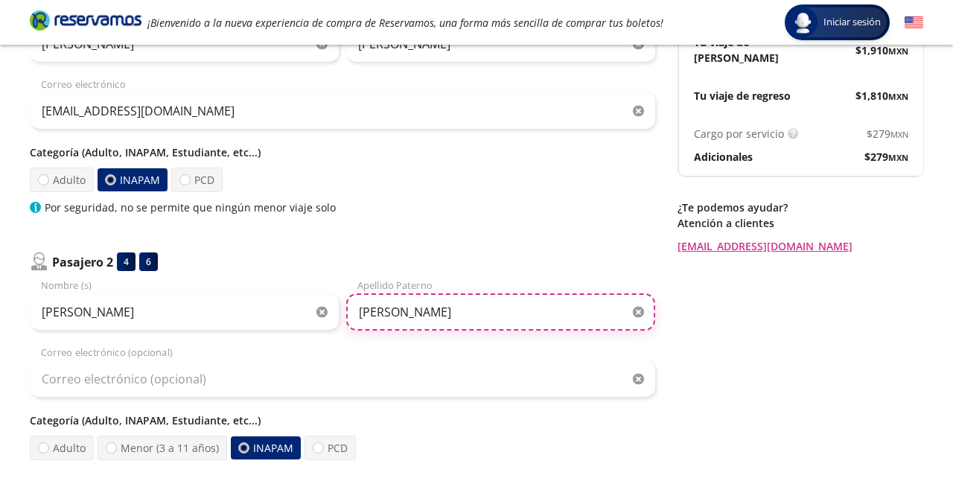
type input "[PERSON_NAME]"
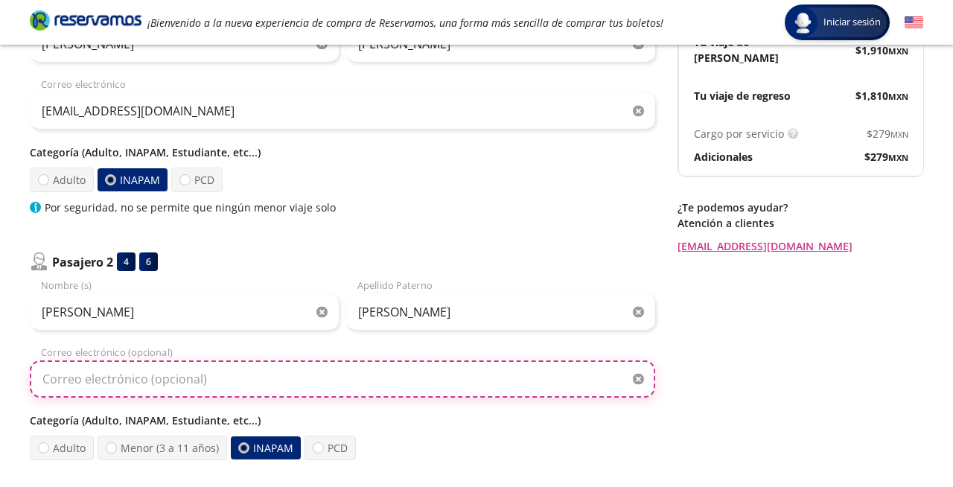
click at [400, 389] on input "Correo electrónico (opcional)" at bounding box center [342, 378] width 625 height 37
type input "[EMAIL_ADDRESS][DOMAIN_NAME]"
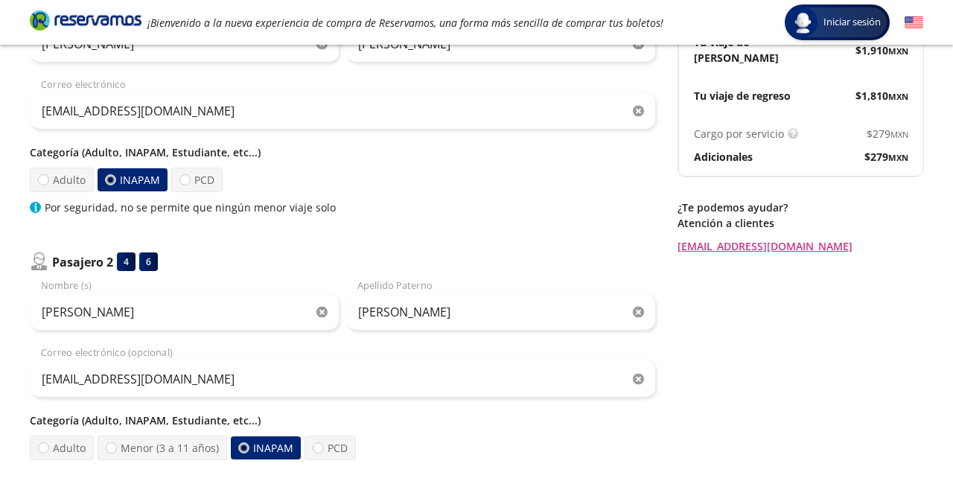
click at [378, 425] on p "Categoría (Adulto, INAPAM, Estudiante, etc...)" at bounding box center [342, 420] width 625 height 16
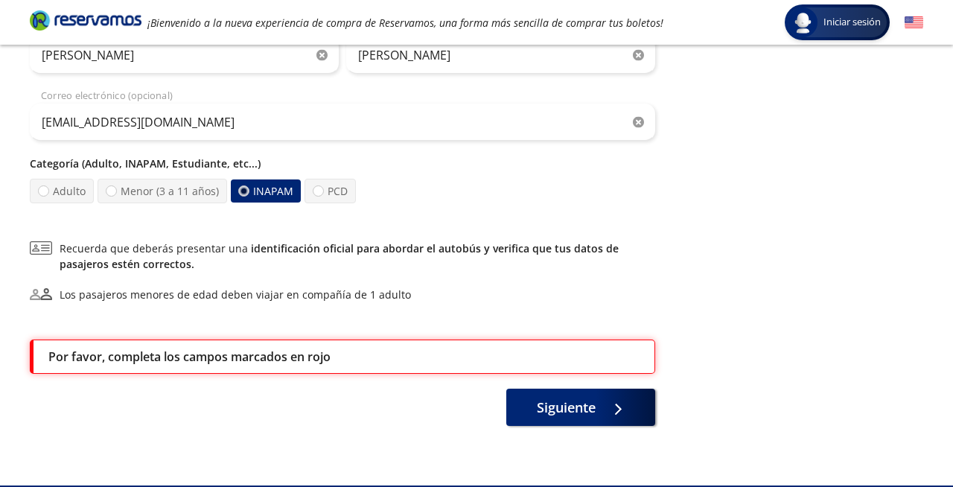
scroll to position [470, 0]
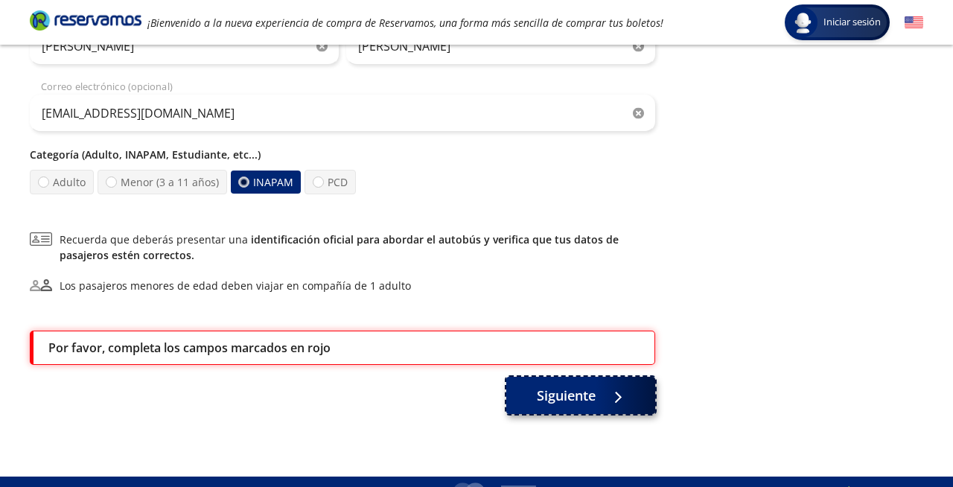
click at [553, 397] on span "Siguiente" at bounding box center [566, 396] width 59 height 20
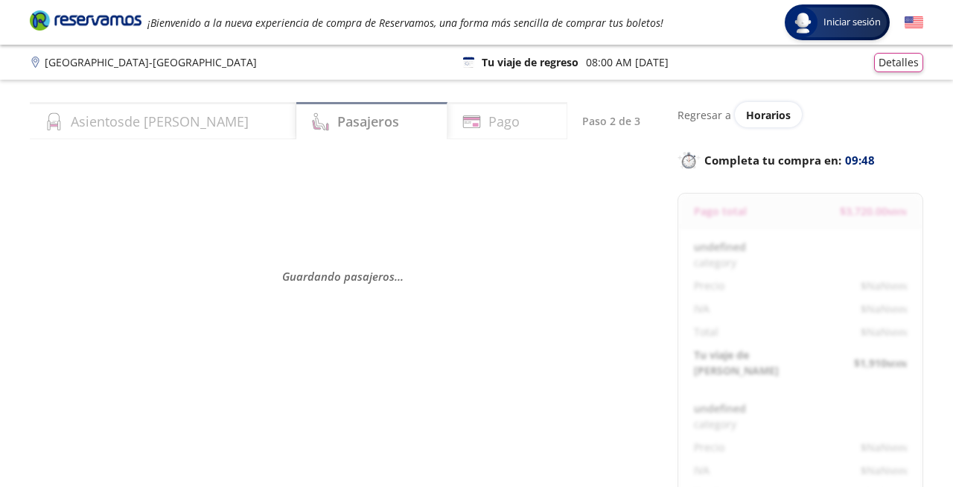
select select "MX"
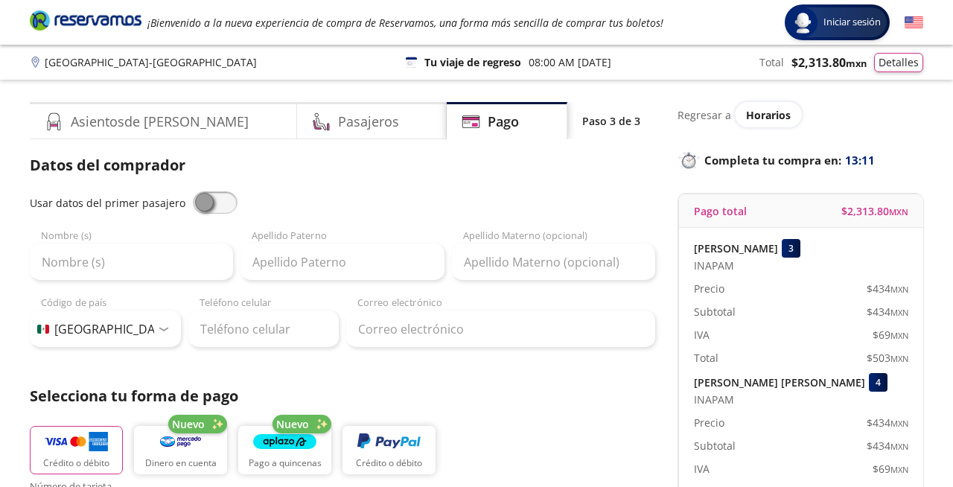
click at [135, 239] on div "Nombre (s)" at bounding box center [131, 255] width 203 height 52
click at [75, 234] on div "Nombre (s)" at bounding box center [131, 255] width 203 height 52
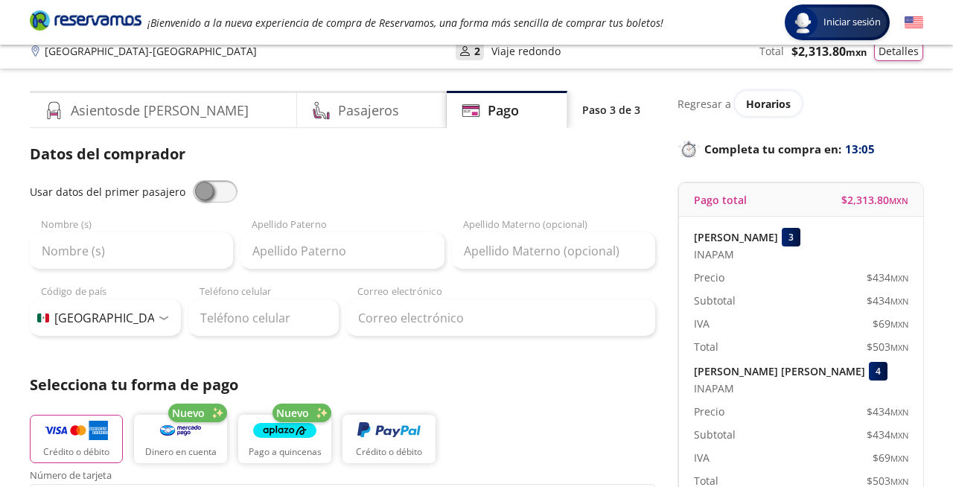
scroll to position [10, 0]
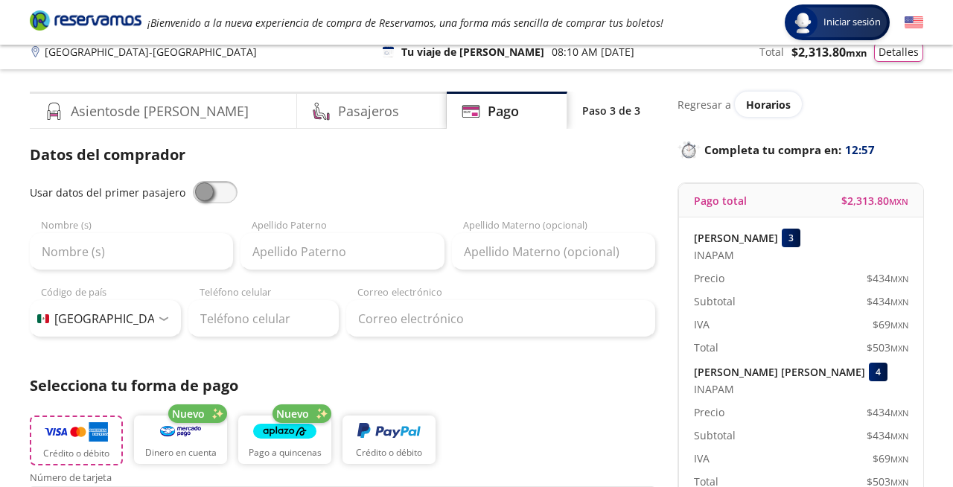
click at [93, 447] on p "Crédito o débito" at bounding box center [76, 453] width 66 height 13
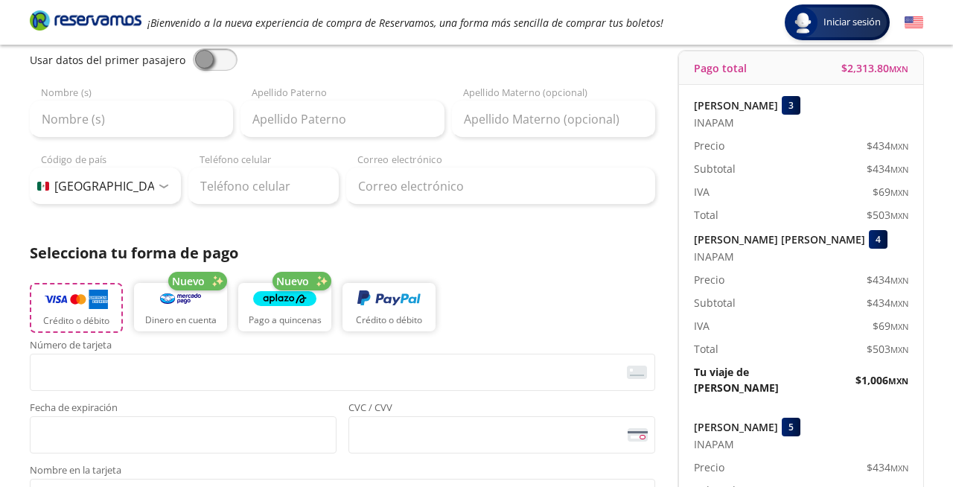
scroll to position [144, 0]
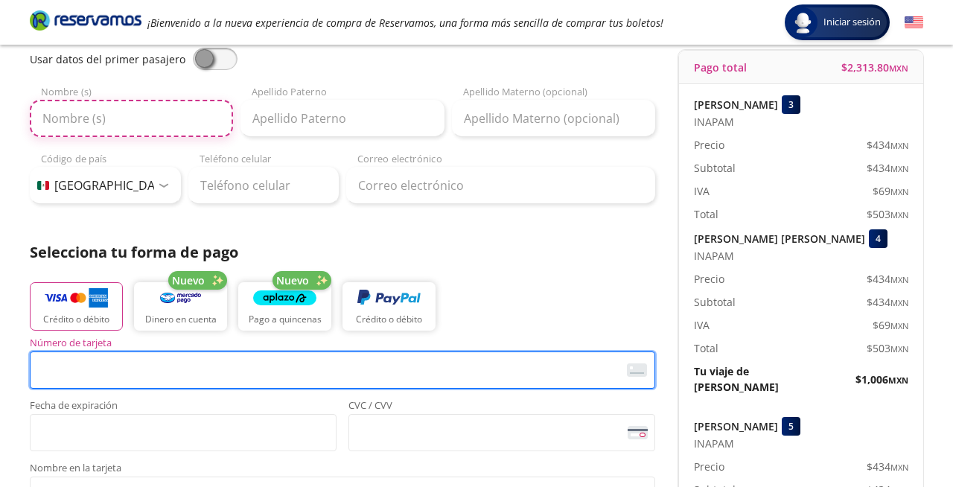
type input "[PERSON_NAME]"
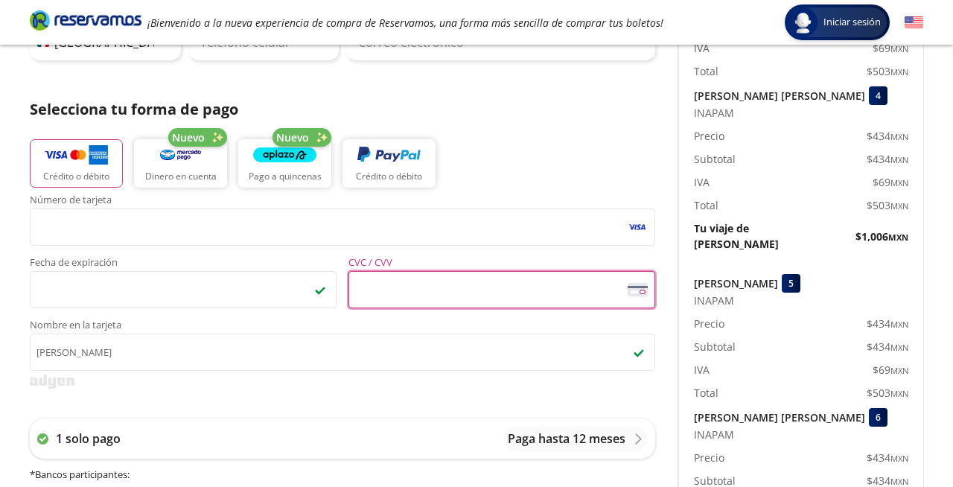
scroll to position [288, 0]
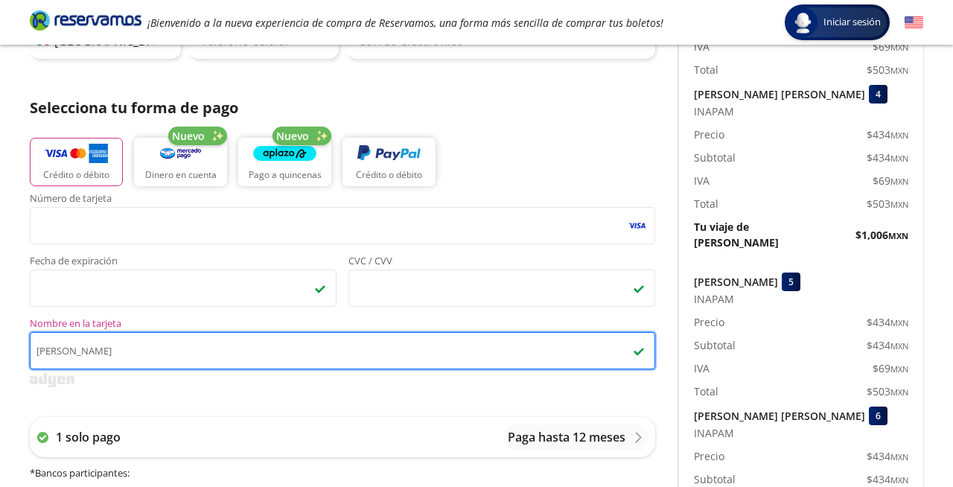
click at [424, 359] on input "[PERSON_NAME]" at bounding box center [342, 350] width 625 height 37
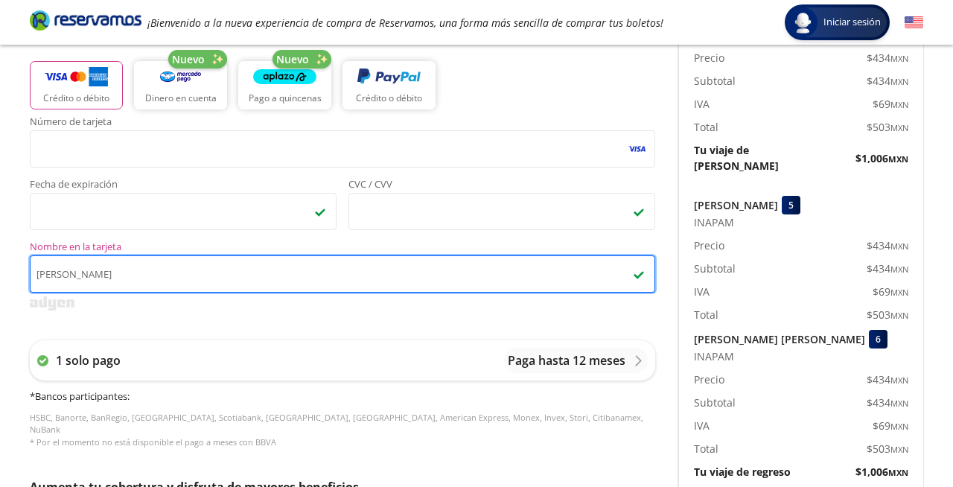
scroll to position [362, 0]
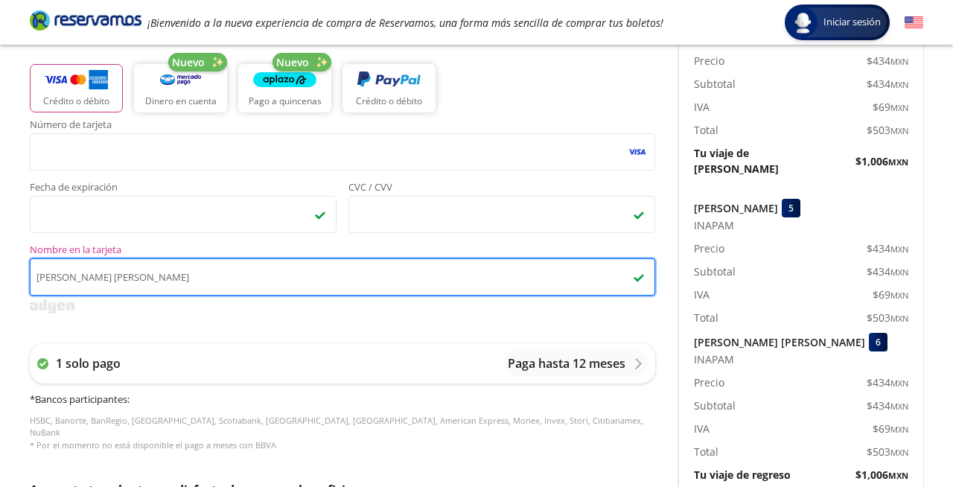
click at [194, 287] on input "[PERSON_NAME] [PERSON_NAME]" at bounding box center [342, 276] width 625 height 37
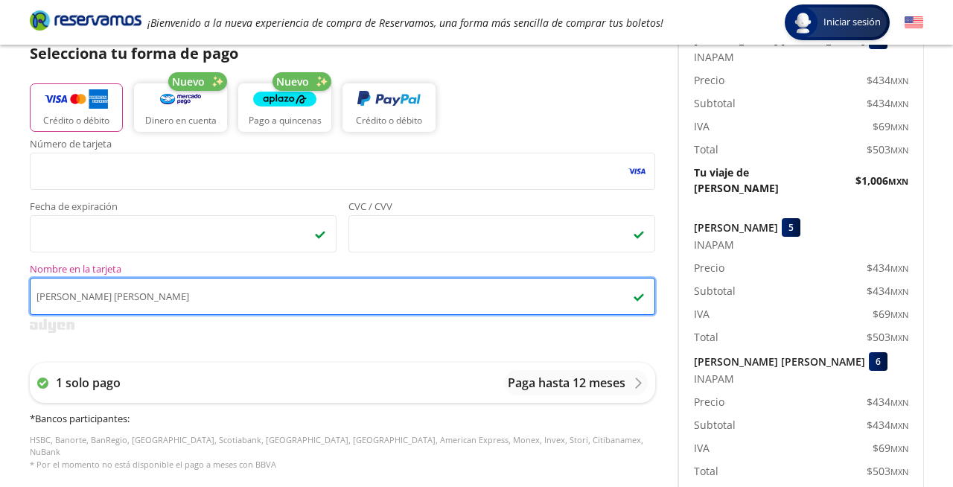
scroll to position [340, 0]
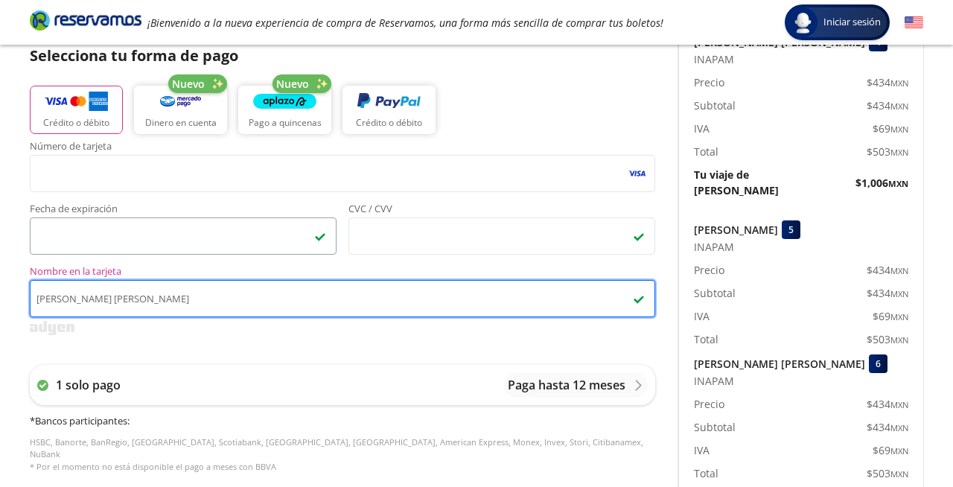
type input "[PERSON_NAME] [PERSON_NAME]"
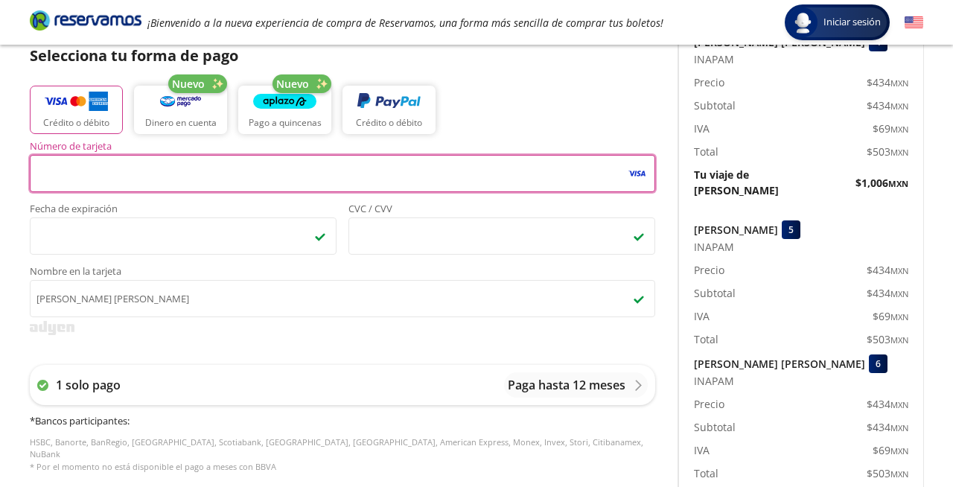
click at [86, 272] on span "Nombre en la tarjeta" at bounding box center [342, 272] width 625 height 13
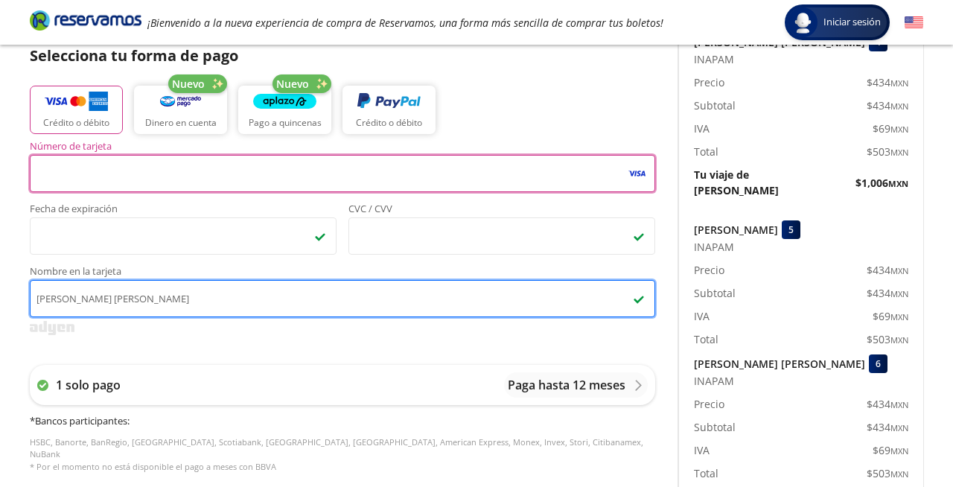
click at [86, 280] on input "[PERSON_NAME] [PERSON_NAME]" at bounding box center [342, 298] width 625 height 37
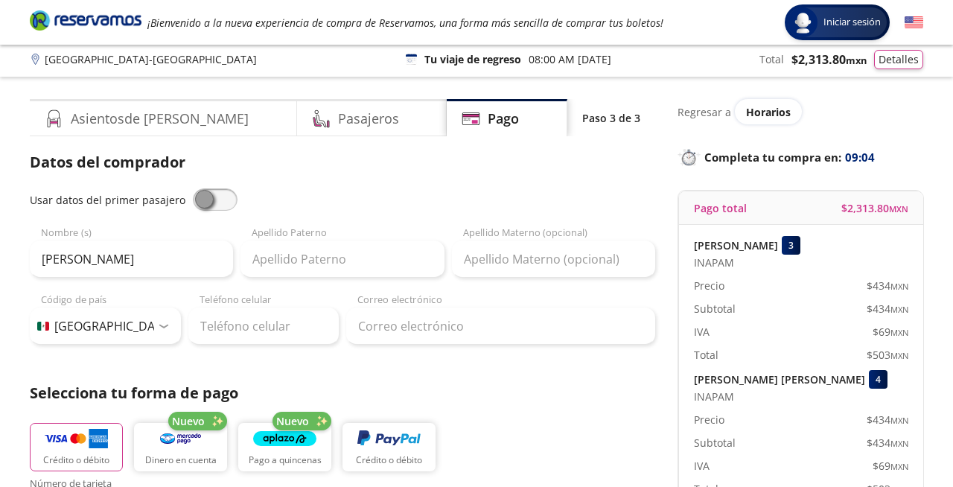
scroll to position [0, 0]
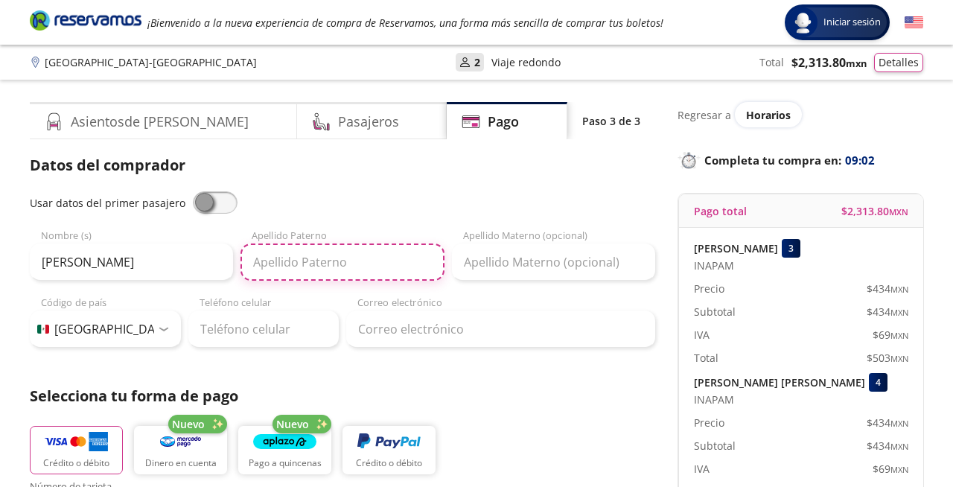
click at [370, 262] on input "Apellido Paterno" at bounding box center [341, 261] width 203 height 37
type input "[PERSON_NAME]"
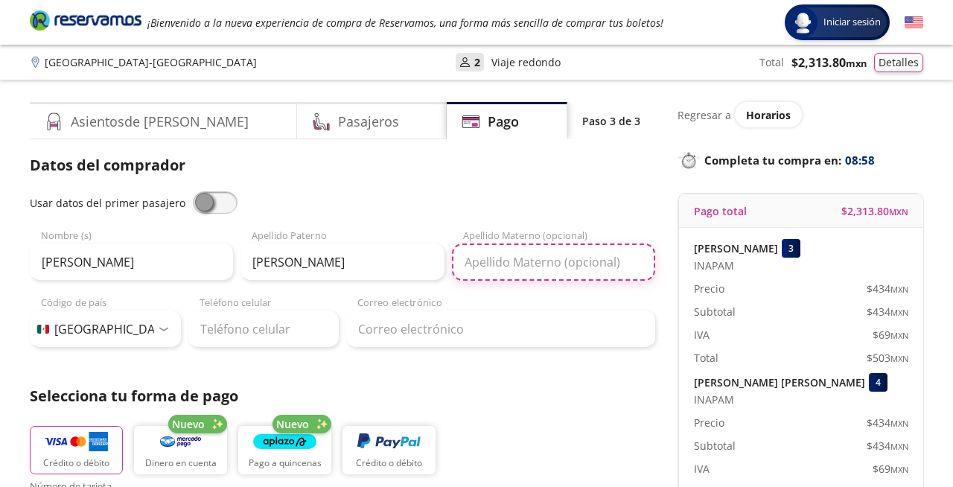
click at [543, 271] on input "Apellido Materno (opcional)" at bounding box center [553, 261] width 203 height 37
type input "[GEOGRAPHIC_DATA]"
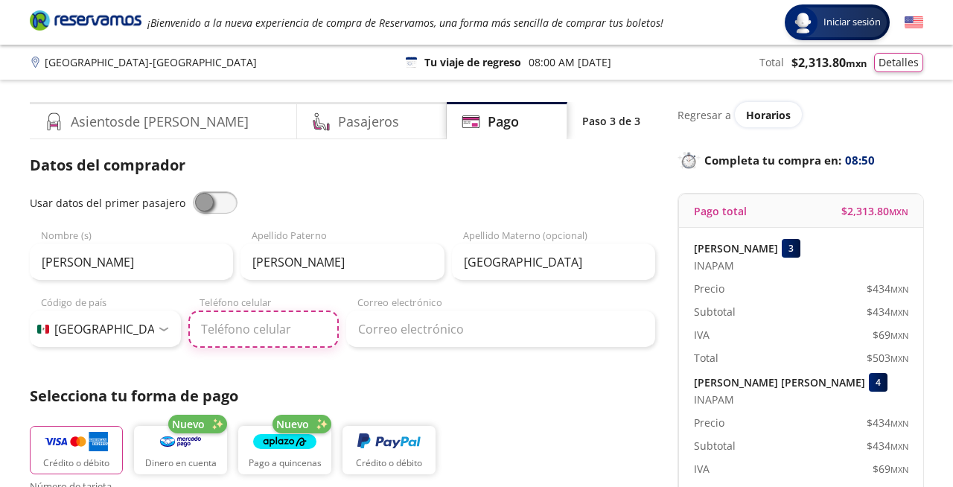
click at [261, 335] on input "Teléfono celular" at bounding box center [263, 328] width 151 height 37
type input "55 1825 0431"
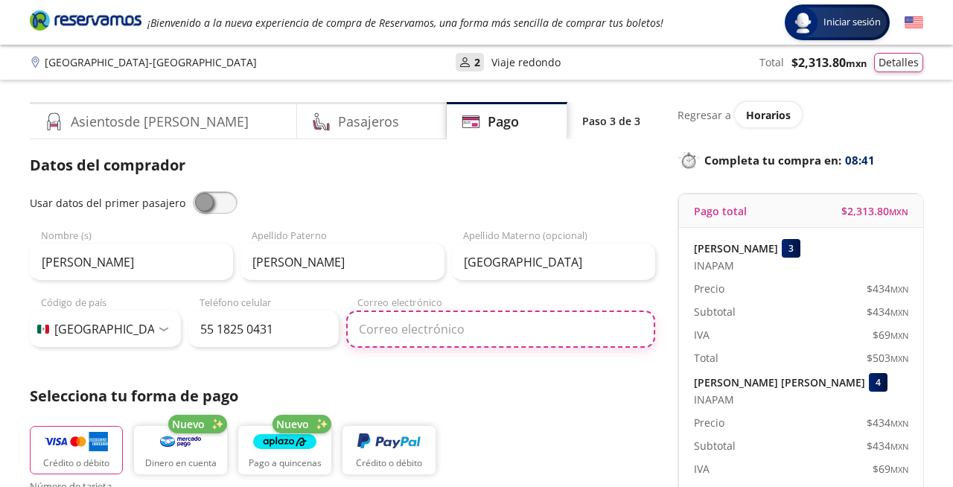
click at [357, 332] on input "Correo electrónico" at bounding box center [500, 328] width 309 height 37
type input "[EMAIL_ADDRESS][DOMAIN_NAME]"
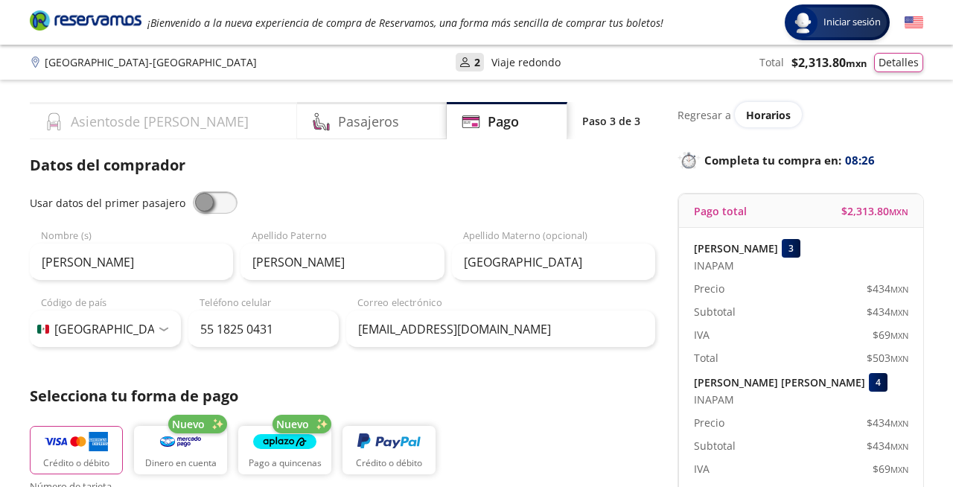
click at [145, 124] on h4 "Asientos de [PERSON_NAME]" at bounding box center [160, 122] width 178 height 20
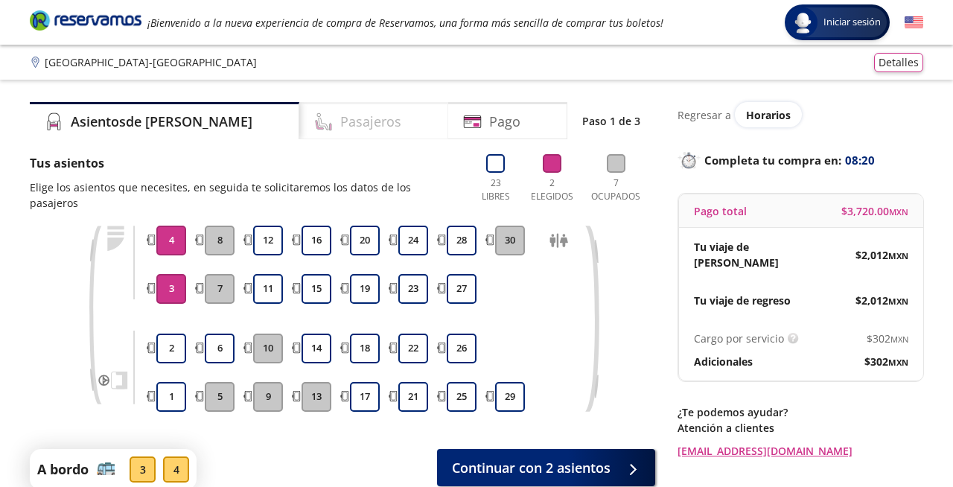
click at [340, 124] on h4 "Pasajeros" at bounding box center [370, 122] width 61 height 20
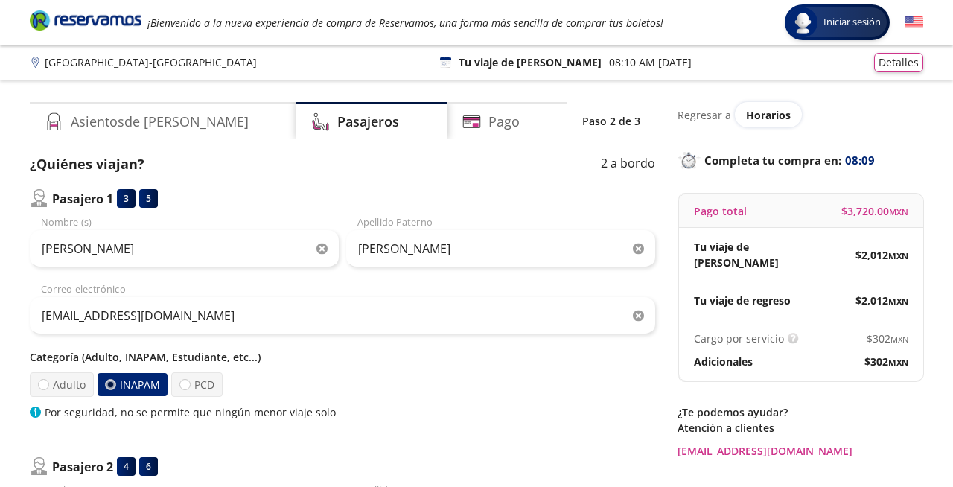
scroll to position [6, 0]
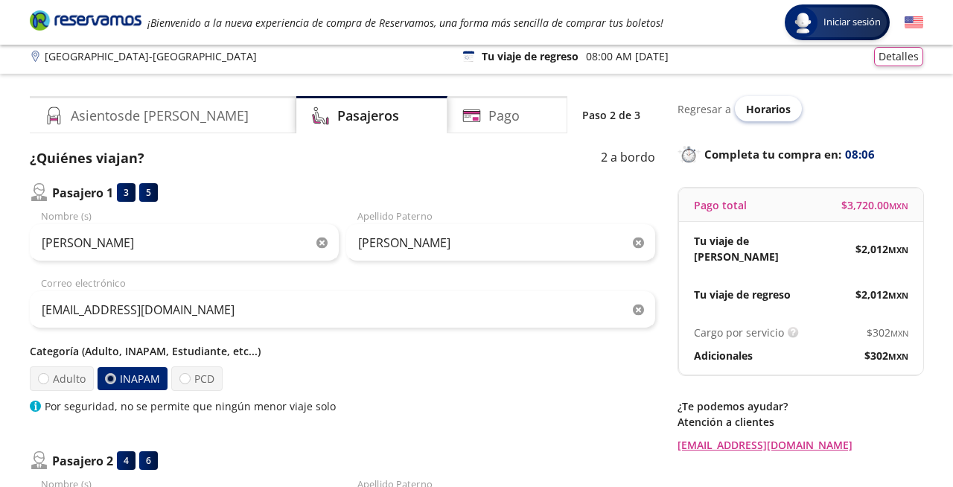
click at [775, 110] on span "Horarios" at bounding box center [768, 109] width 45 height 14
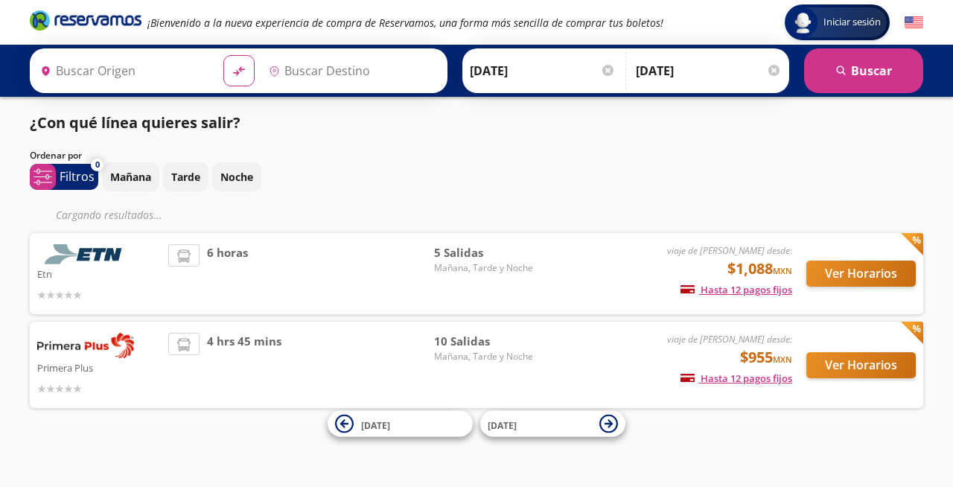
type input "[GEOGRAPHIC_DATA], [GEOGRAPHIC_DATA]"
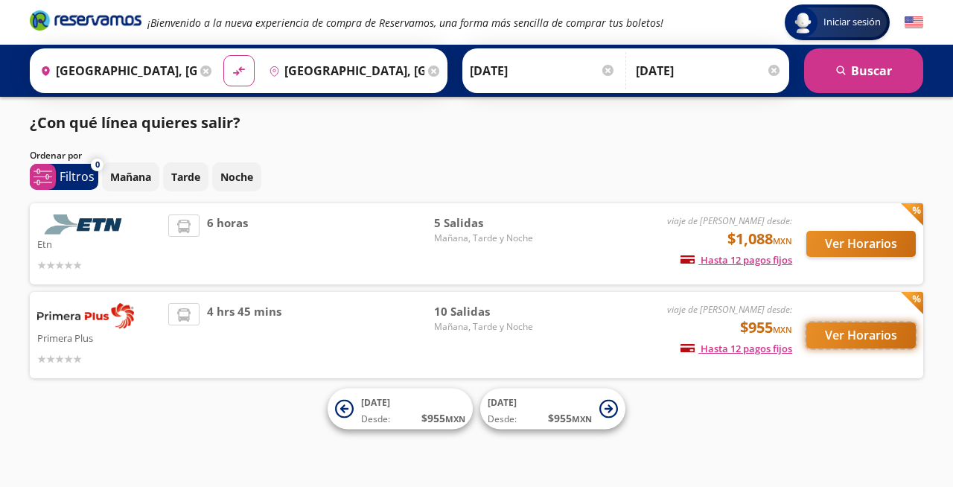
click at [857, 338] on button "Ver Horarios" at bounding box center [860, 335] width 109 height 26
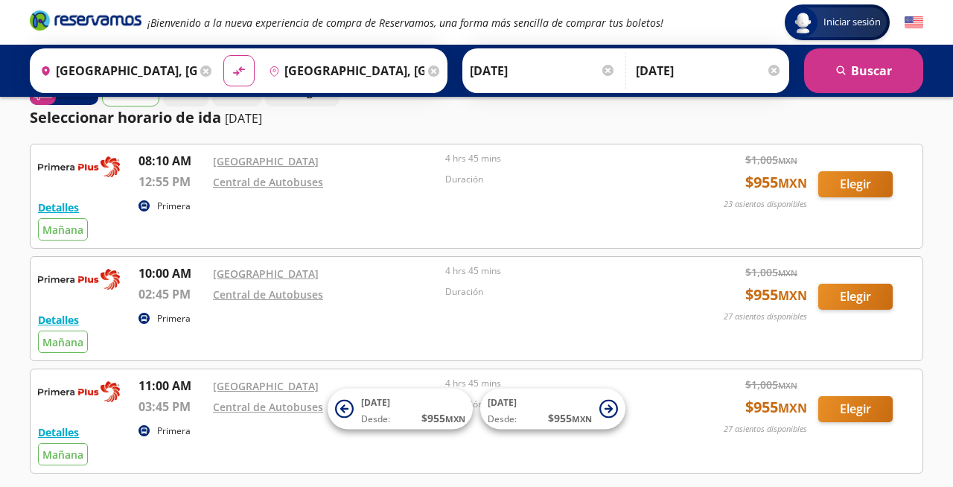
scroll to position [35, 0]
click at [174, 388] on p "11:00 AM" at bounding box center [171, 385] width 67 height 18
click at [156, 389] on p "11:00 AM" at bounding box center [171, 385] width 67 height 18
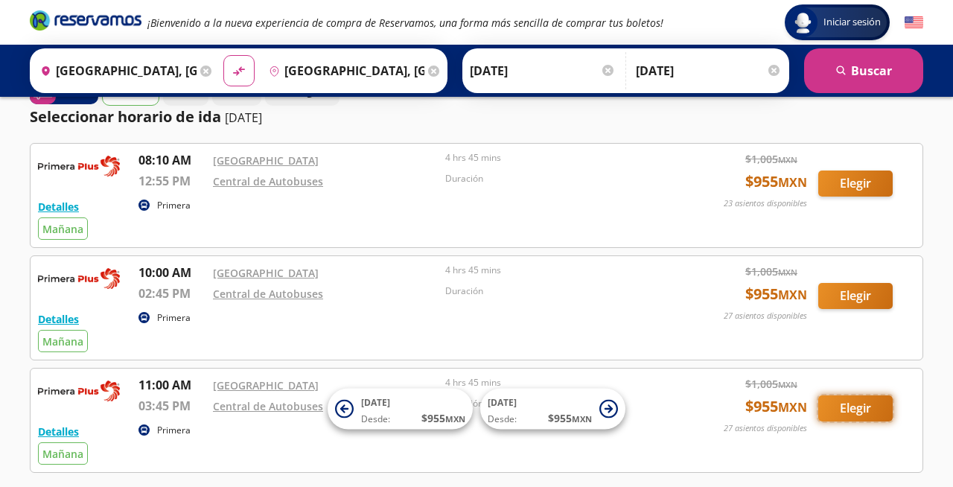
click at [852, 410] on button "Elegir" at bounding box center [855, 408] width 74 height 26
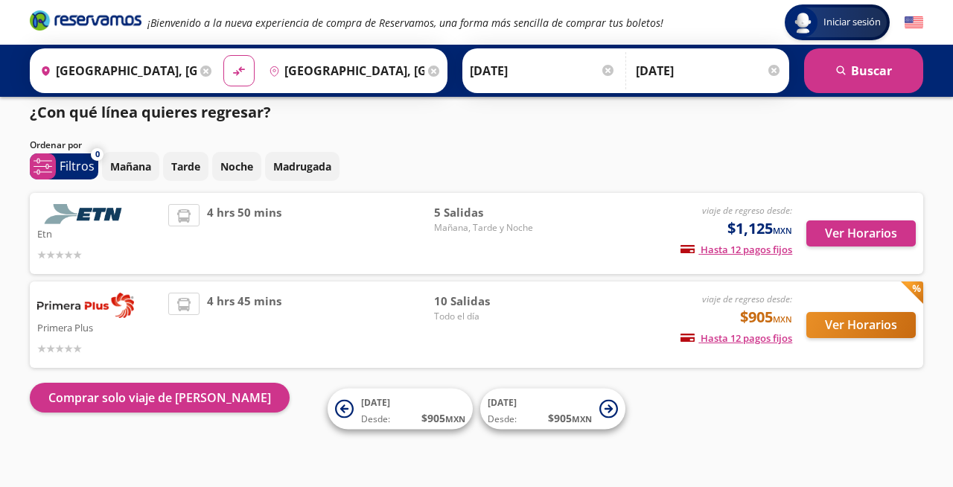
scroll to position [10, 0]
click at [854, 325] on button "Ver Horarios" at bounding box center [860, 325] width 109 height 26
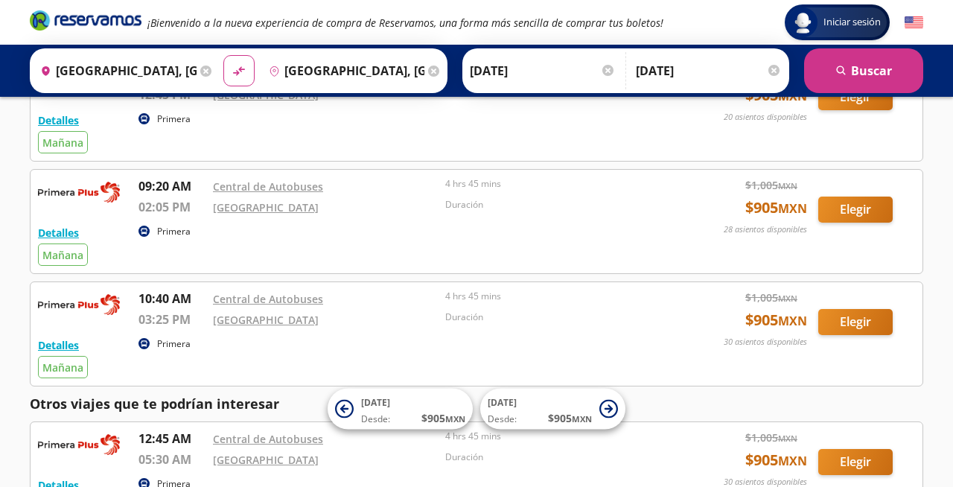
scroll to position [212, 0]
click at [234, 357] on div "Detalles Primera Mañana 10:40 AM Central de Autobuses 03:25 PM [GEOGRAPHIC_DATA…" at bounding box center [476, 334] width 877 height 89
click at [852, 324] on button "Elegir" at bounding box center [855, 323] width 74 height 26
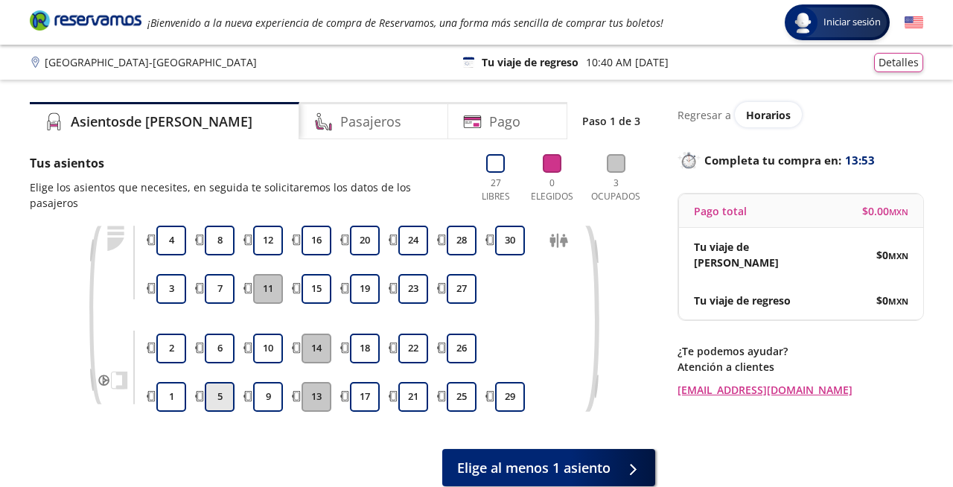
click at [222, 382] on button "5" at bounding box center [220, 397] width 30 height 30
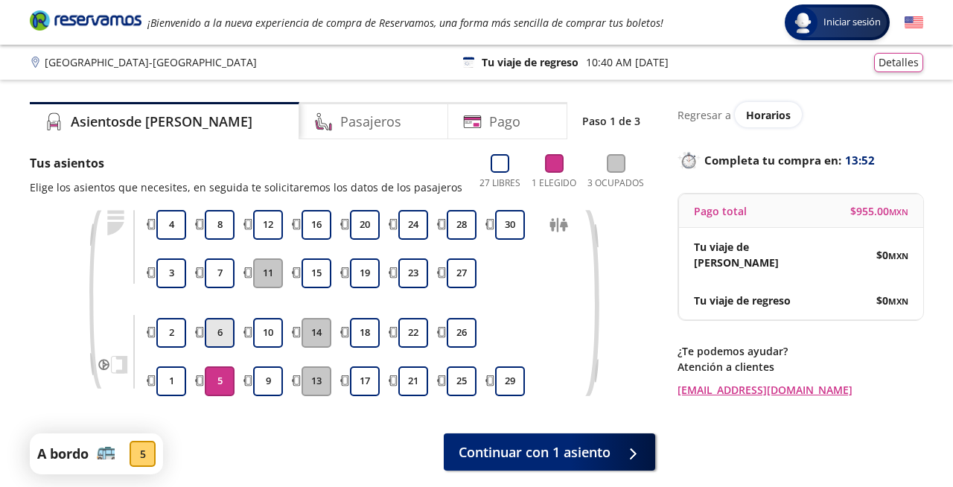
click at [219, 337] on button "6" at bounding box center [220, 333] width 30 height 30
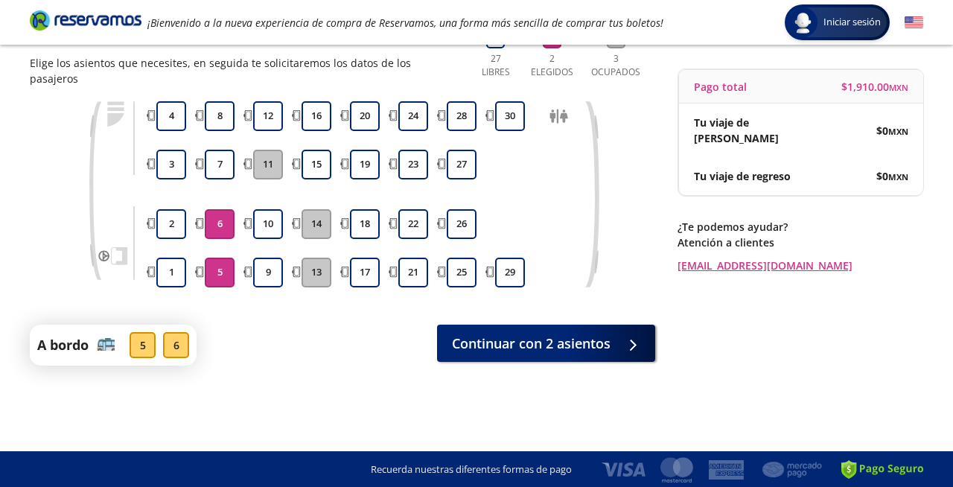
scroll to position [126, 0]
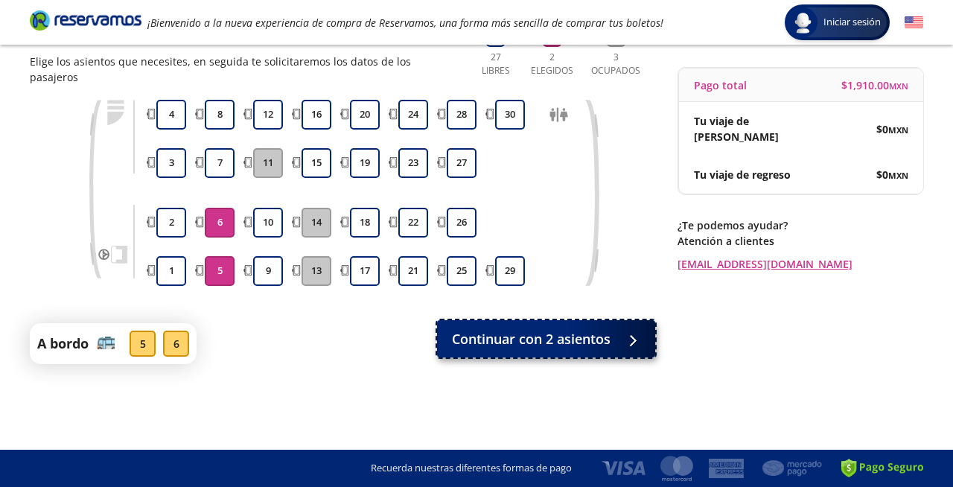
click at [600, 330] on span "Continuar con 2 asientos" at bounding box center [531, 339] width 159 height 20
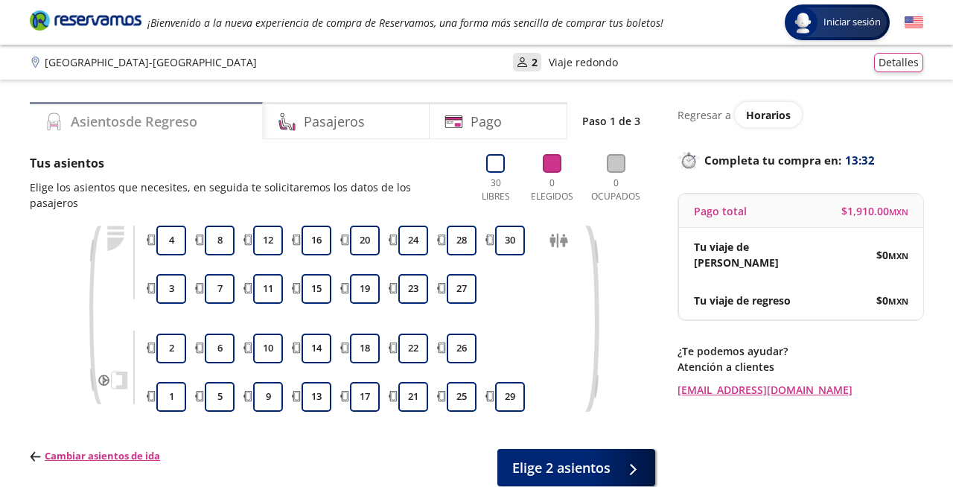
click at [170, 121] on h4 "Asientos de Regreso" at bounding box center [134, 122] width 127 height 20
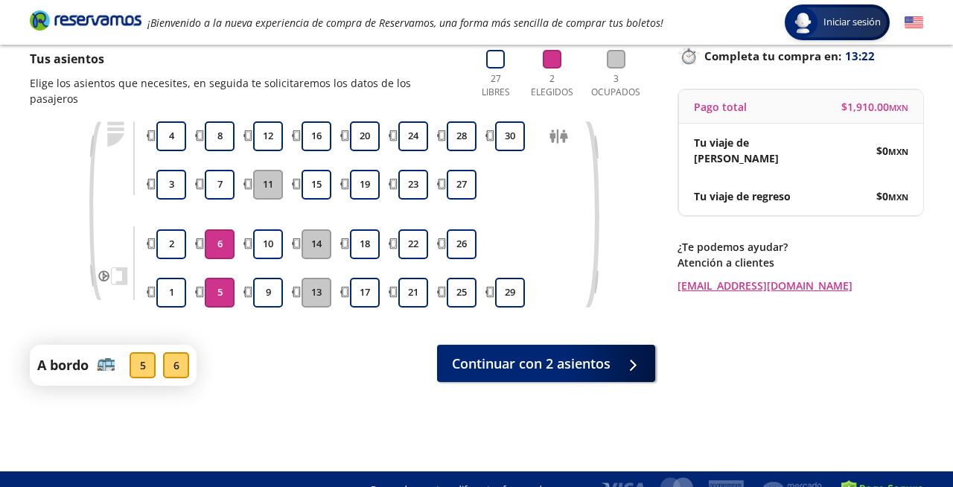
scroll to position [109, 0]
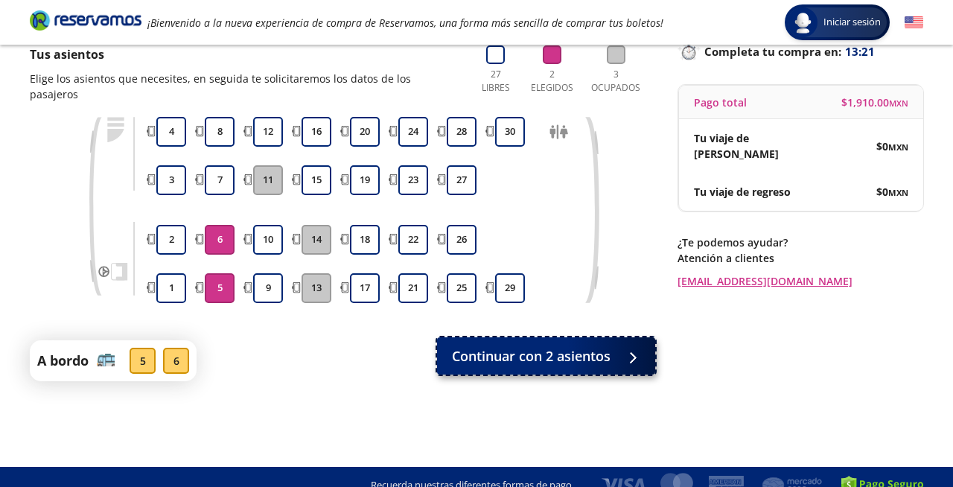
click at [569, 346] on span "Continuar con 2 asientos" at bounding box center [531, 356] width 159 height 20
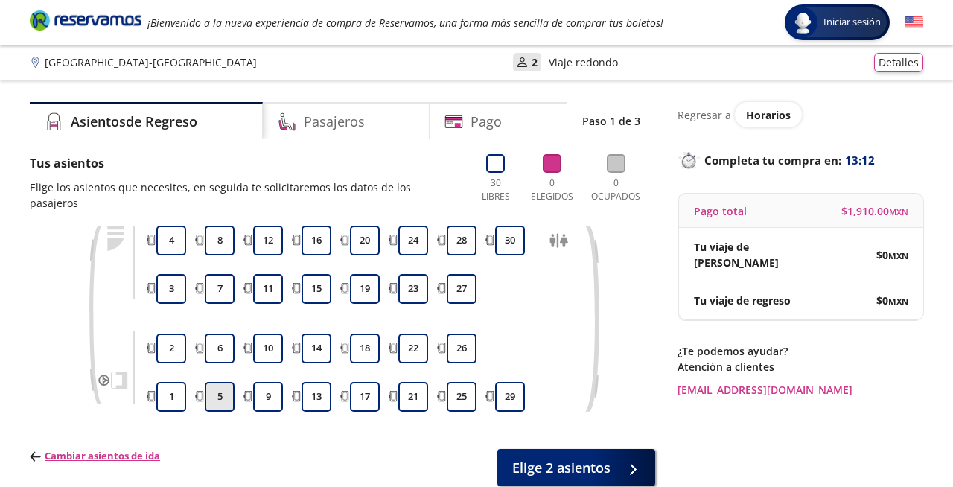
click at [223, 383] on button "5" at bounding box center [220, 397] width 30 height 30
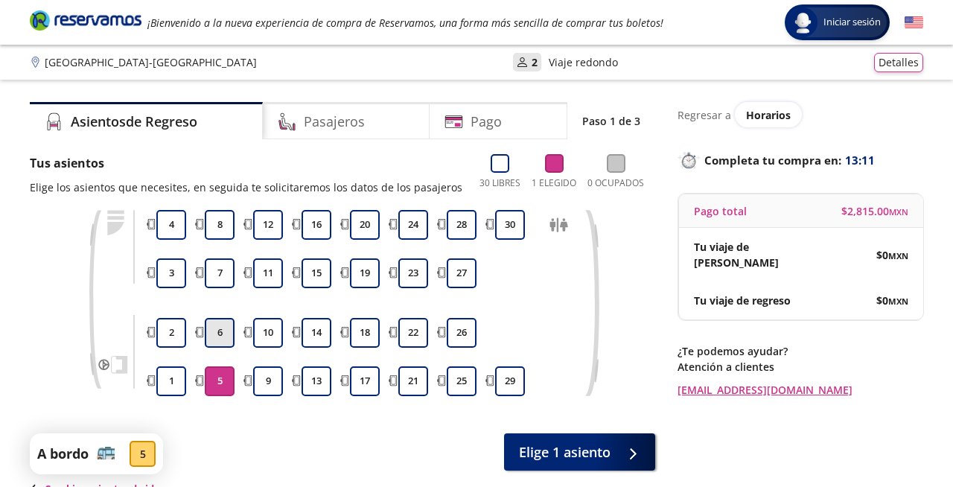
click at [220, 339] on button "6" at bounding box center [220, 333] width 30 height 30
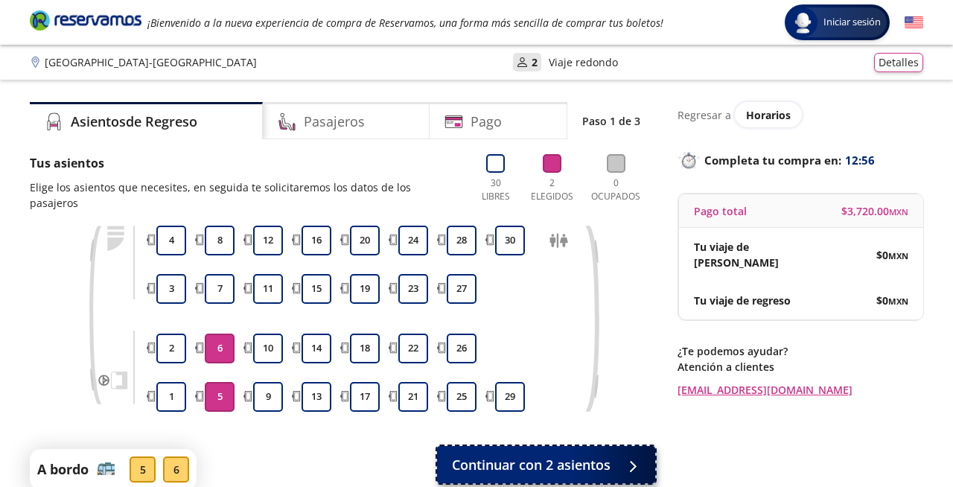
click at [536, 456] on span "Continuar con 2 asientos" at bounding box center [531, 465] width 159 height 20
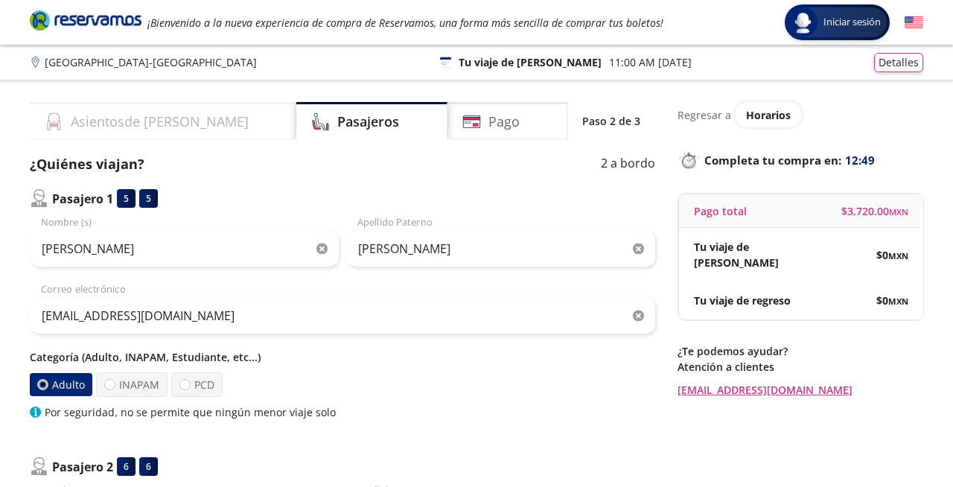
click at [138, 120] on h4 "Asientos de [PERSON_NAME]" at bounding box center [160, 122] width 178 height 20
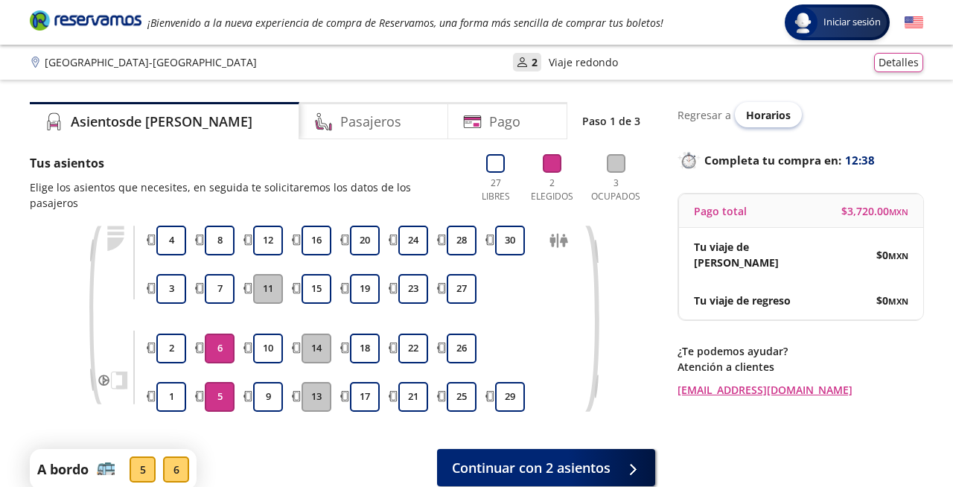
click at [764, 116] on span "Horarios" at bounding box center [768, 115] width 45 height 14
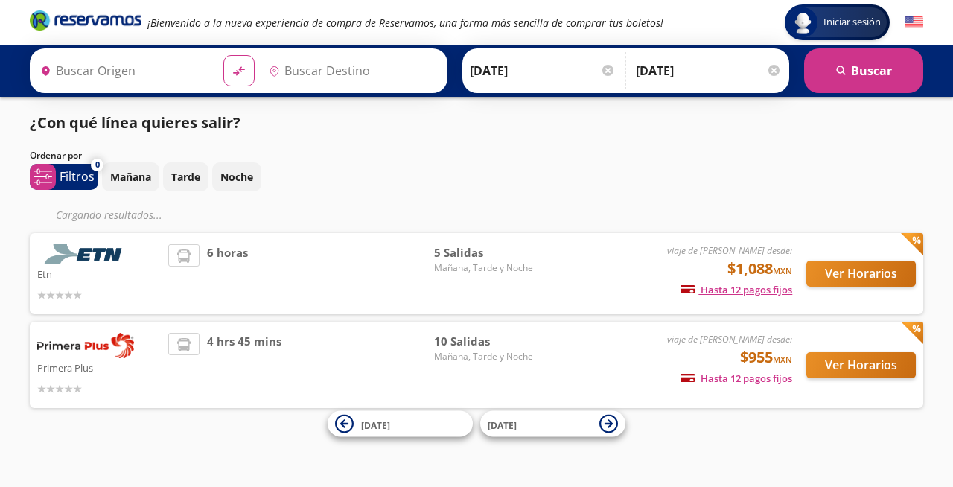
type input "[GEOGRAPHIC_DATA], [GEOGRAPHIC_DATA]"
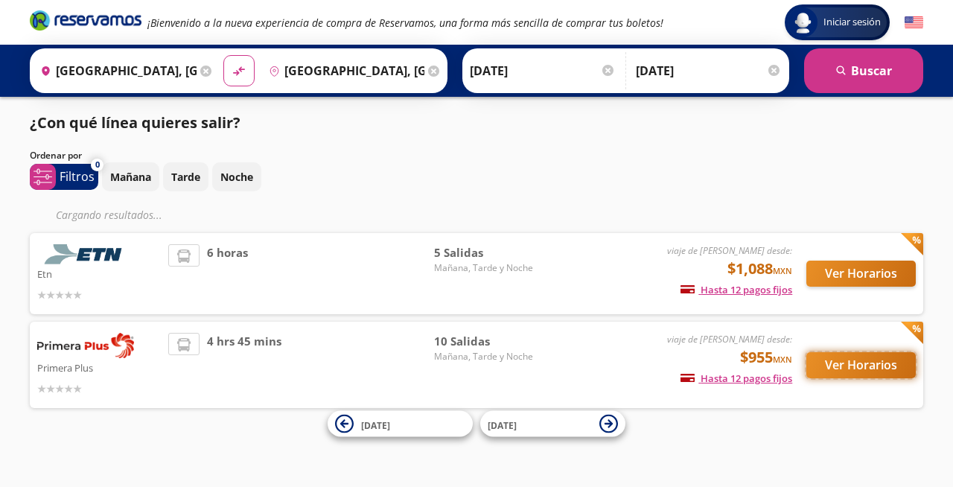
click at [859, 367] on button "Ver Horarios" at bounding box center [860, 365] width 109 height 26
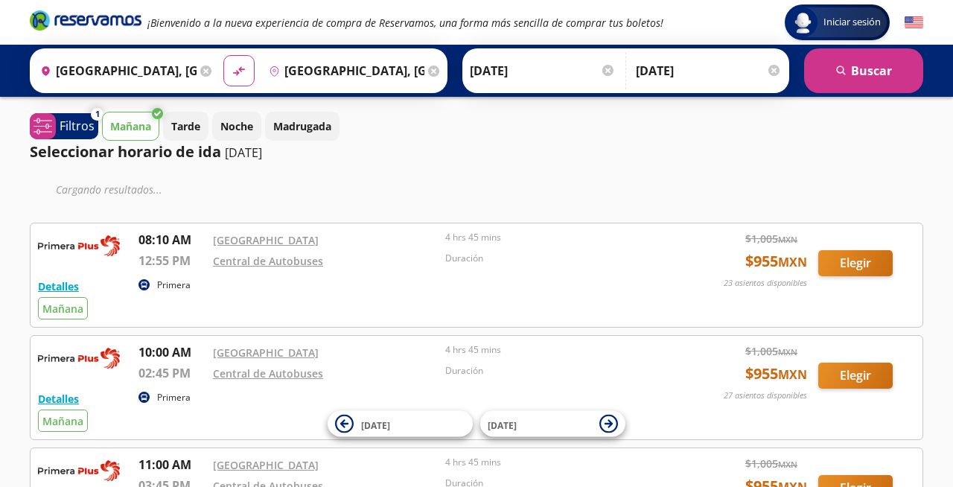
click at [386, 293] on div "Primera" at bounding box center [403, 286] width 531 height 18
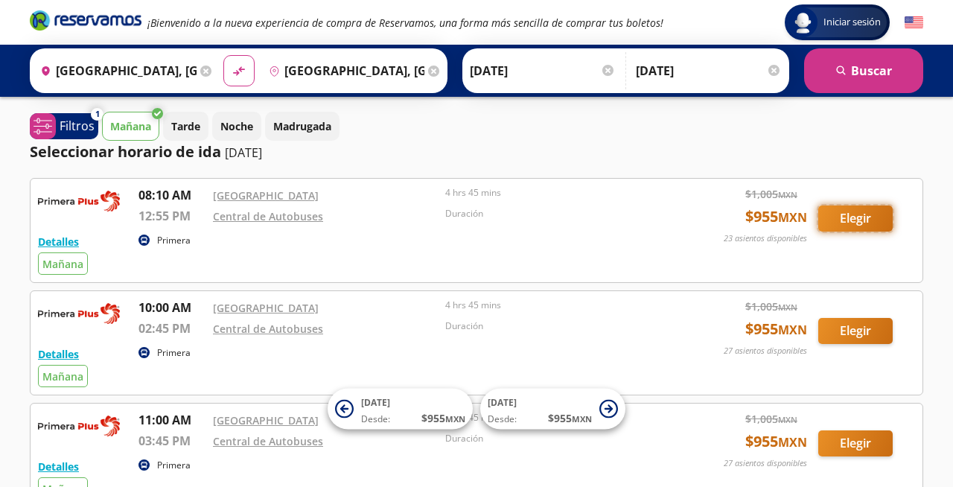
click at [859, 217] on button "Elegir" at bounding box center [855, 218] width 74 height 26
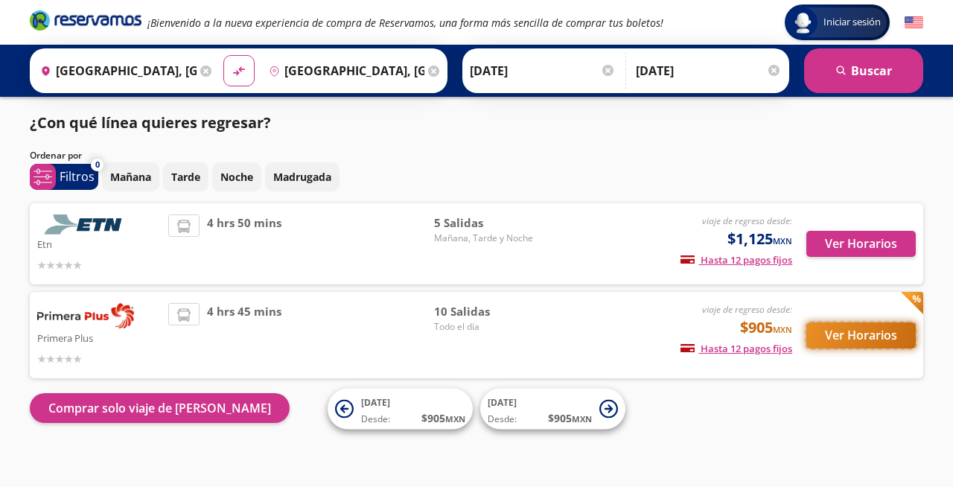
click at [852, 336] on button "Ver Horarios" at bounding box center [860, 335] width 109 height 26
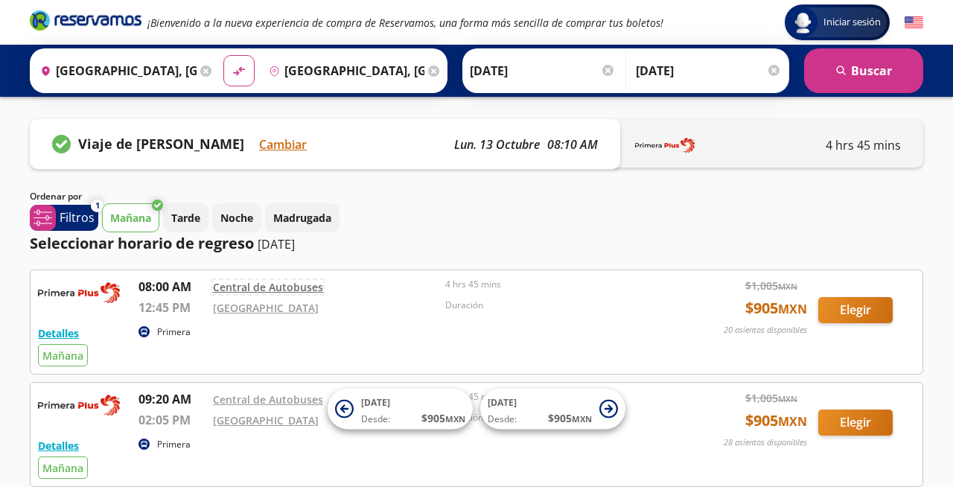
click at [265, 287] on link "Central de Autobuses" at bounding box center [268, 287] width 110 height 14
click at [852, 307] on button "Elegir" at bounding box center [855, 310] width 74 height 26
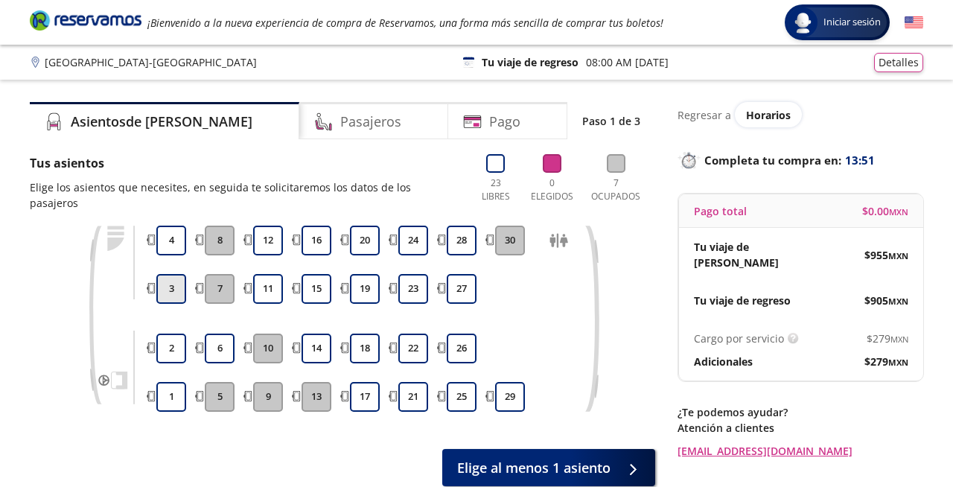
click at [170, 274] on button "3" at bounding box center [171, 289] width 30 height 30
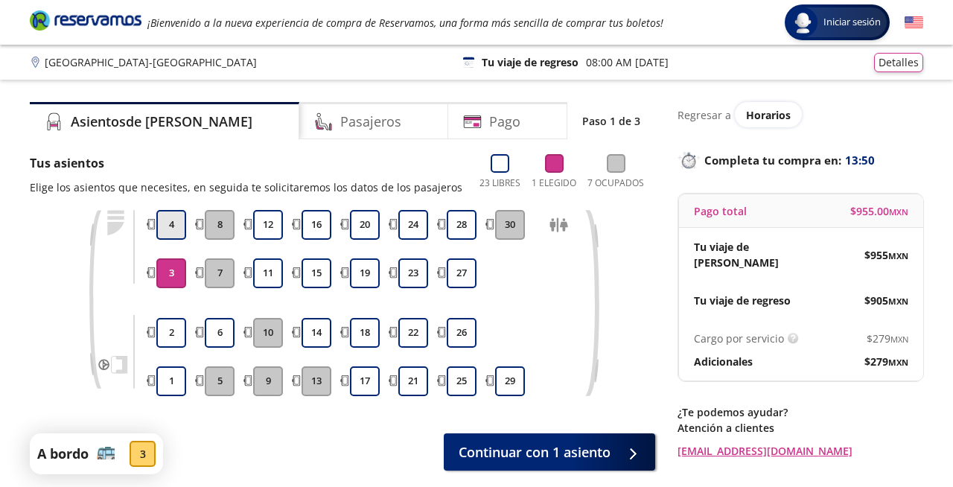
click at [167, 225] on button "4" at bounding box center [171, 225] width 30 height 30
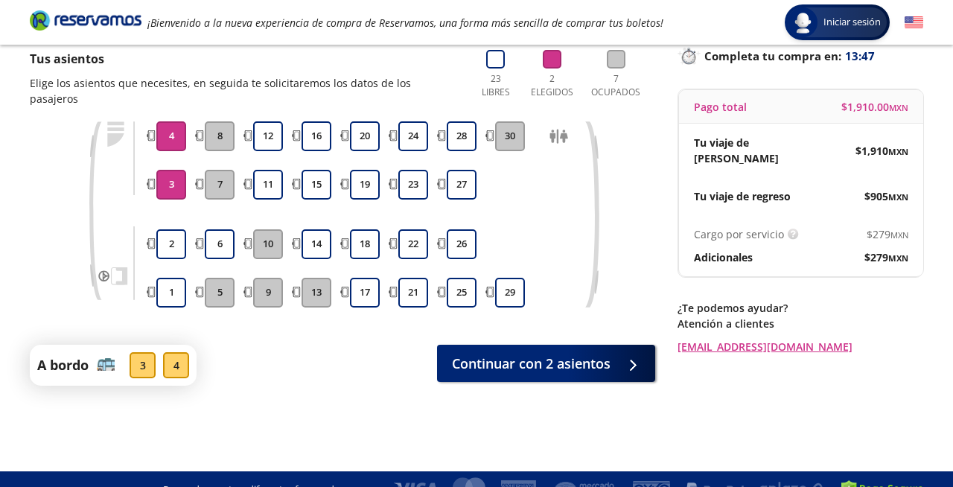
scroll to position [118, 0]
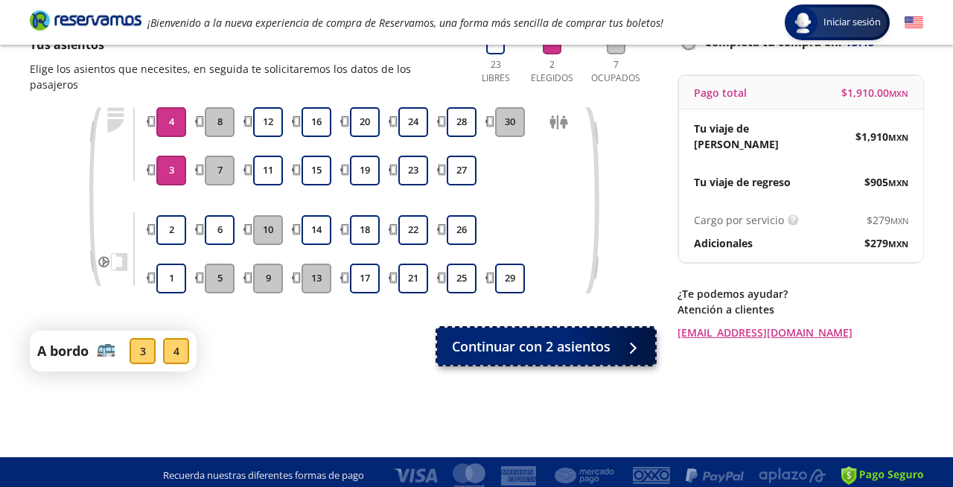
click at [630, 337] on div at bounding box center [629, 346] width 22 height 19
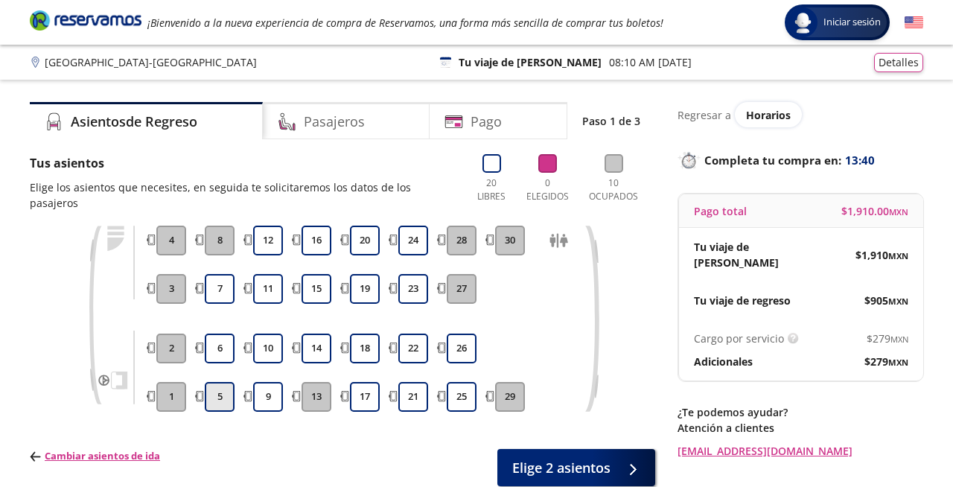
click at [221, 382] on button "5" at bounding box center [220, 397] width 30 height 30
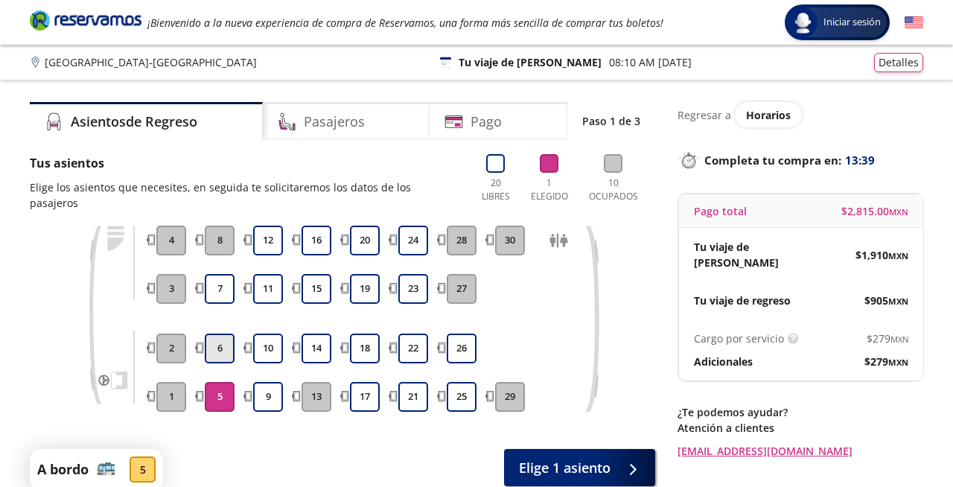
click at [220, 333] on button "6" at bounding box center [220, 348] width 30 height 30
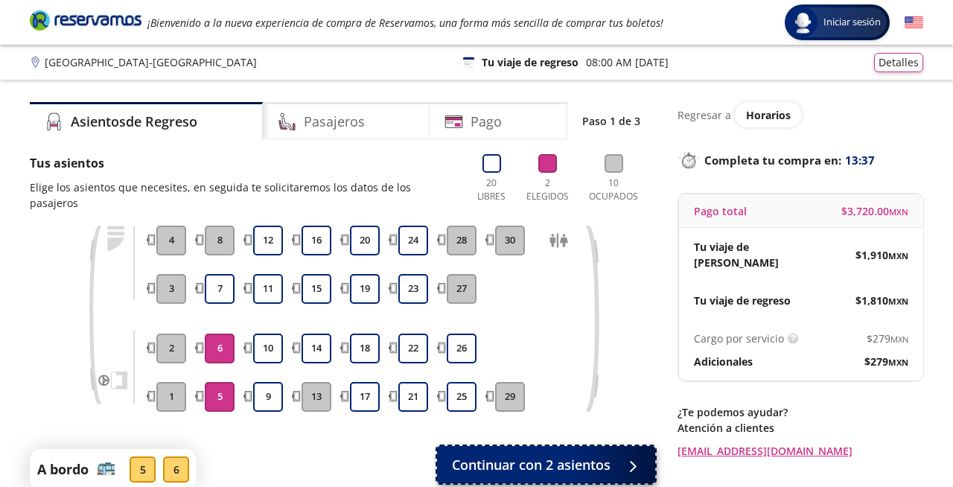
click at [575, 455] on span "Continuar con 2 asientos" at bounding box center [531, 465] width 159 height 20
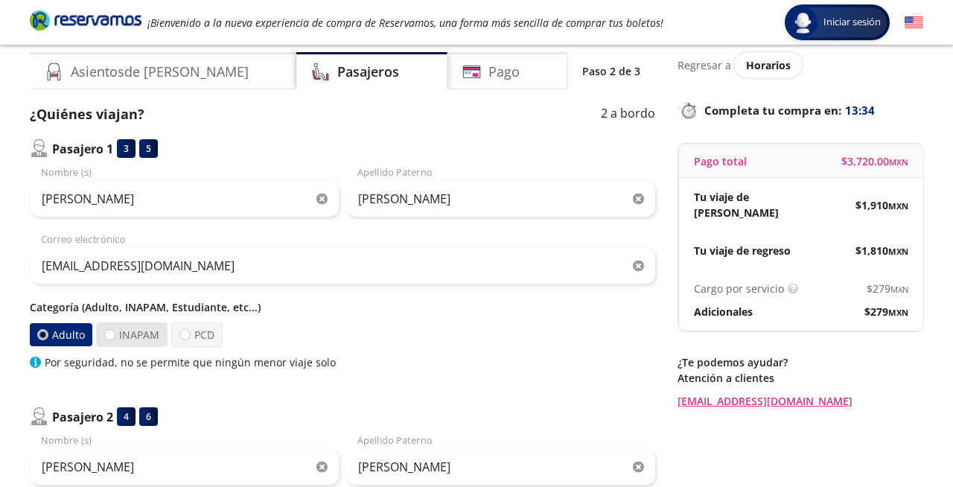
scroll to position [50, 0]
click at [134, 334] on label "INAPAM" at bounding box center [131, 334] width 71 height 25
click at [115, 334] on input "INAPAM" at bounding box center [110, 335] width 10 height 10
radio input "true"
radio input "false"
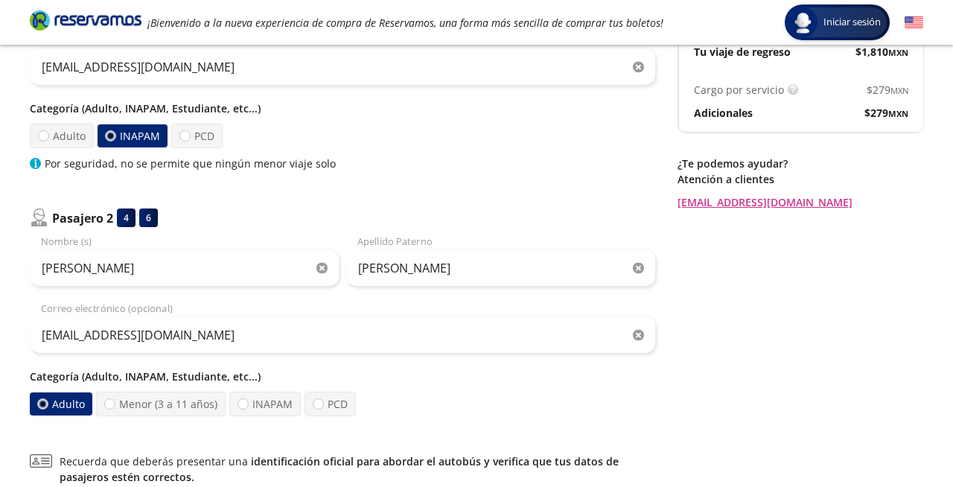
scroll to position [249, 0]
click at [124, 218] on div "4" at bounding box center [126, 217] width 19 height 19
click at [110, 220] on p "Pasajero 2" at bounding box center [82, 217] width 61 height 18
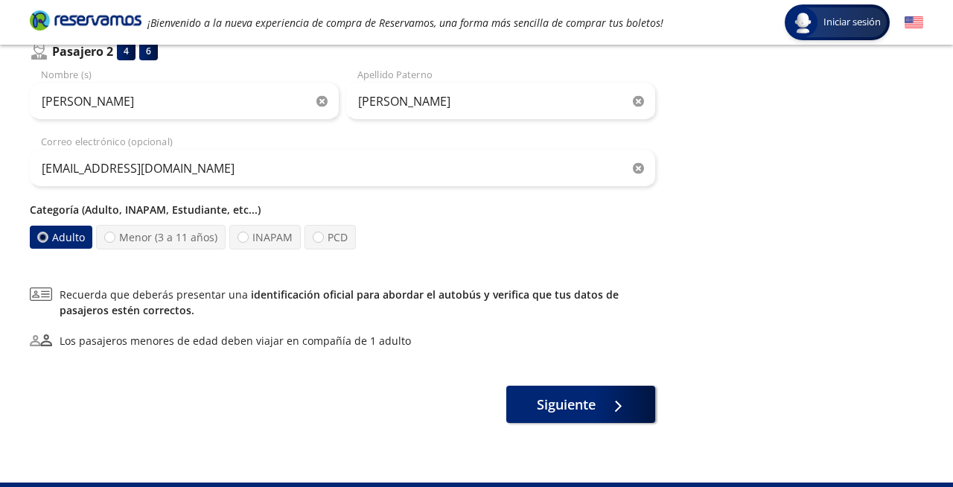
scroll to position [417, 0]
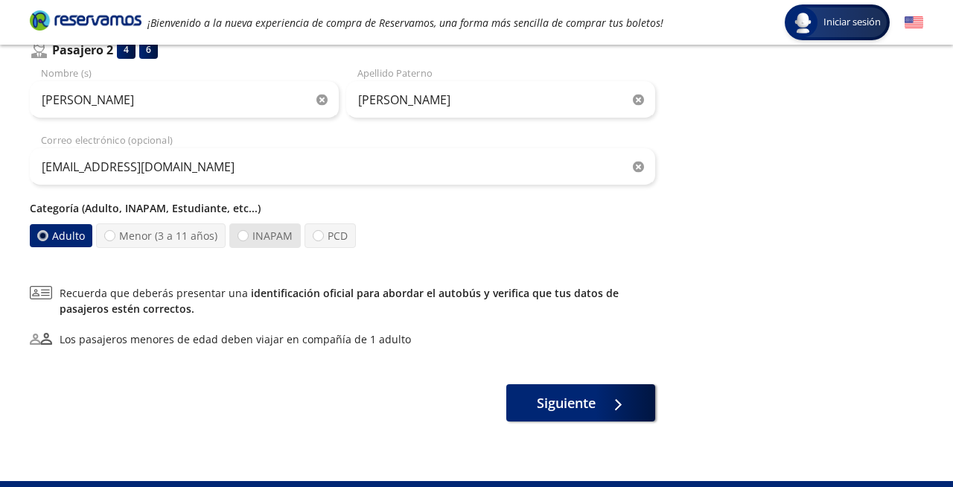
click at [269, 237] on label "INAPAM" at bounding box center [264, 235] width 71 height 25
click at [248, 237] on input "INAPAM" at bounding box center [243, 236] width 10 height 10
radio input "true"
radio input "false"
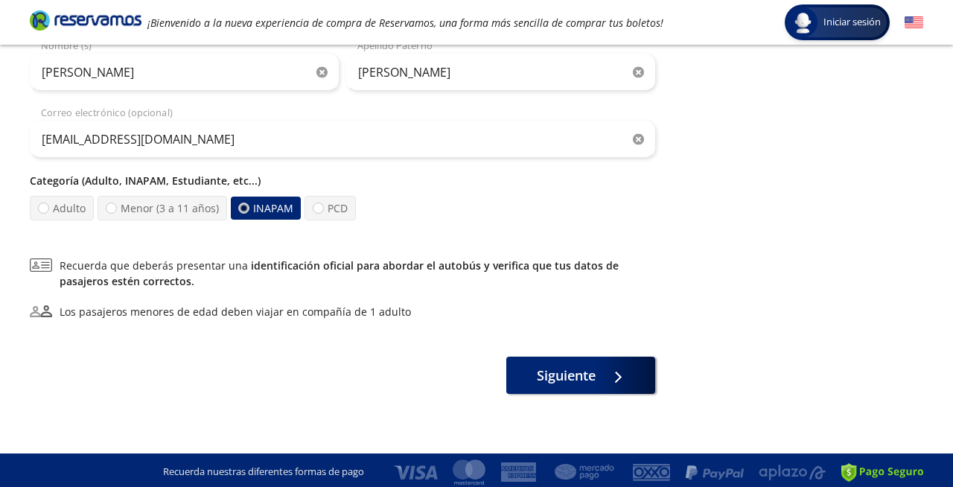
scroll to position [448, 0]
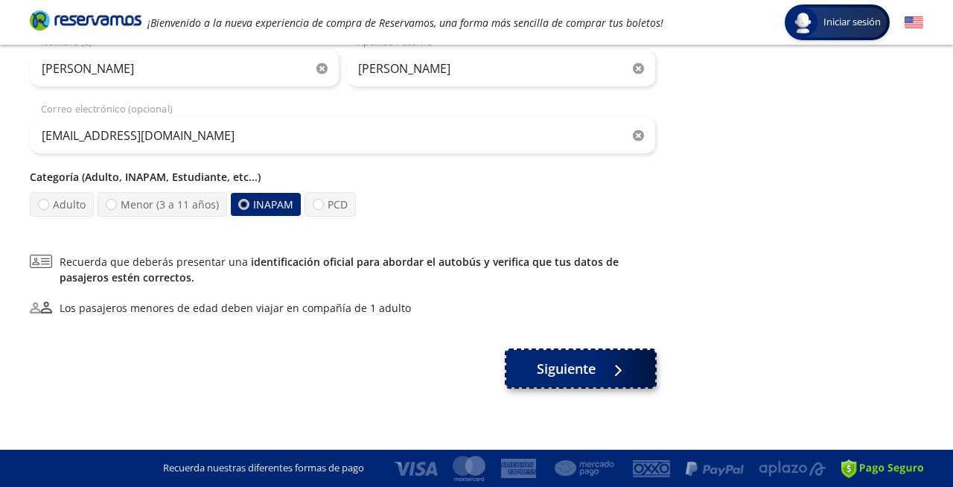
click at [569, 371] on span "Siguiente" at bounding box center [566, 369] width 59 height 20
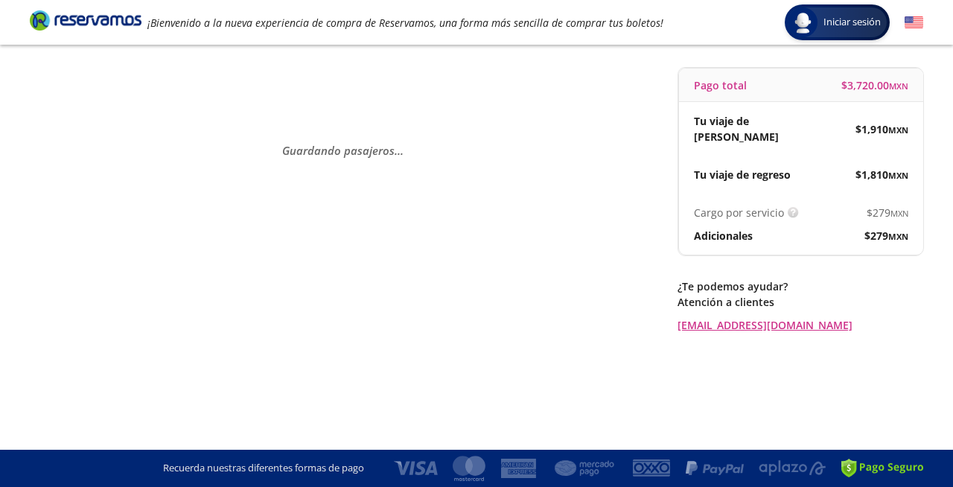
scroll to position [0, 0]
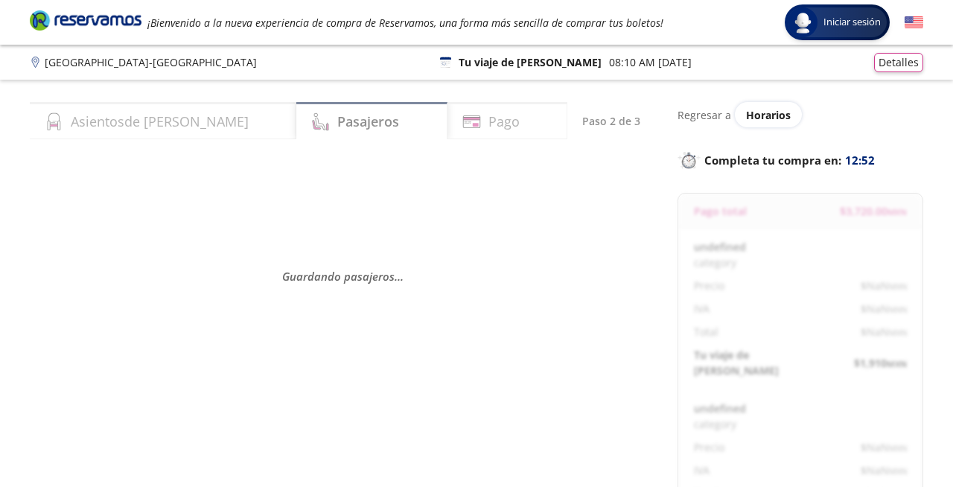
select select "MX"
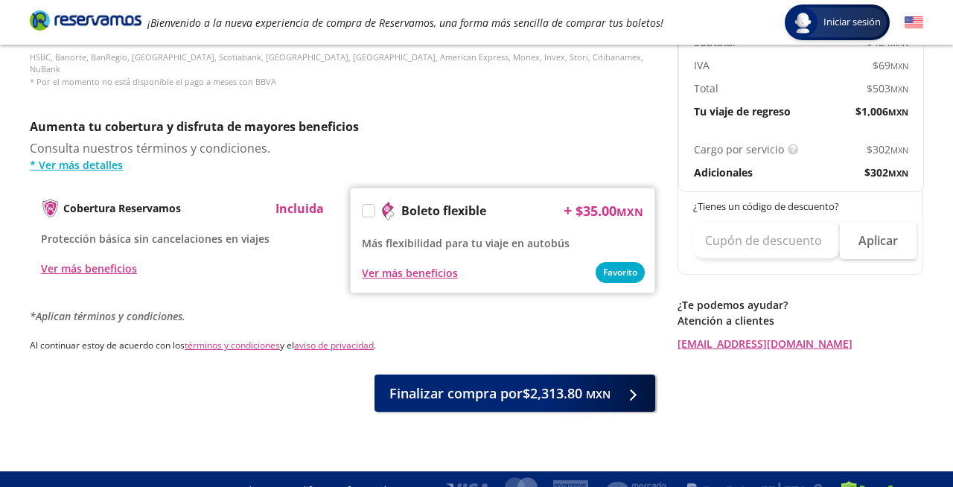
scroll to position [728, 0]
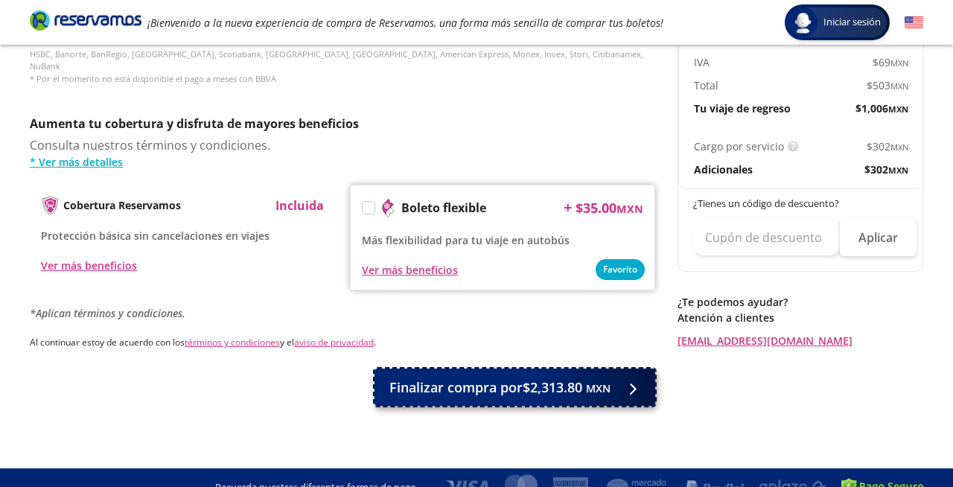
click at [490, 377] on span "Finalizar compra por $2,313.80 MXN" at bounding box center [499, 387] width 221 height 20
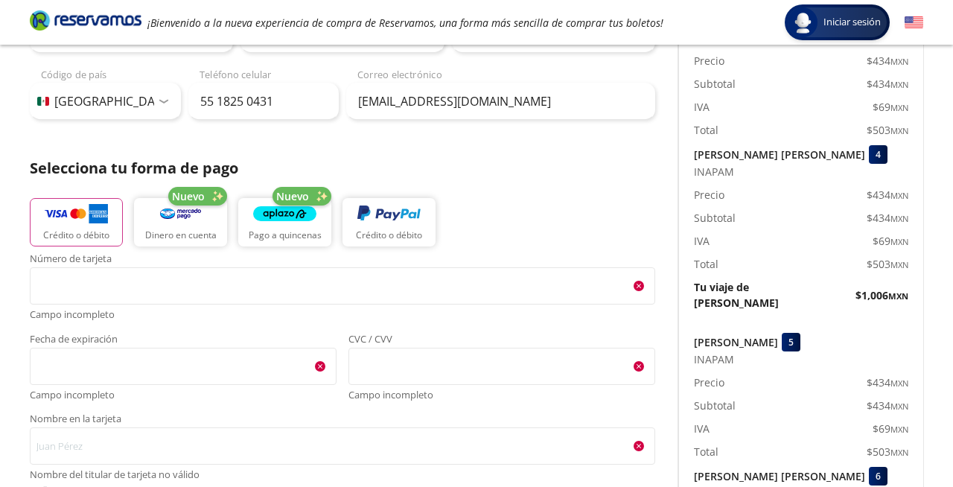
scroll to position [226, 0]
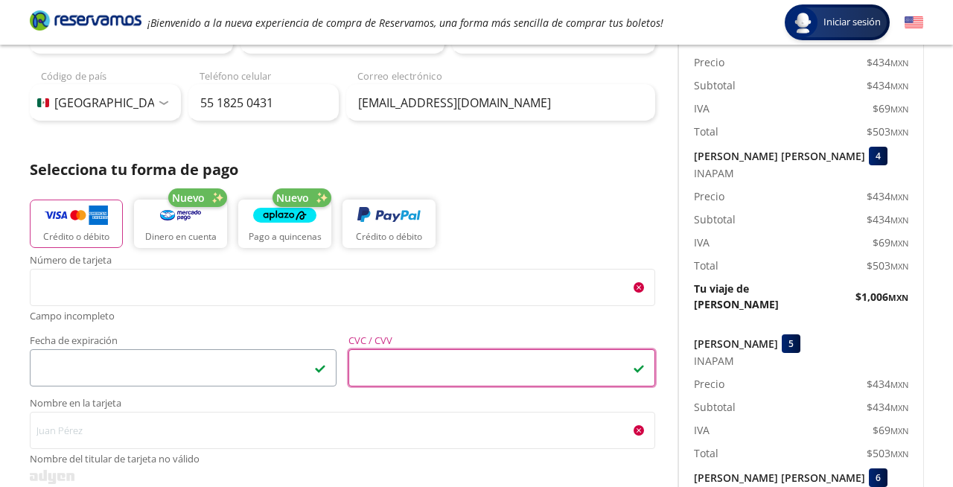
click at [279, 383] on span "<p>Your browser does not support iframes.</p>" at bounding box center [183, 367] width 307 height 37
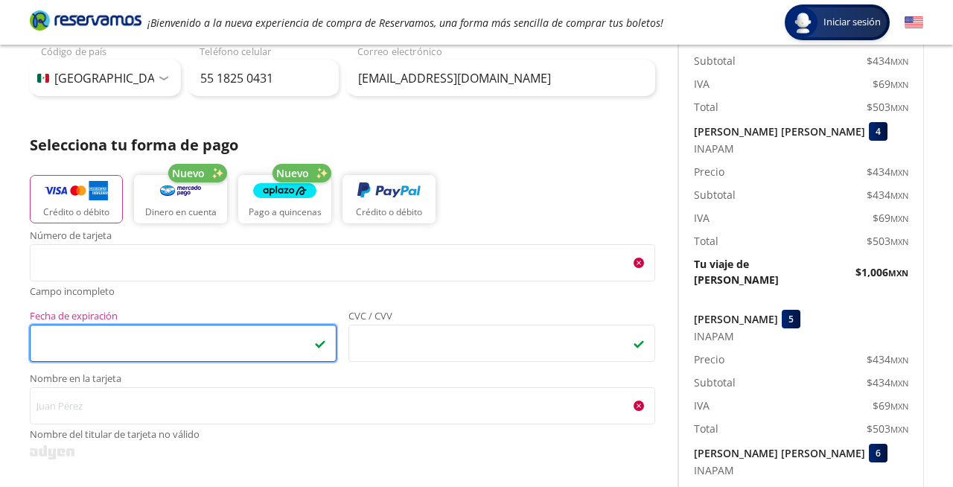
scroll to position [261, 0]
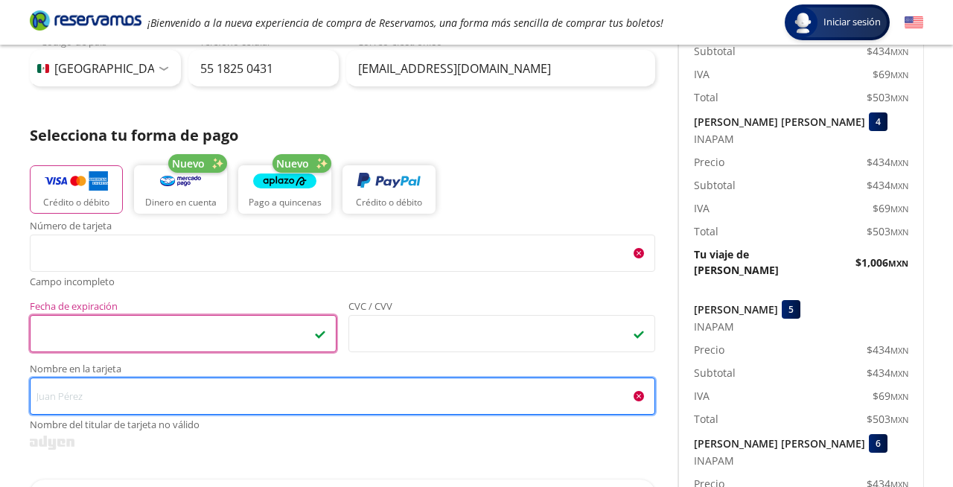
click at [195, 385] on input "Nombre en la tarjeta Nombre del titular de tarjeta no válido" at bounding box center [342, 395] width 625 height 37
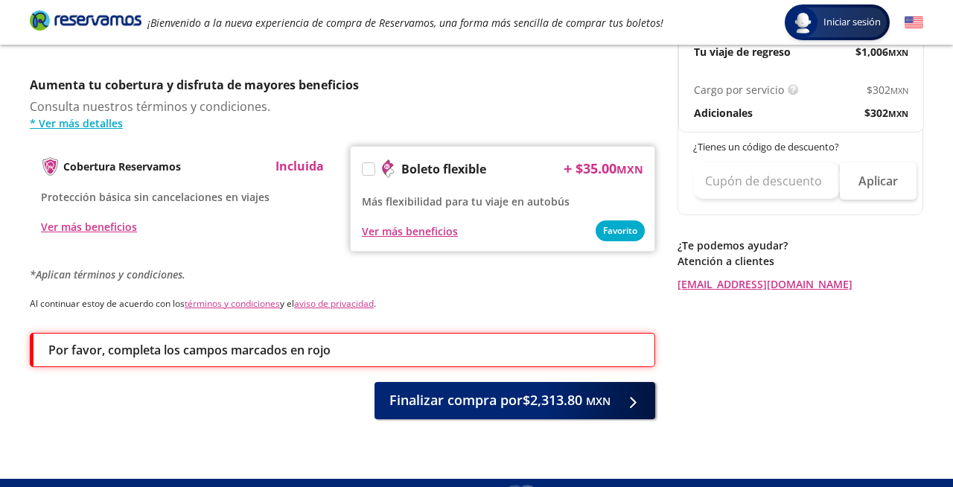
scroll to position [795, 0]
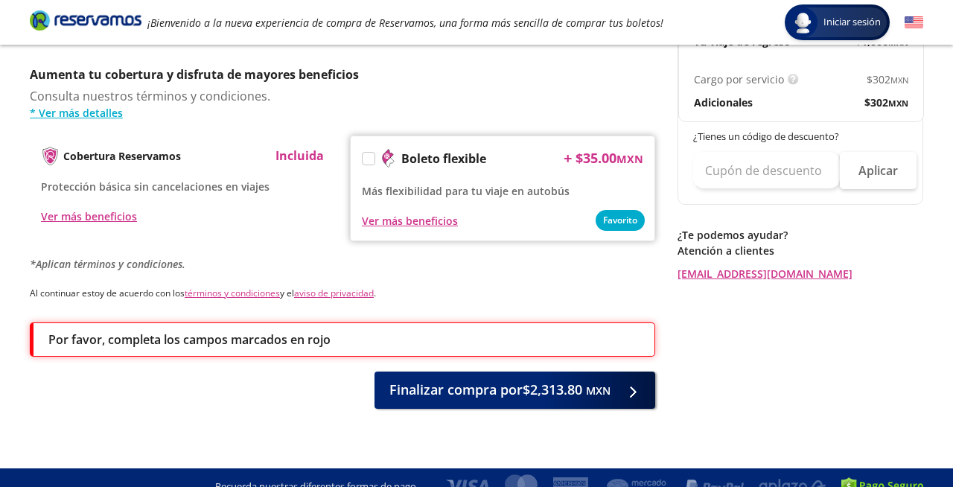
type input "[PERSON_NAME] [PERSON_NAME]"
click at [215, 338] on div "Por favor, completa los campos marcados en rojo" at bounding box center [342, 339] width 625 height 34
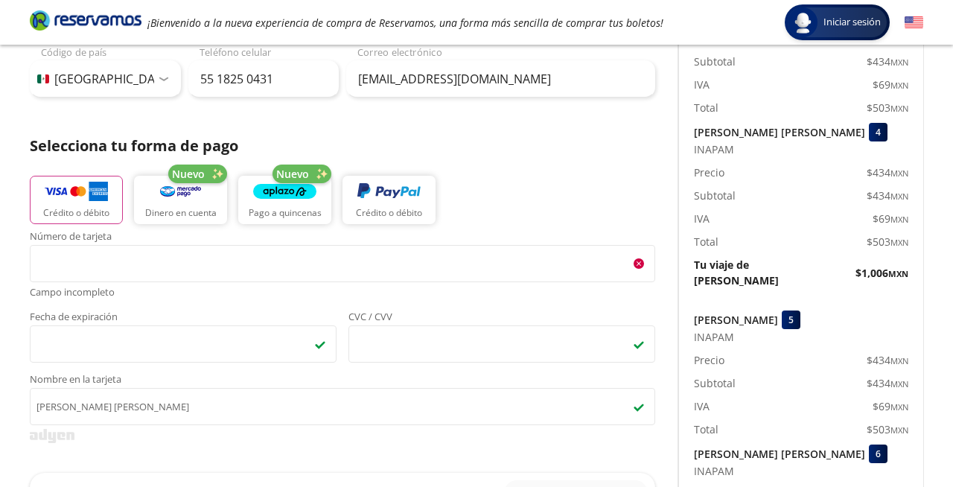
scroll to position [243, 0]
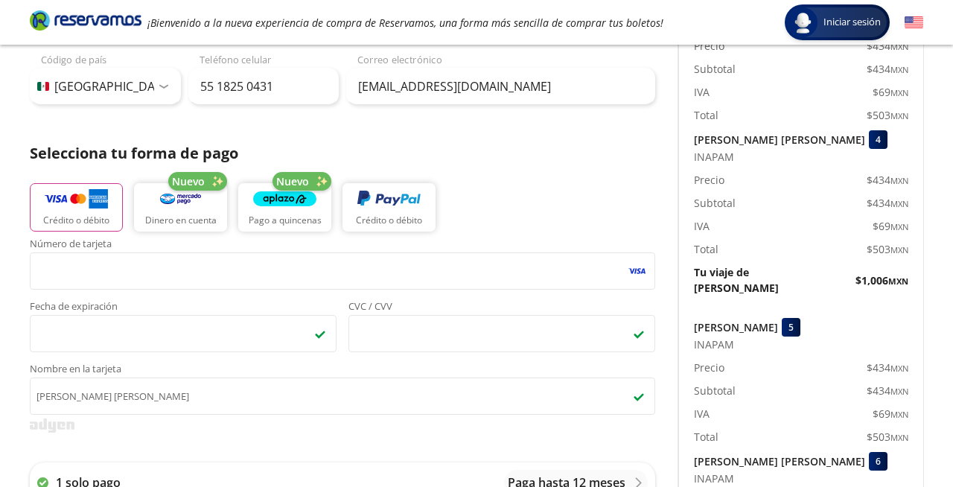
click at [508, 207] on div "Crédito o débito Nuevo Dinero en cuenta Nuevo Pago a quincenas Crédito o débito" at bounding box center [342, 205] width 625 height 67
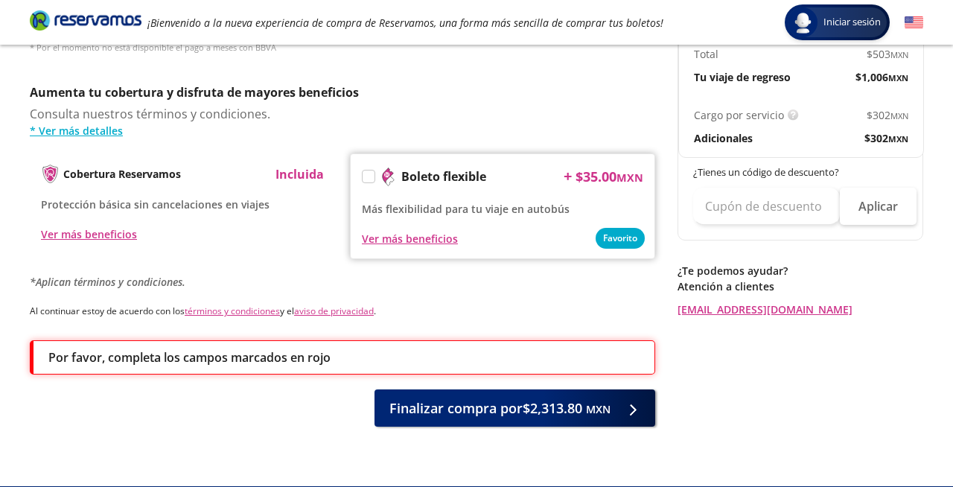
scroll to position [765, 0]
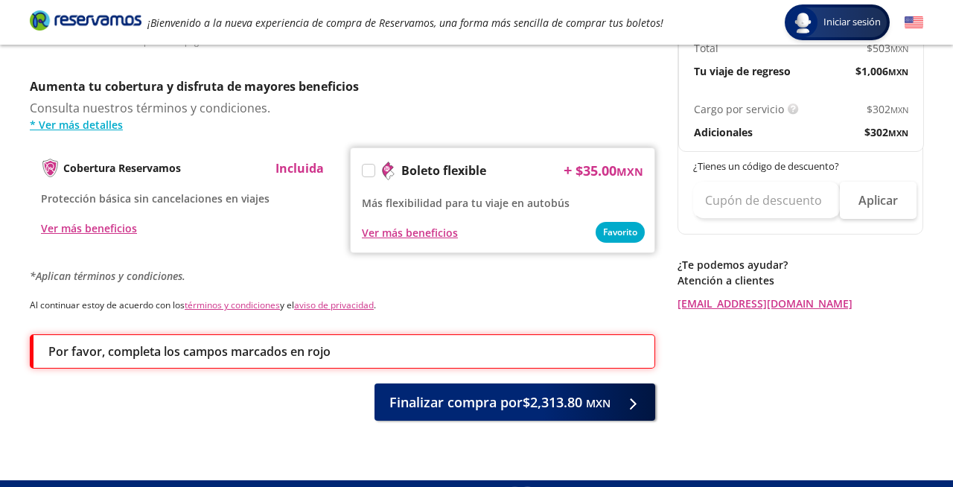
click at [330, 342] on p "Por favor, completa los campos marcados en rojo" at bounding box center [189, 351] width 282 height 18
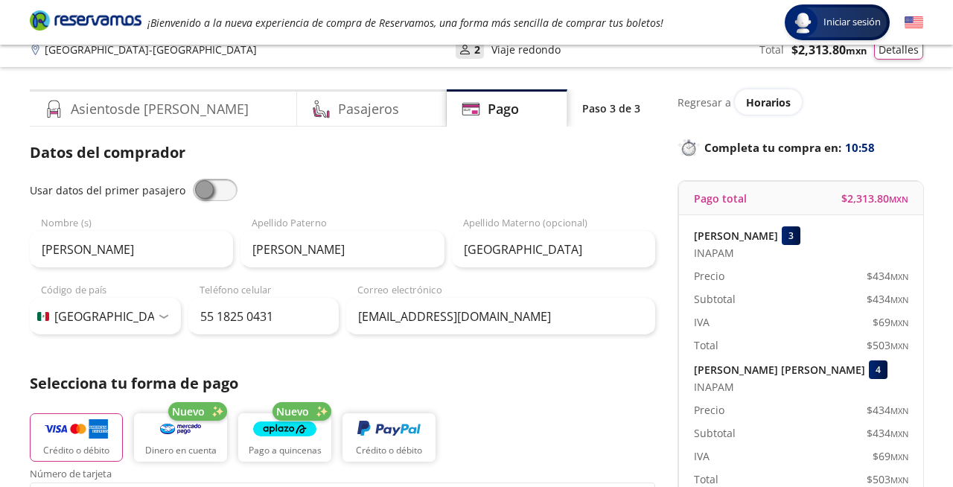
scroll to position [0, 0]
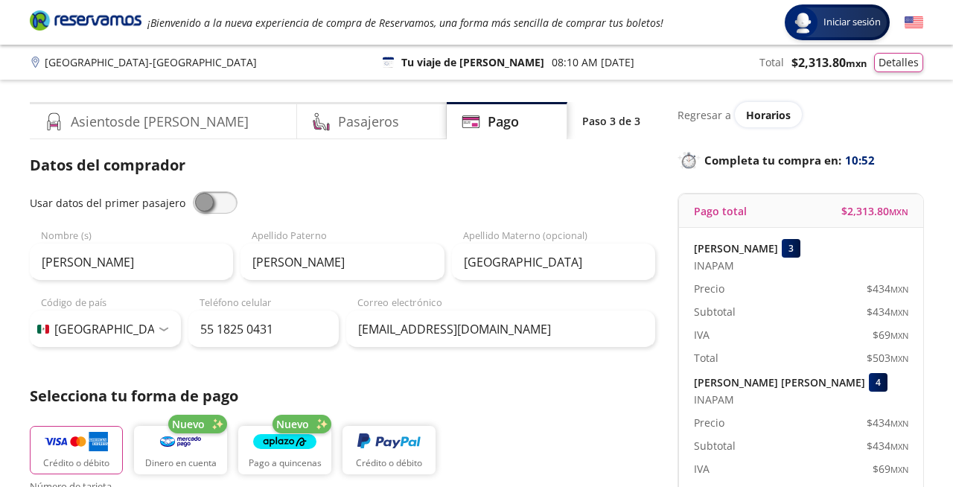
click at [217, 205] on span at bounding box center [215, 202] width 45 height 22
click at [193, 191] on input "checkbox" at bounding box center [193, 191] width 0 height 0
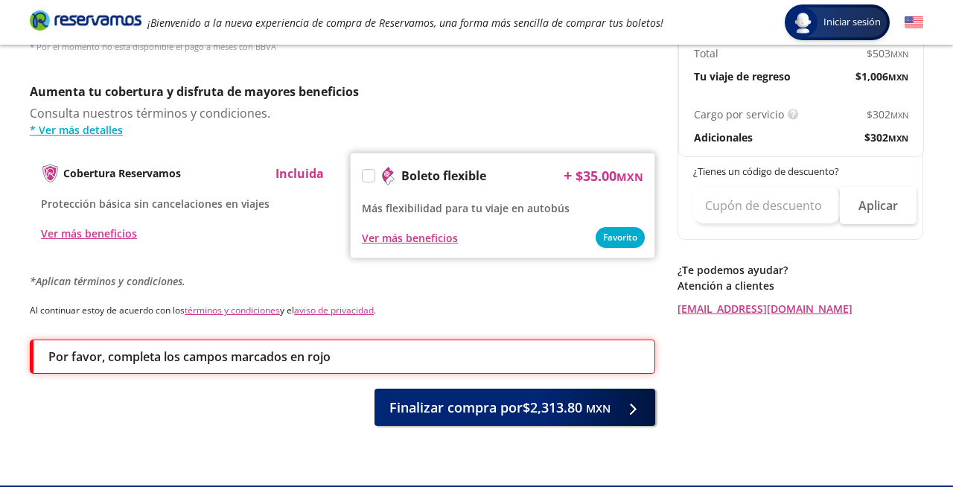
scroll to position [784, 0]
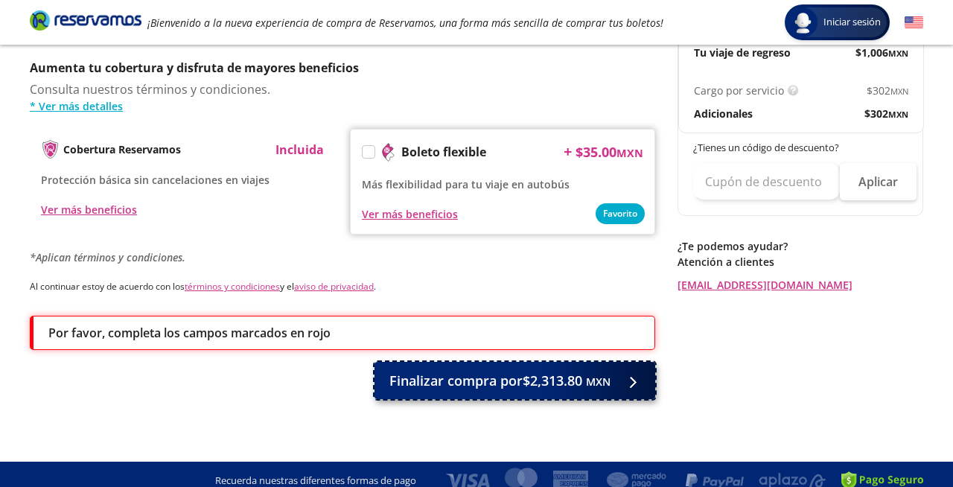
click at [413, 371] on span "Finalizar compra por $2,313.80 MXN" at bounding box center [499, 381] width 221 height 20
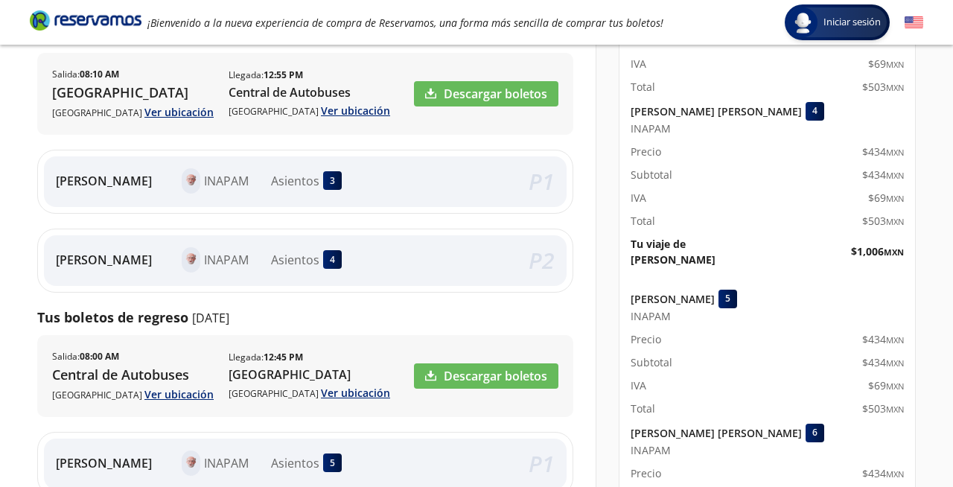
scroll to position [257, 0]
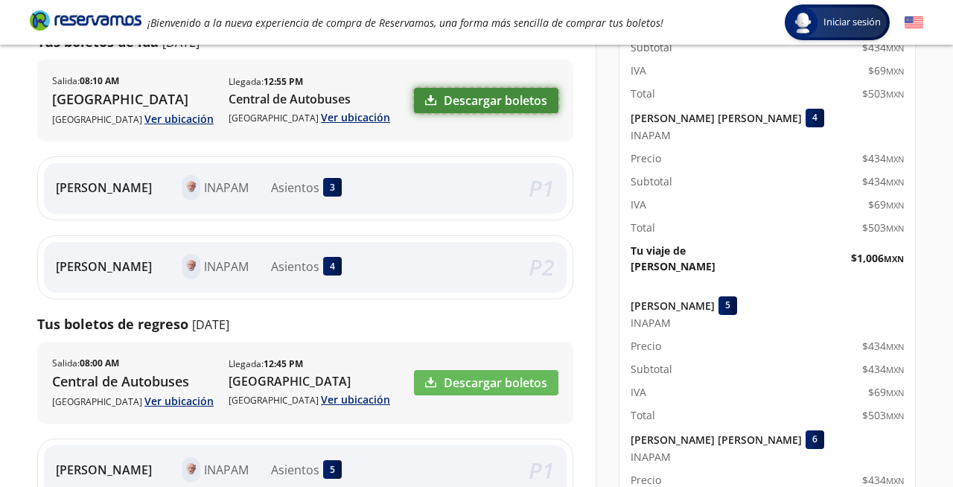
click at [472, 102] on link "Descargar boletos" at bounding box center [486, 100] width 144 height 25
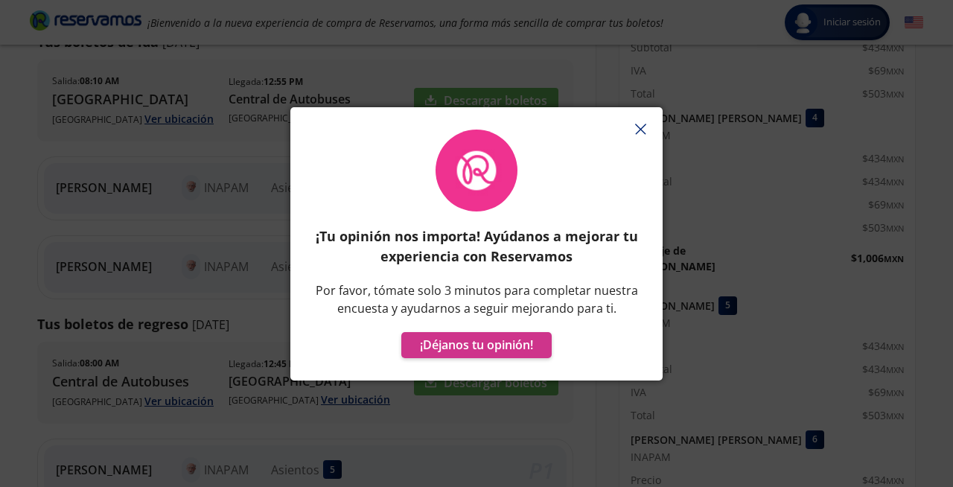
click at [641, 127] on icon "button" at bounding box center [640, 129] width 11 height 11
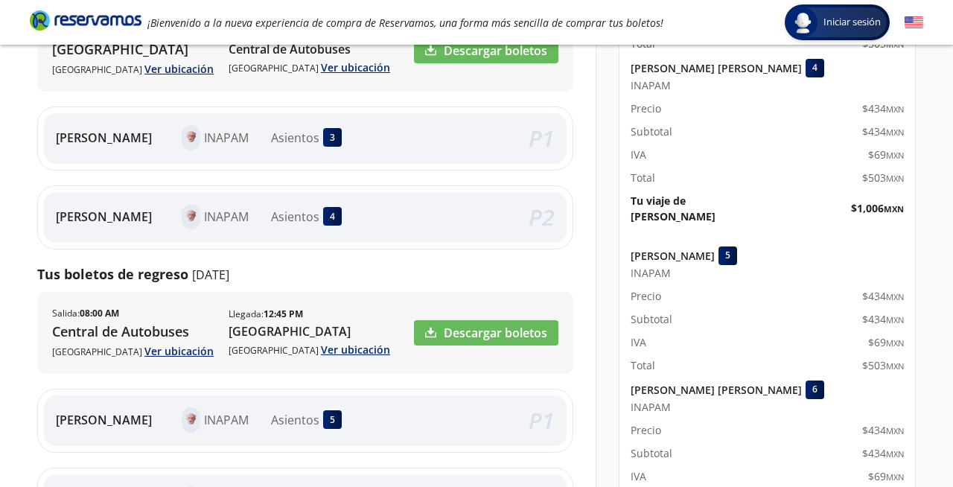
scroll to position [341, 0]
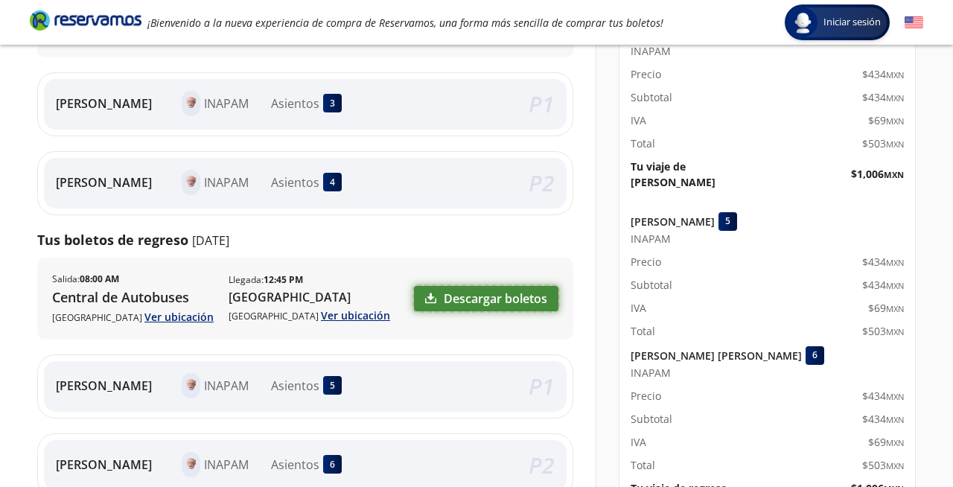
click at [511, 298] on link "Descargar boletos" at bounding box center [486, 298] width 144 height 25
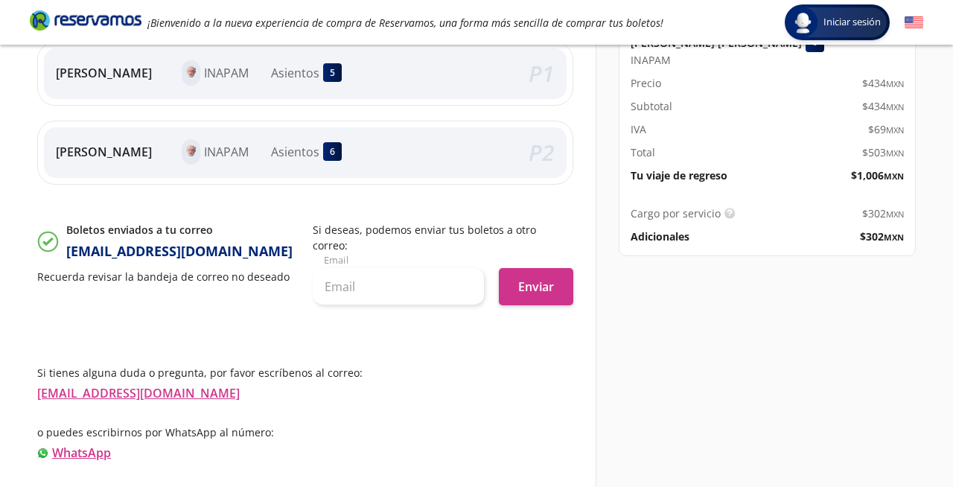
scroll to position [671, 0]
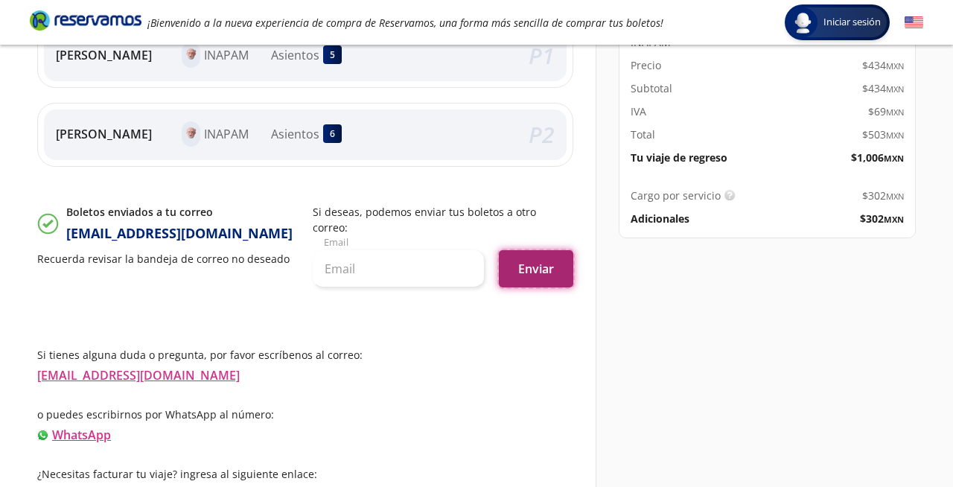
click at [528, 253] on button "Enviar" at bounding box center [536, 268] width 74 height 37
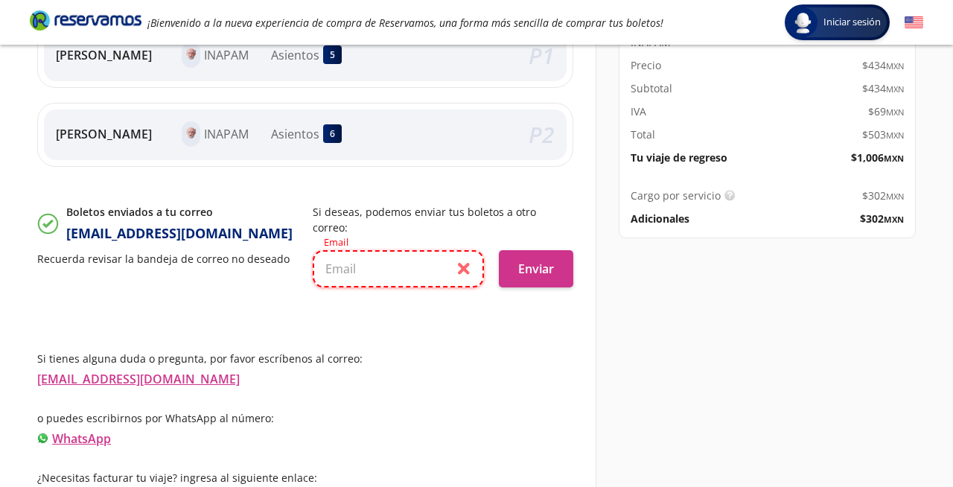
click at [467, 255] on input "text" at bounding box center [398, 268] width 171 height 37
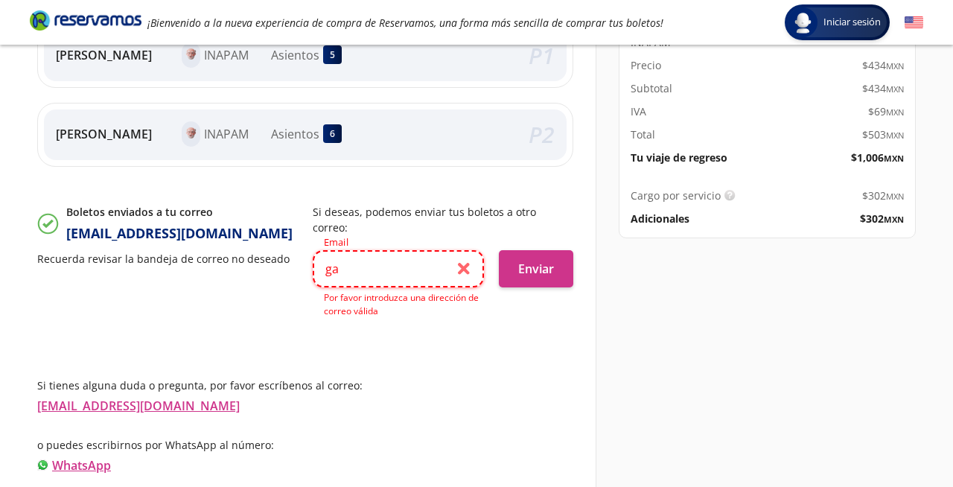
type input "g"
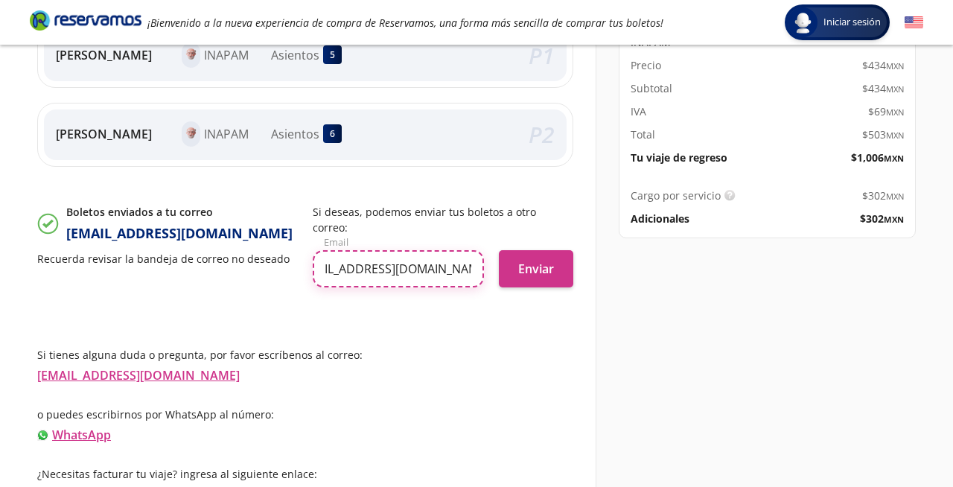
scroll to position [0, 40]
type input "[EMAIL_ADDRESS][DOMAIN_NAME]"
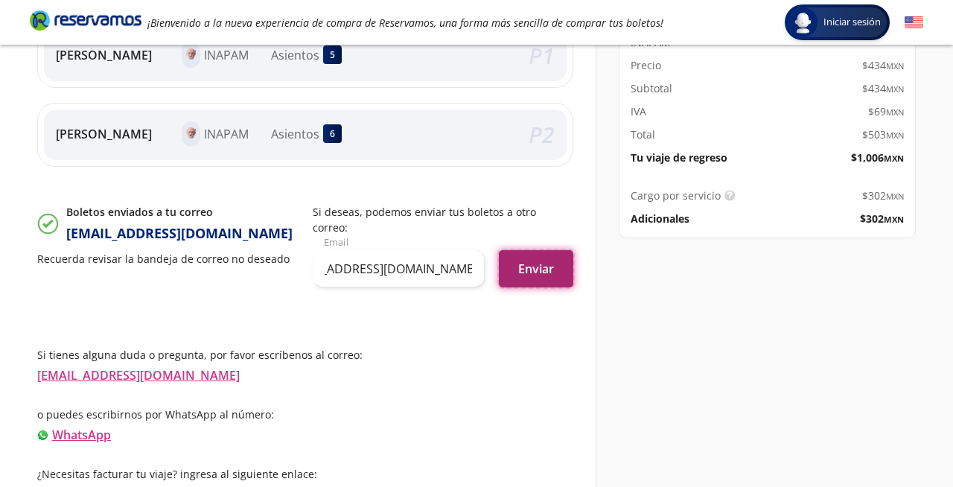
scroll to position [0, 0]
click at [552, 253] on button "Enviar" at bounding box center [536, 268] width 74 height 37
